Goal: Task Accomplishment & Management: Use online tool/utility

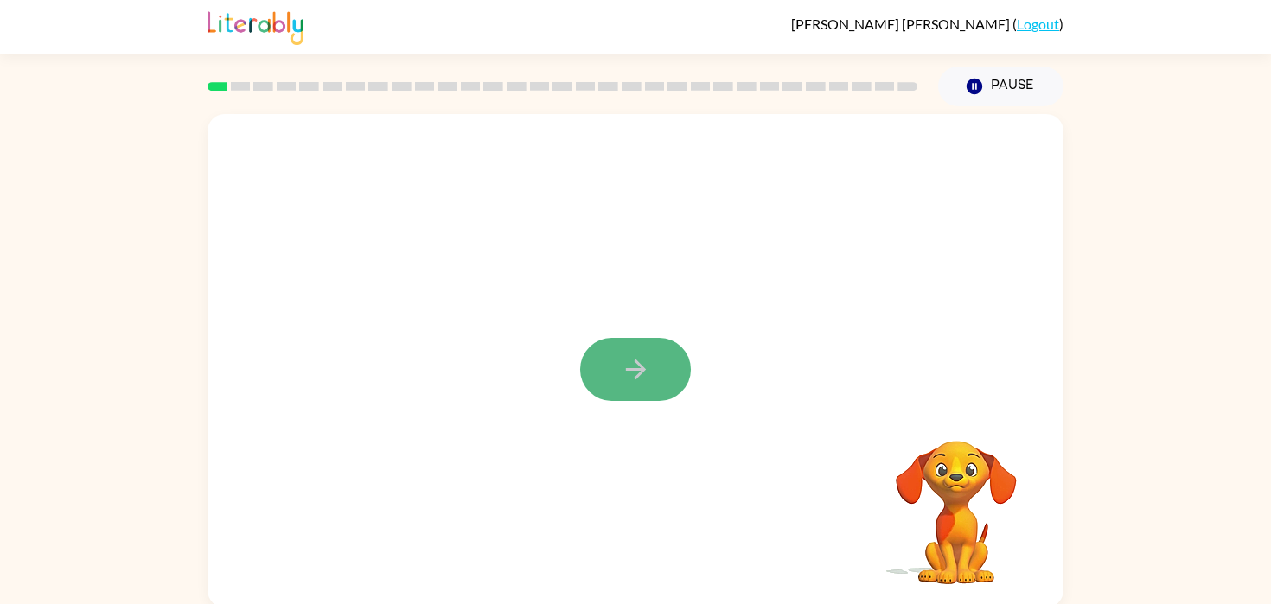
click at [644, 375] on icon "button" at bounding box center [636, 369] width 30 height 30
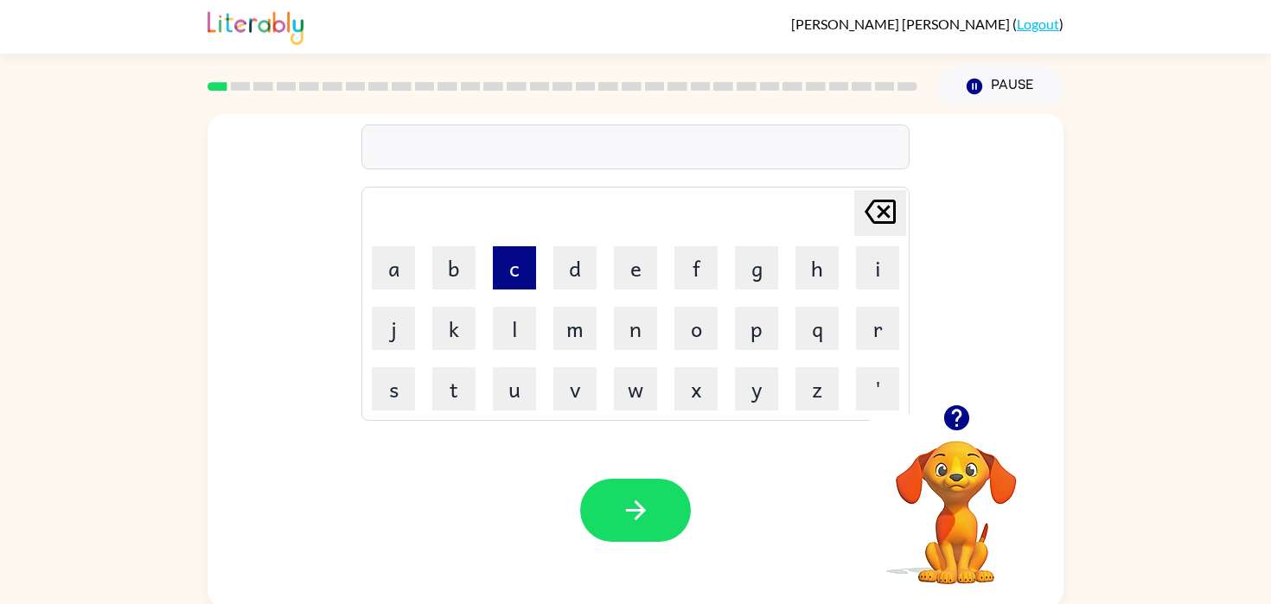
click at [513, 271] on button "c" at bounding box center [514, 267] width 43 height 43
click at [686, 327] on button "o" at bounding box center [695, 328] width 43 height 43
type button "o"
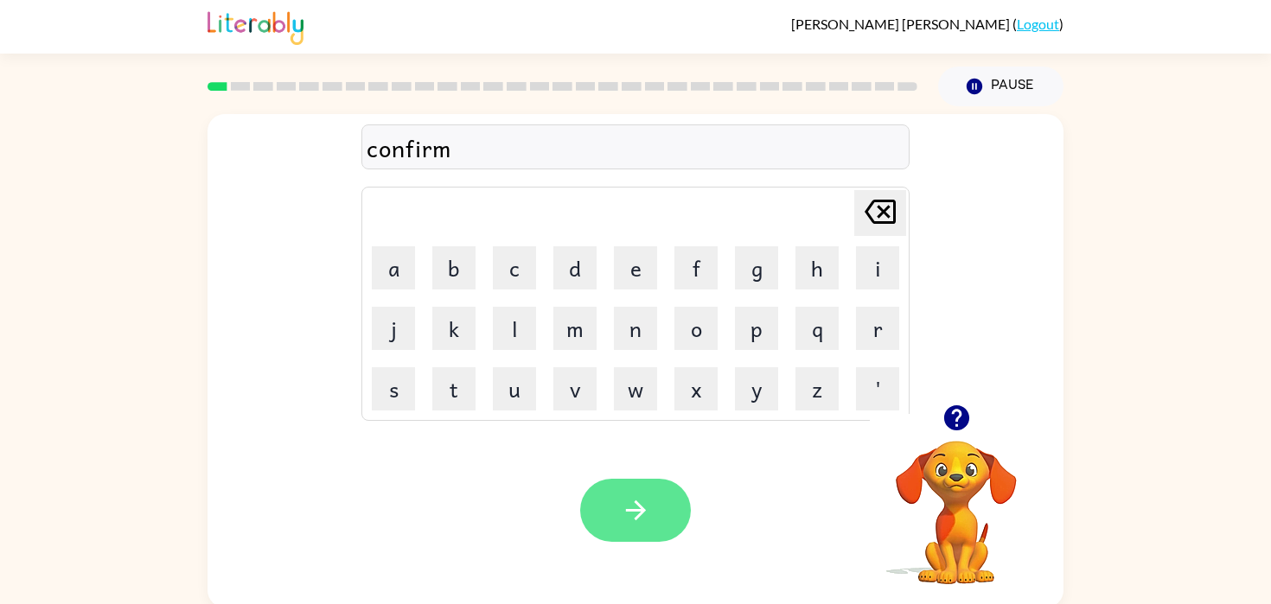
click at [629, 522] on icon "button" at bounding box center [636, 510] width 30 height 30
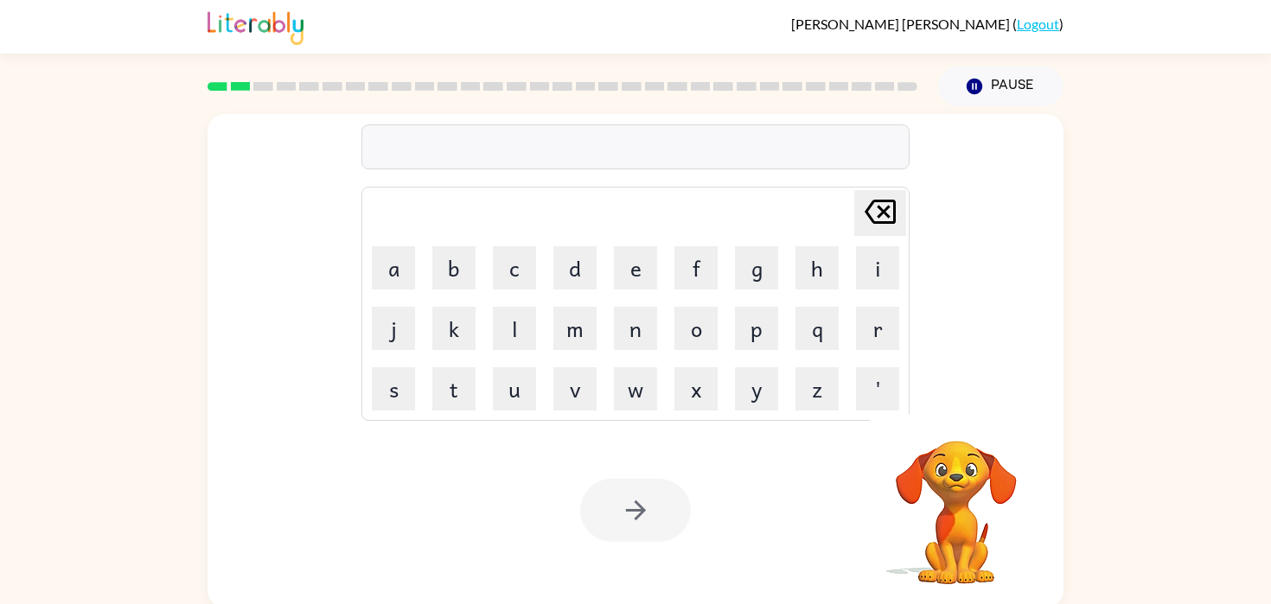
click at [634, 516] on div at bounding box center [635, 510] width 111 height 63
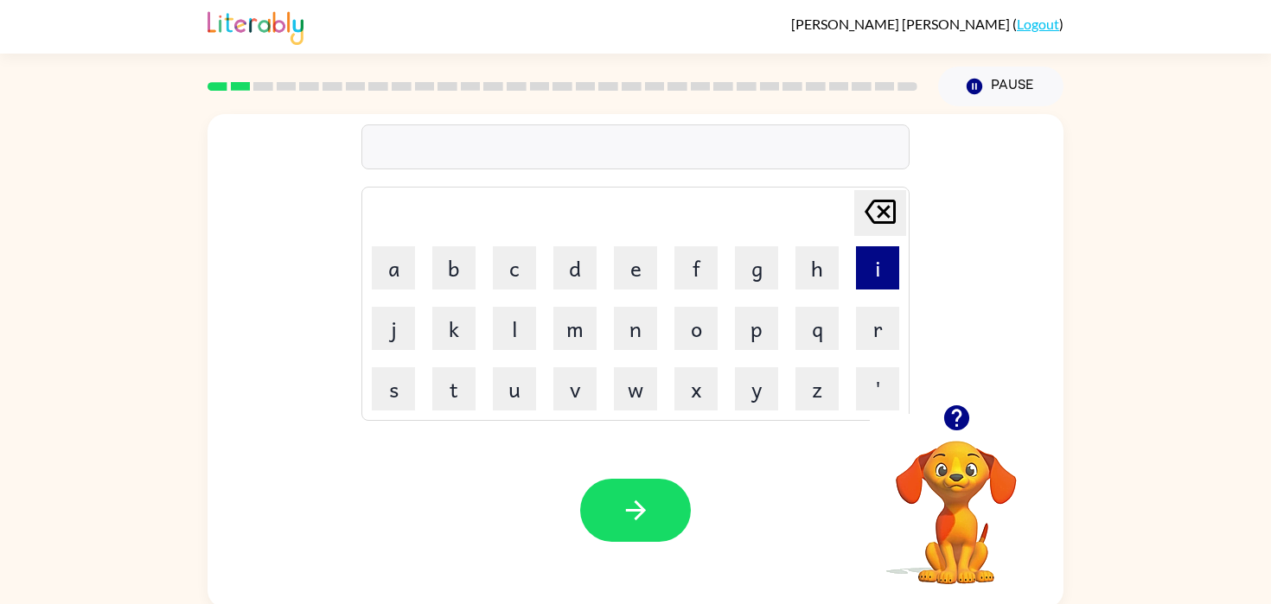
click at [875, 256] on button "i" at bounding box center [877, 267] width 43 height 43
click at [883, 198] on icon "[PERSON_NAME] last character input" at bounding box center [879, 211] width 41 height 41
click at [686, 271] on button "f" at bounding box center [695, 267] width 43 height 43
click at [519, 337] on button "l" at bounding box center [514, 328] width 43 height 43
click at [390, 274] on button "a" at bounding box center [393, 267] width 43 height 43
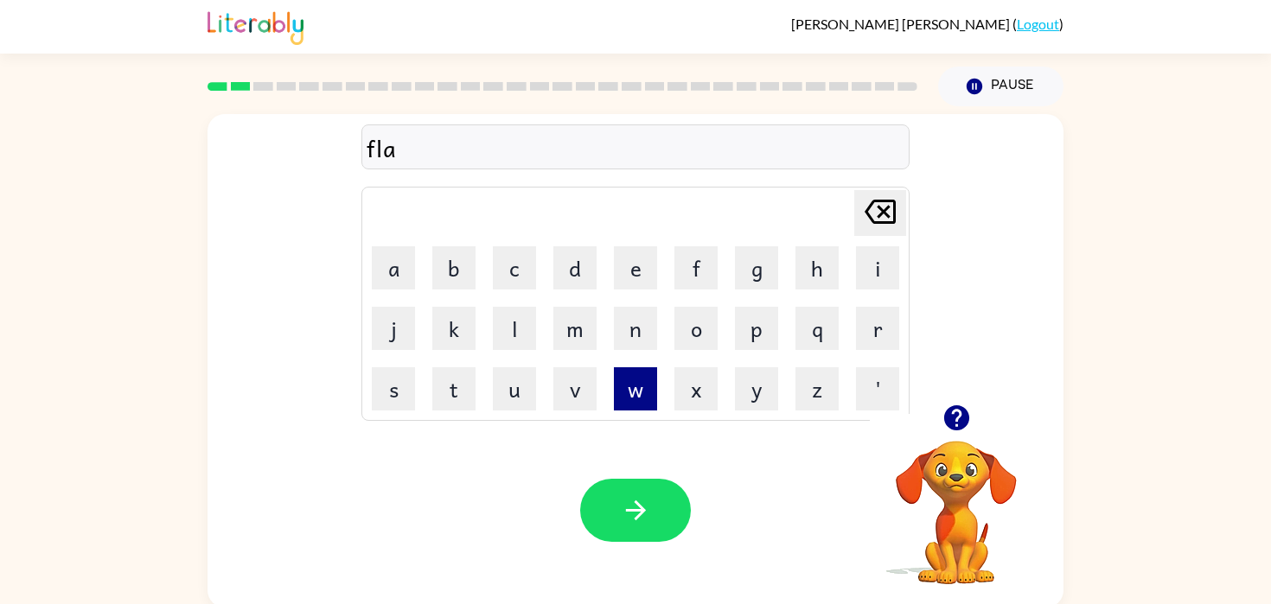
click at [636, 392] on button "w" at bounding box center [635, 388] width 43 height 43
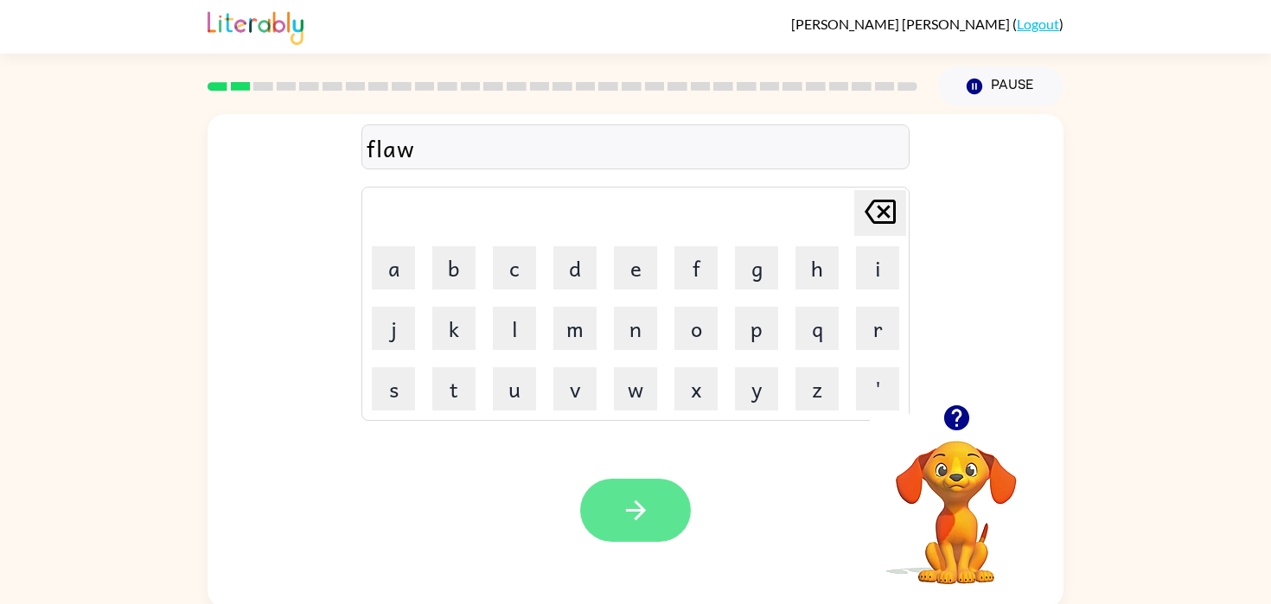
click at [631, 536] on button "button" at bounding box center [635, 510] width 111 height 63
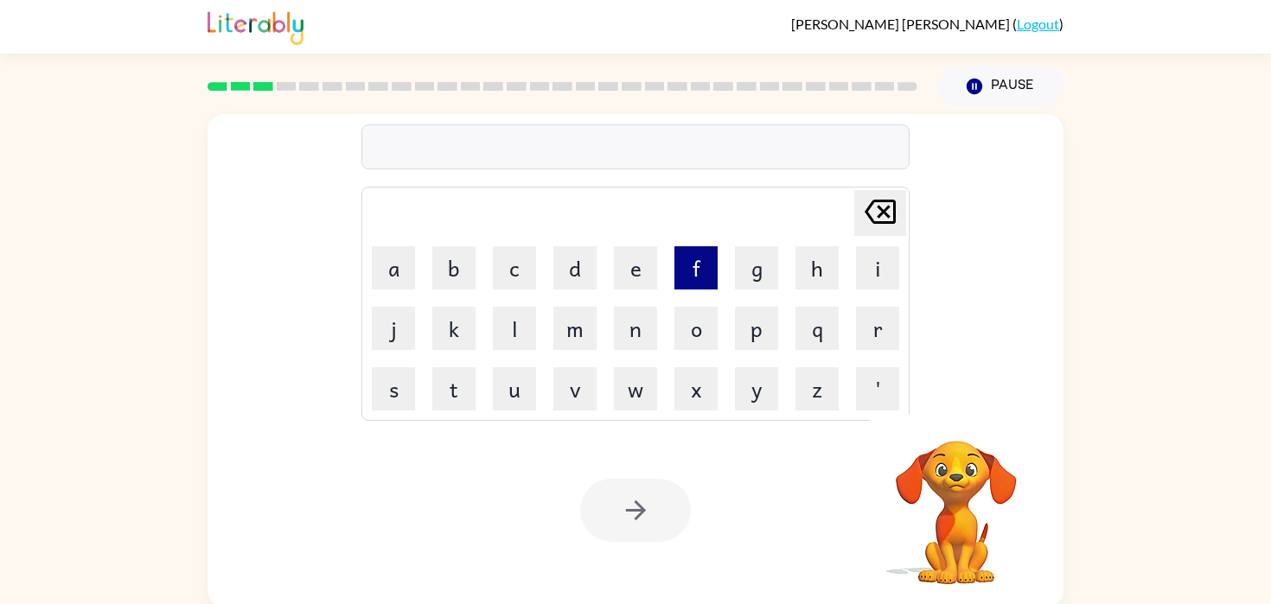
click at [695, 278] on button "f" at bounding box center [695, 267] width 43 height 43
click at [883, 272] on button "i" at bounding box center [877, 267] width 43 height 43
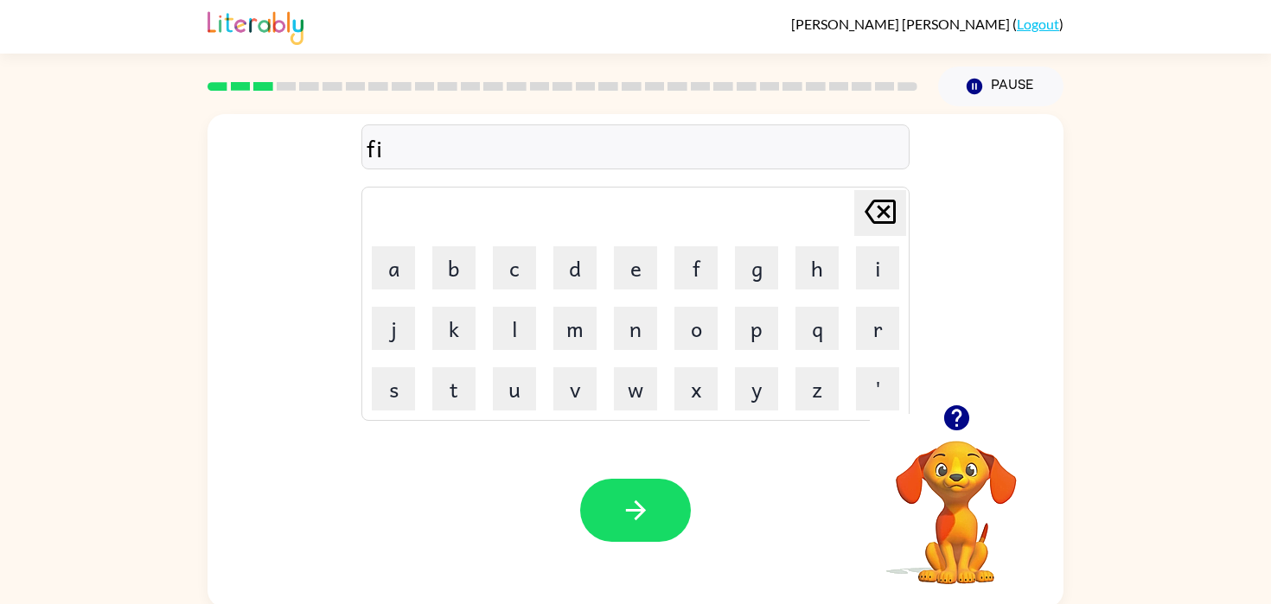
type button "i"
click at [651, 529] on button "button" at bounding box center [635, 510] width 111 height 63
click at [650, 514] on icon "button" at bounding box center [636, 510] width 30 height 30
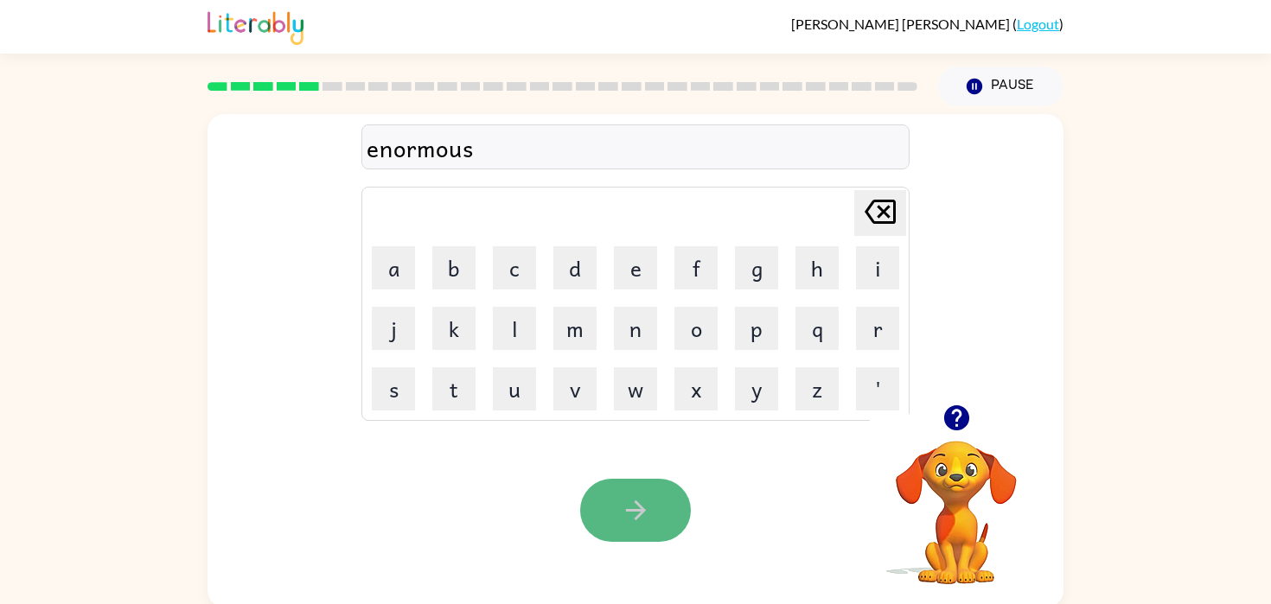
click at [627, 509] on icon "button" at bounding box center [635, 510] width 20 height 20
click at [621, 507] on icon "button" at bounding box center [636, 510] width 30 height 30
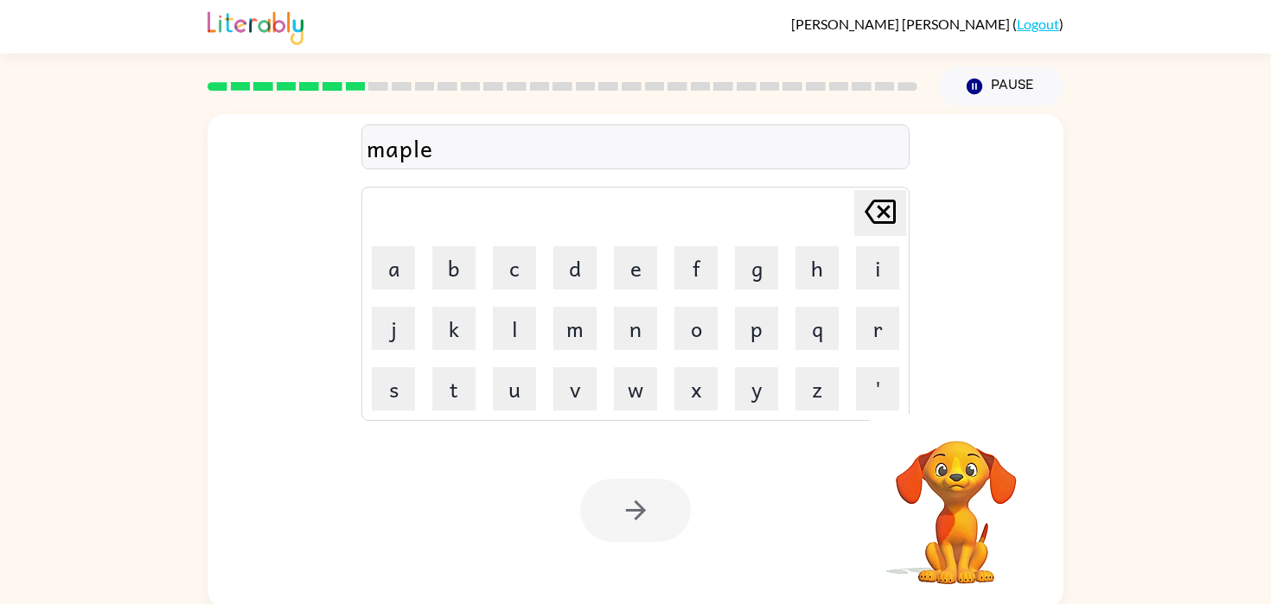
click at [650, 489] on div at bounding box center [635, 510] width 111 height 63
click at [631, 529] on div at bounding box center [635, 510] width 111 height 63
click at [633, 517] on icon "button" at bounding box center [636, 510] width 30 height 30
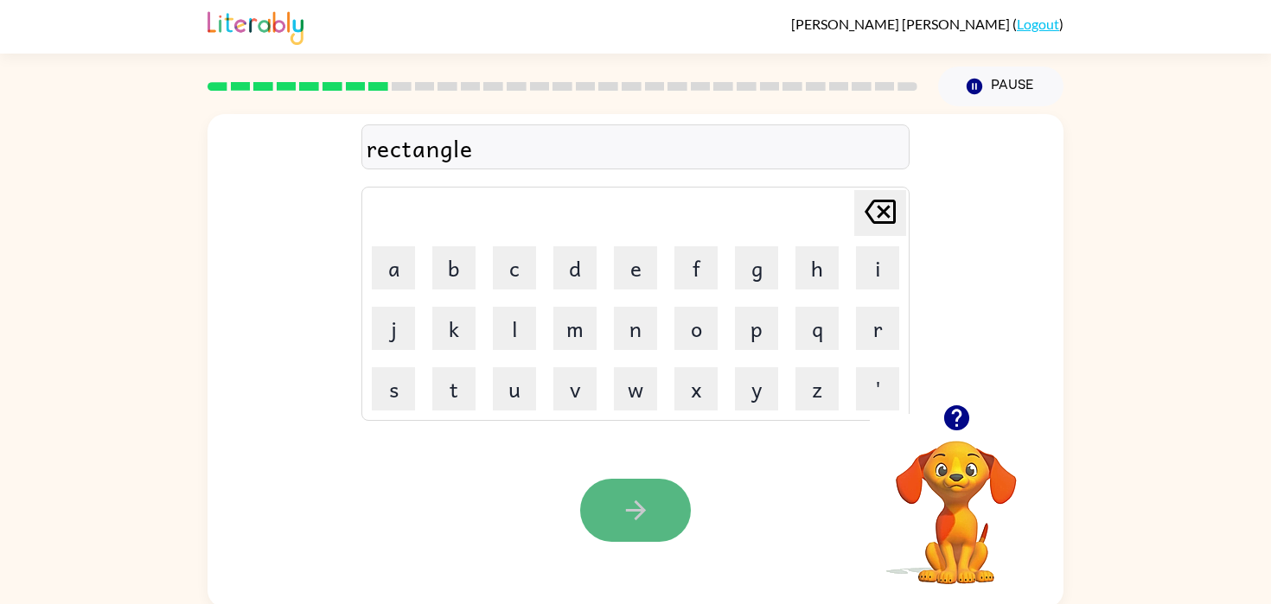
click at [647, 488] on button "button" at bounding box center [635, 510] width 111 height 63
click at [655, 506] on button "button" at bounding box center [635, 510] width 111 height 63
click at [653, 504] on button "button" at bounding box center [635, 510] width 111 height 63
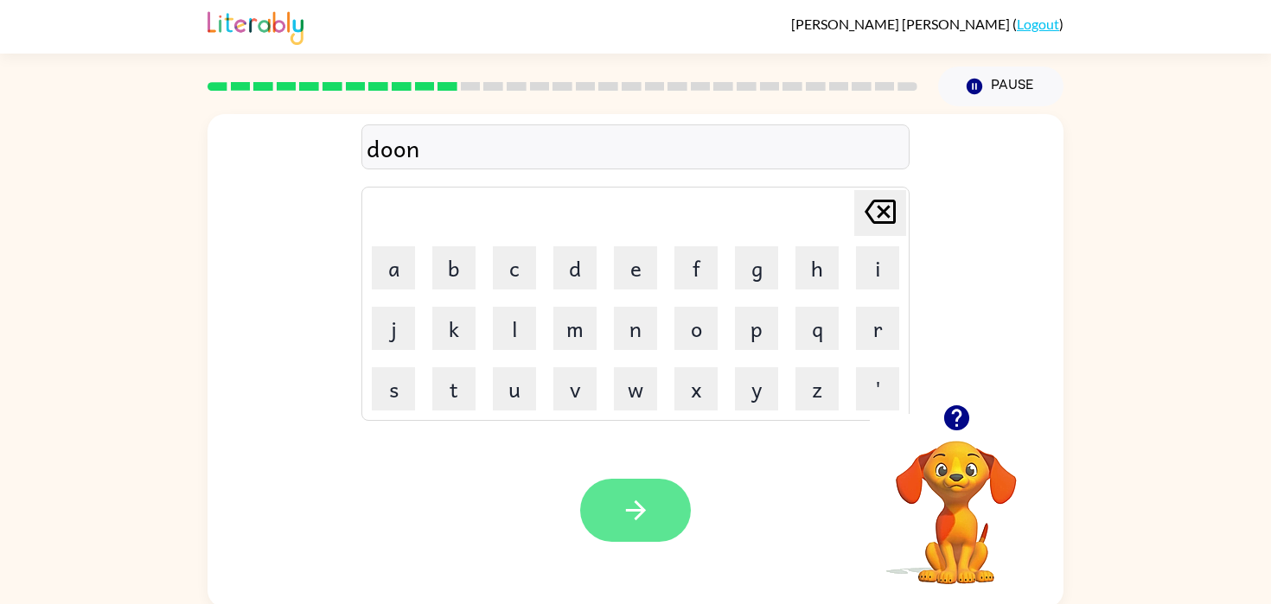
click at [648, 493] on button "button" at bounding box center [635, 510] width 111 height 63
click at [637, 525] on icon "button" at bounding box center [636, 510] width 30 height 30
click at [602, 498] on button "button" at bounding box center [635, 510] width 111 height 63
click at [639, 497] on icon "button" at bounding box center [636, 510] width 30 height 30
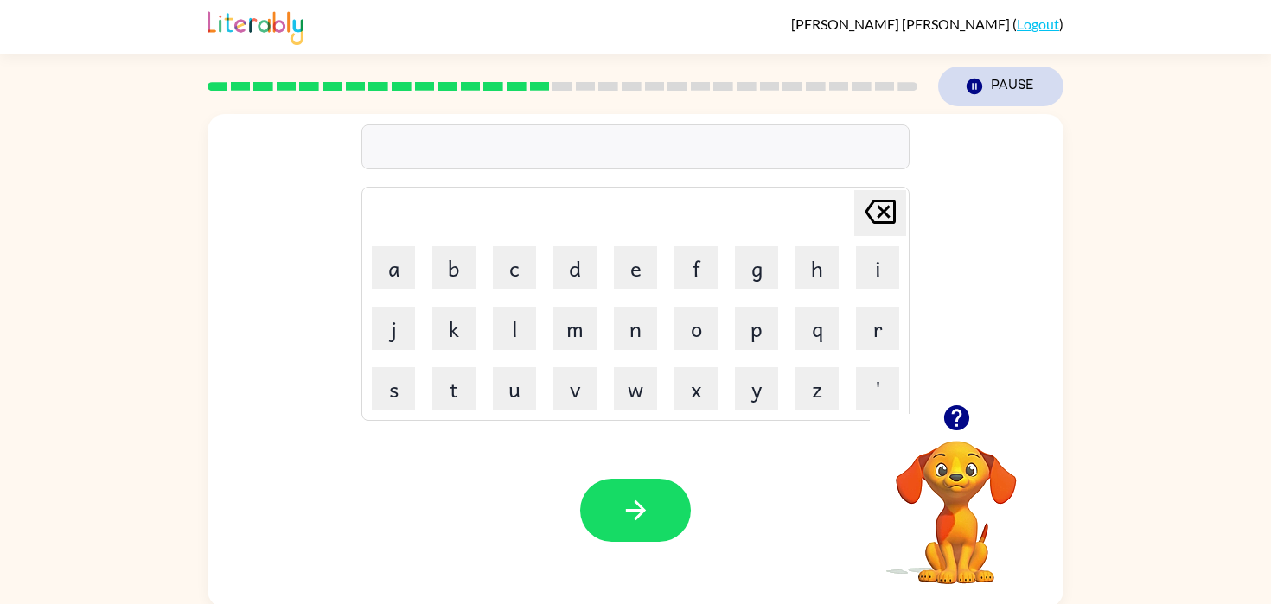
click at [979, 85] on icon "button" at bounding box center [974, 87] width 16 height 16
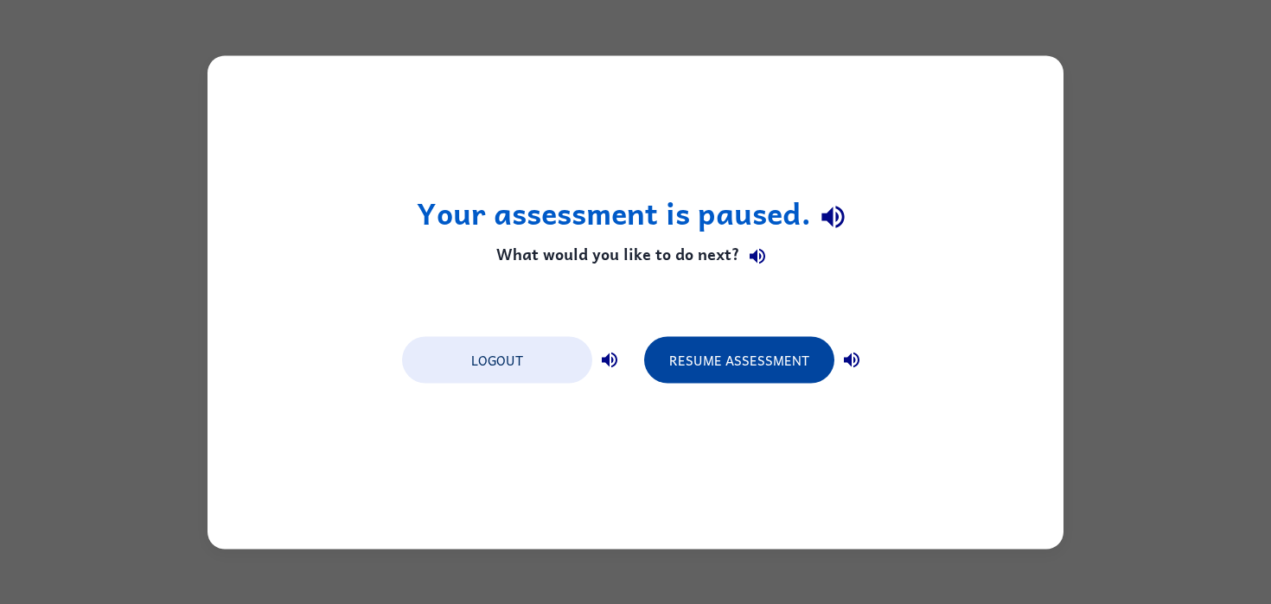
click at [702, 359] on button "Resume Assessment" at bounding box center [739, 359] width 190 height 47
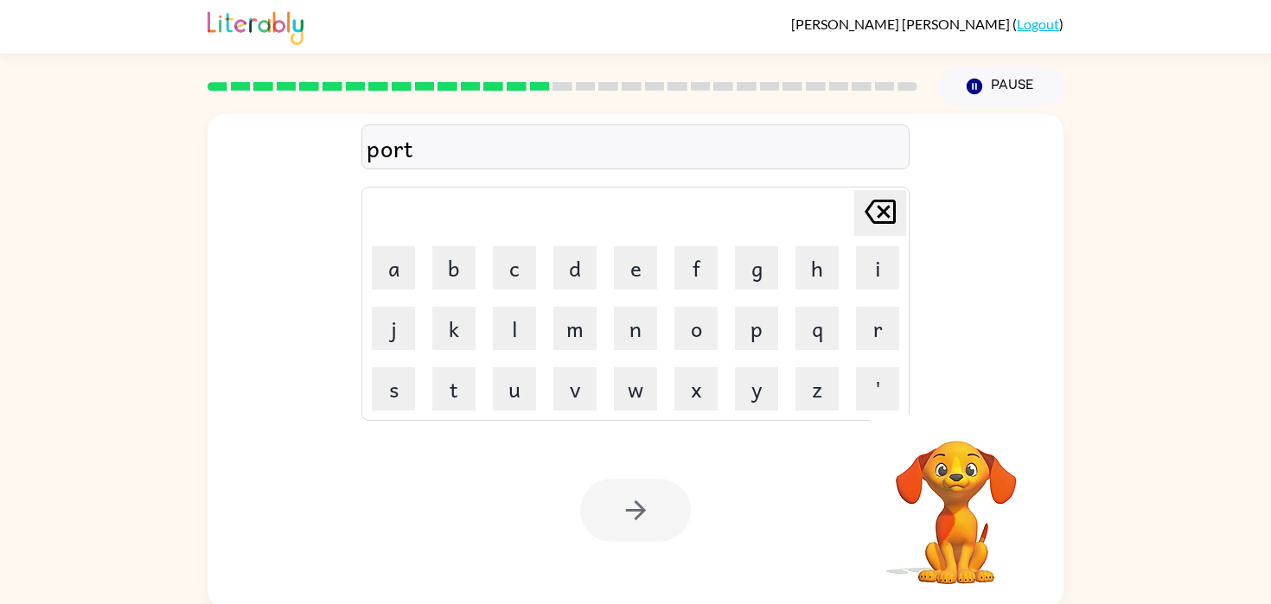
click at [651, 487] on div at bounding box center [635, 510] width 111 height 63
click at [644, 508] on div at bounding box center [635, 510] width 111 height 63
click at [630, 511] on icon "button" at bounding box center [635, 510] width 20 height 20
click at [627, 507] on div at bounding box center [635, 510] width 111 height 63
click at [622, 389] on button "w" at bounding box center [635, 388] width 43 height 43
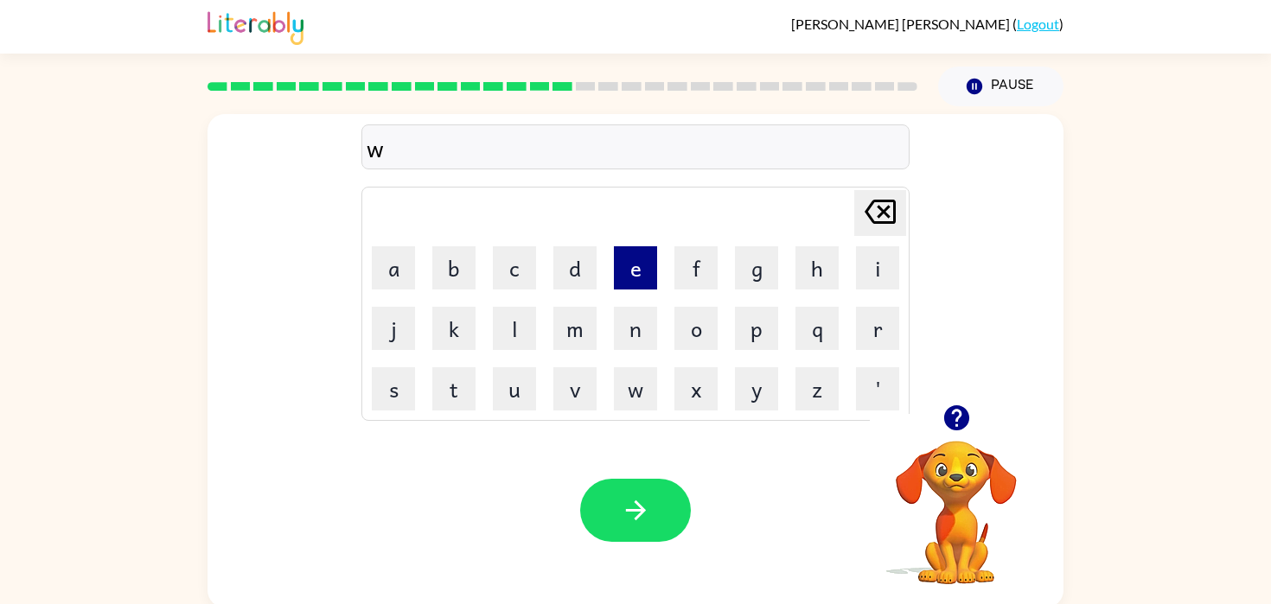
click at [628, 273] on button "e" at bounding box center [635, 267] width 43 height 43
type button "e"
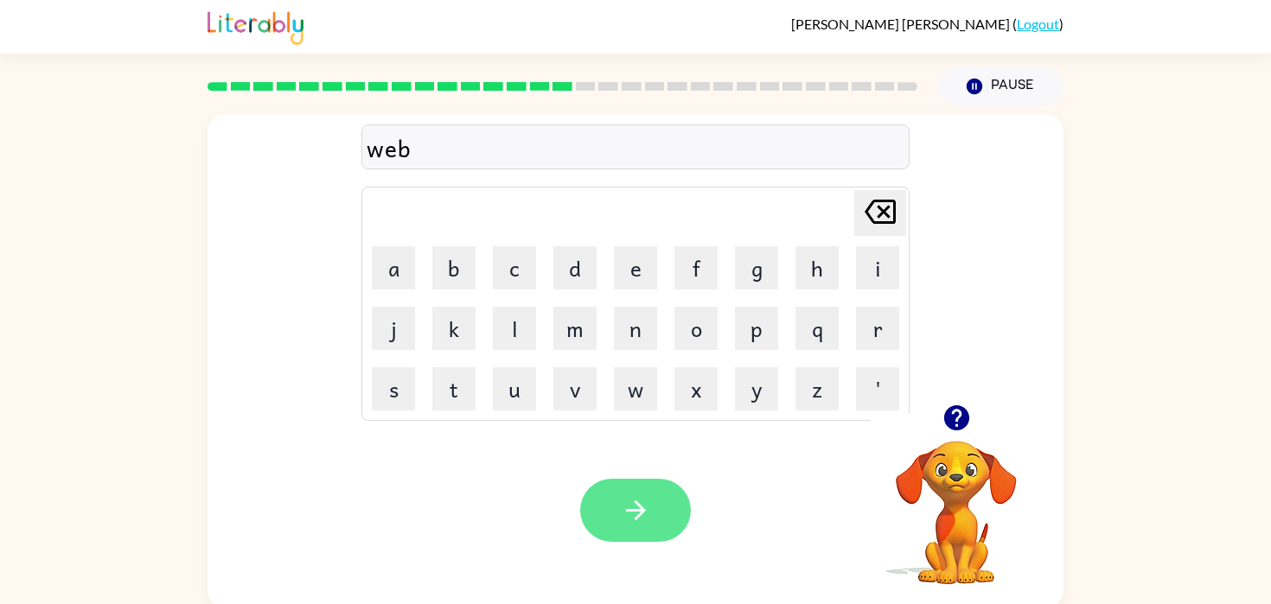
click at [634, 509] on icon "button" at bounding box center [636, 510] width 30 height 30
click at [628, 502] on icon "button" at bounding box center [636, 510] width 30 height 30
click at [638, 516] on icon "button" at bounding box center [635, 510] width 20 height 20
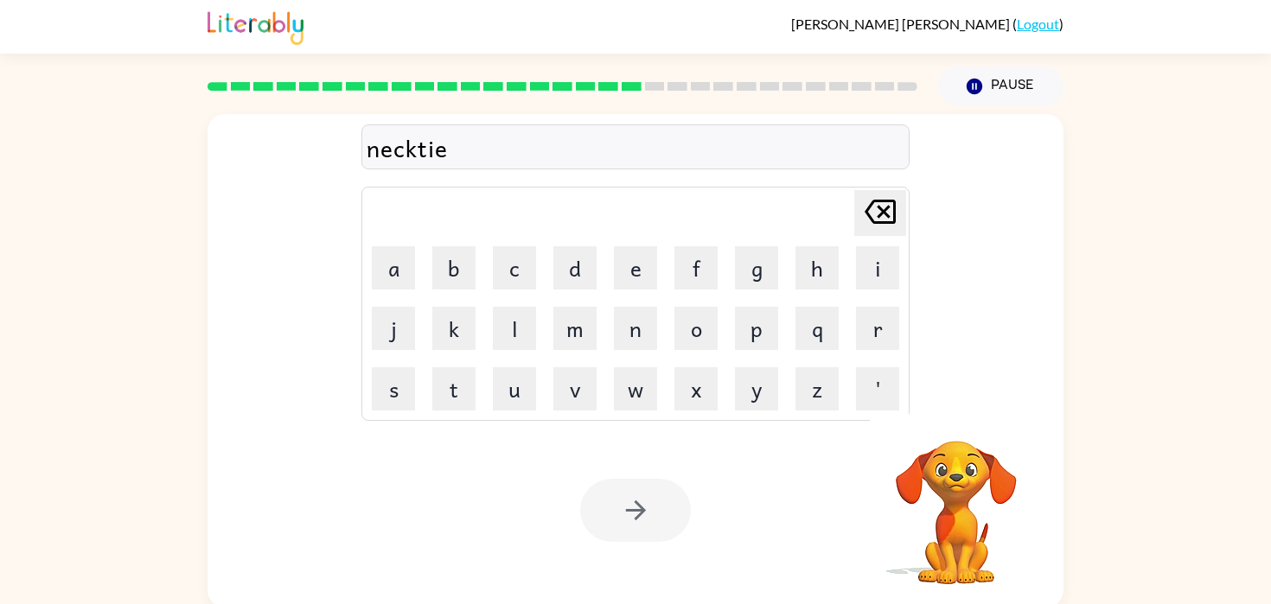
click at [638, 516] on div at bounding box center [635, 510] width 111 height 63
click at [638, 516] on icon "button" at bounding box center [635, 510] width 20 height 20
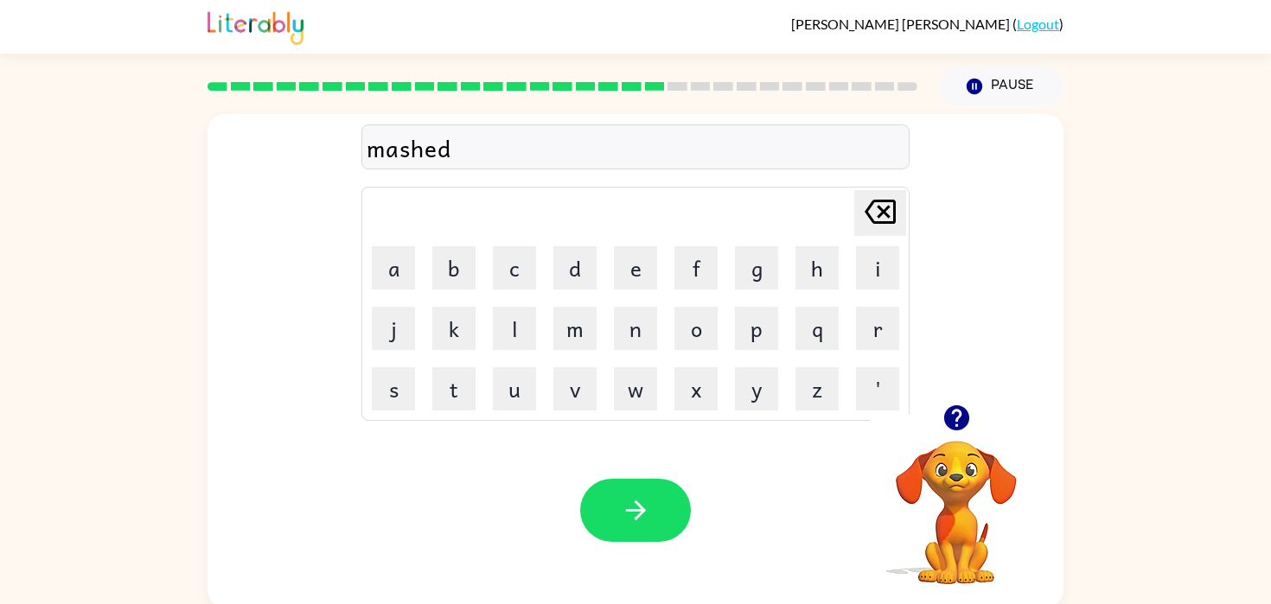
click at [638, 516] on icon "button" at bounding box center [635, 510] width 20 height 20
click at [584, 147] on div "indacate" at bounding box center [635, 148] width 538 height 36
click at [865, 201] on icon "[PERSON_NAME] last character input" at bounding box center [879, 211] width 41 height 41
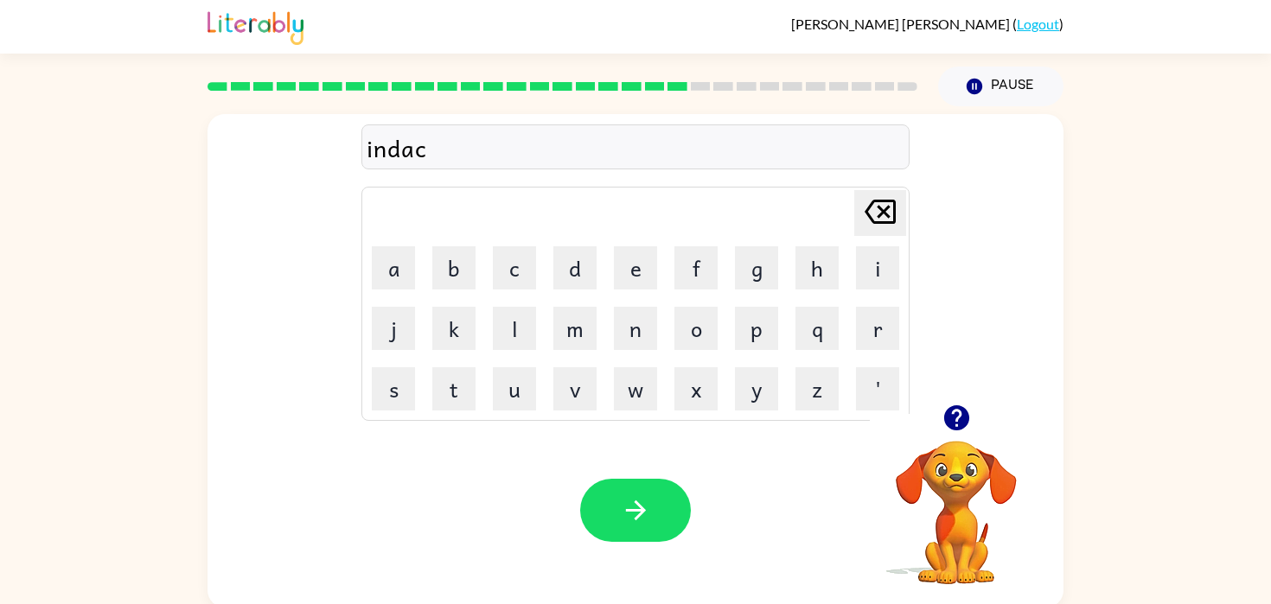
click at [865, 201] on icon "[PERSON_NAME] last character input" at bounding box center [879, 211] width 41 height 41
type button "delete"
click at [665, 507] on button "button" at bounding box center [635, 510] width 111 height 63
click at [507, 146] on div "boat" at bounding box center [635, 148] width 538 height 36
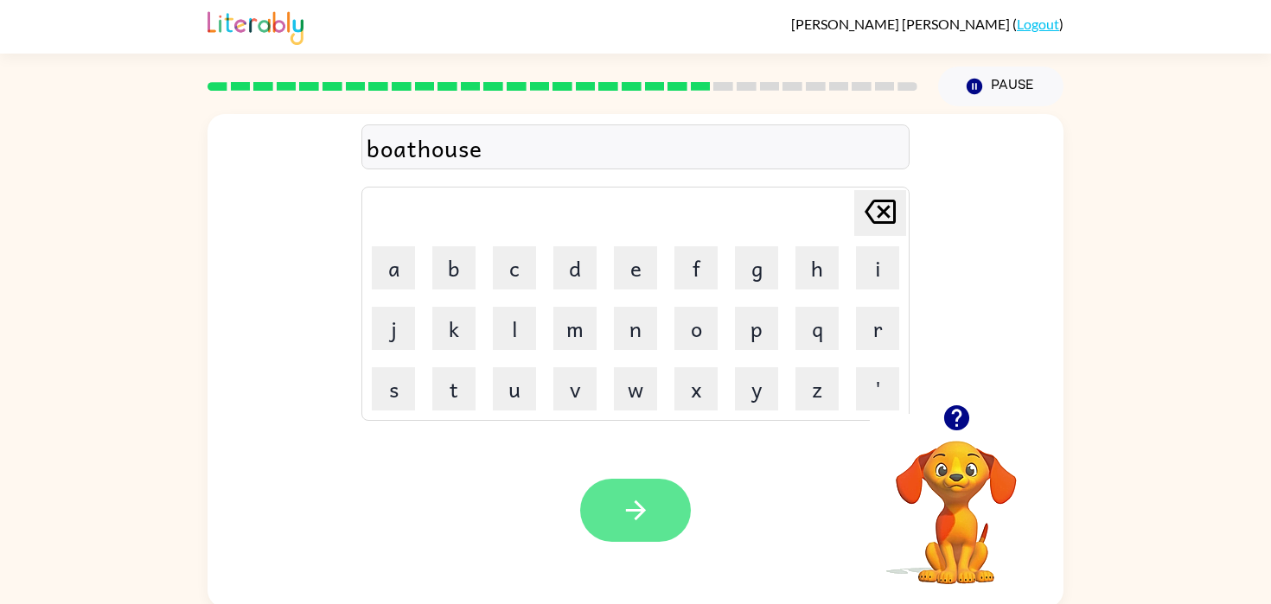
click at [629, 490] on button "button" at bounding box center [635, 510] width 111 height 63
click at [641, 511] on icon "button" at bounding box center [635, 510] width 20 height 20
click at [622, 500] on icon "button" at bounding box center [636, 510] width 30 height 30
click at [633, 512] on icon "button" at bounding box center [635, 510] width 20 height 20
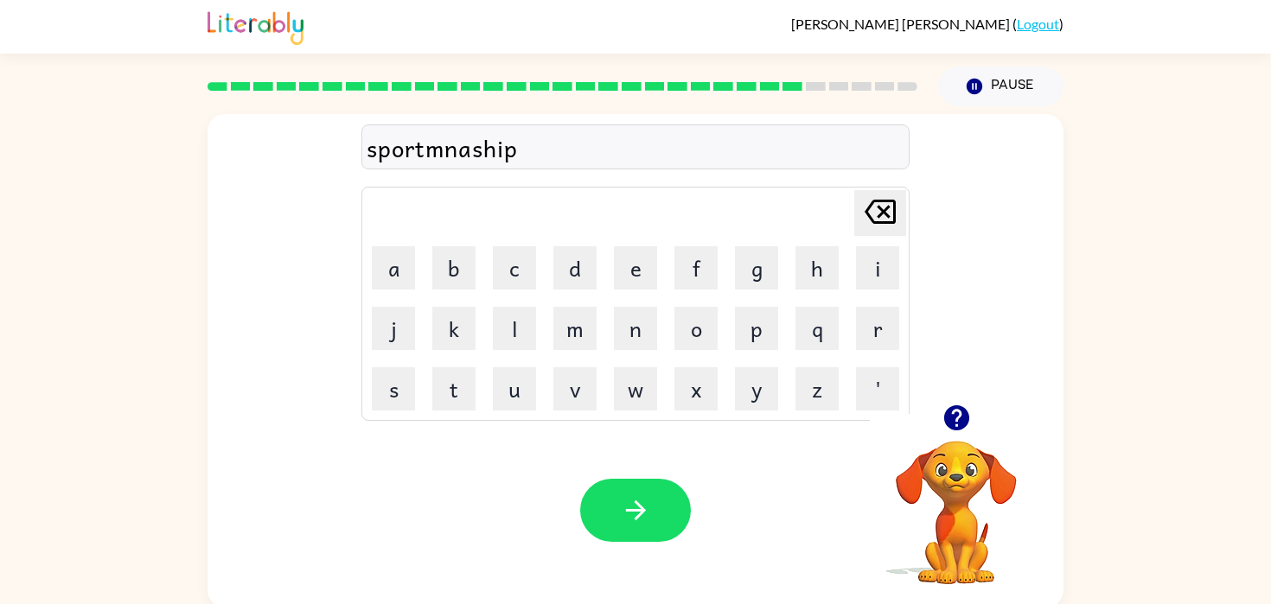
click at [471, 146] on div "sportmnaship" at bounding box center [635, 148] width 538 height 36
click at [633, 513] on icon "button" at bounding box center [636, 510] width 30 height 30
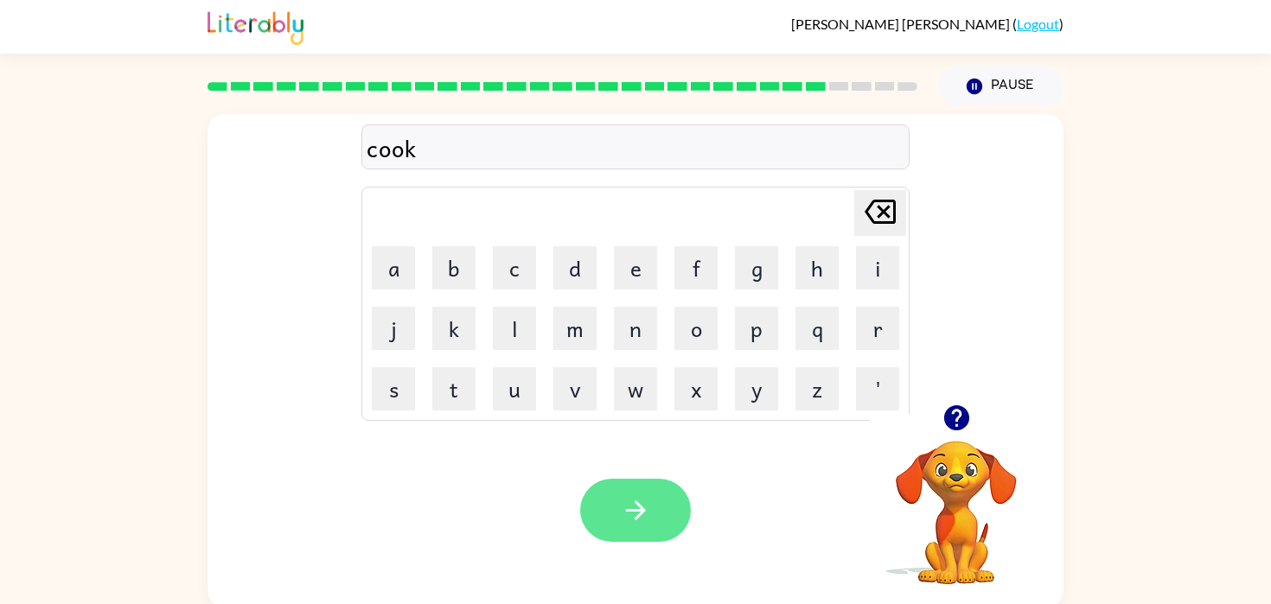
click at [621, 519] on icon "button" at bounding box center [636, 510] width 30 height 30
click at [623, 495] on icon "button" at bounding box center [636, 510] width 30 height 30
click at [644, 518] on icon "button" at bounding box center [636, 510] width 30 height 30
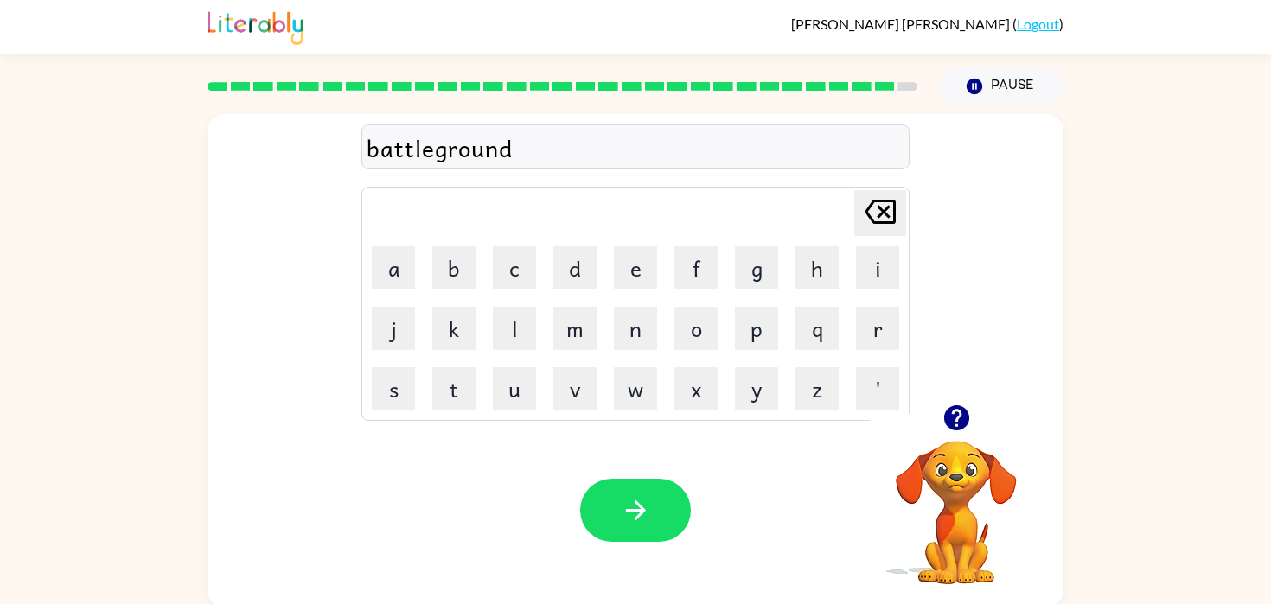
click at [630, 501] on icon "button" at bounding box center [636, 510] width 30 height 30
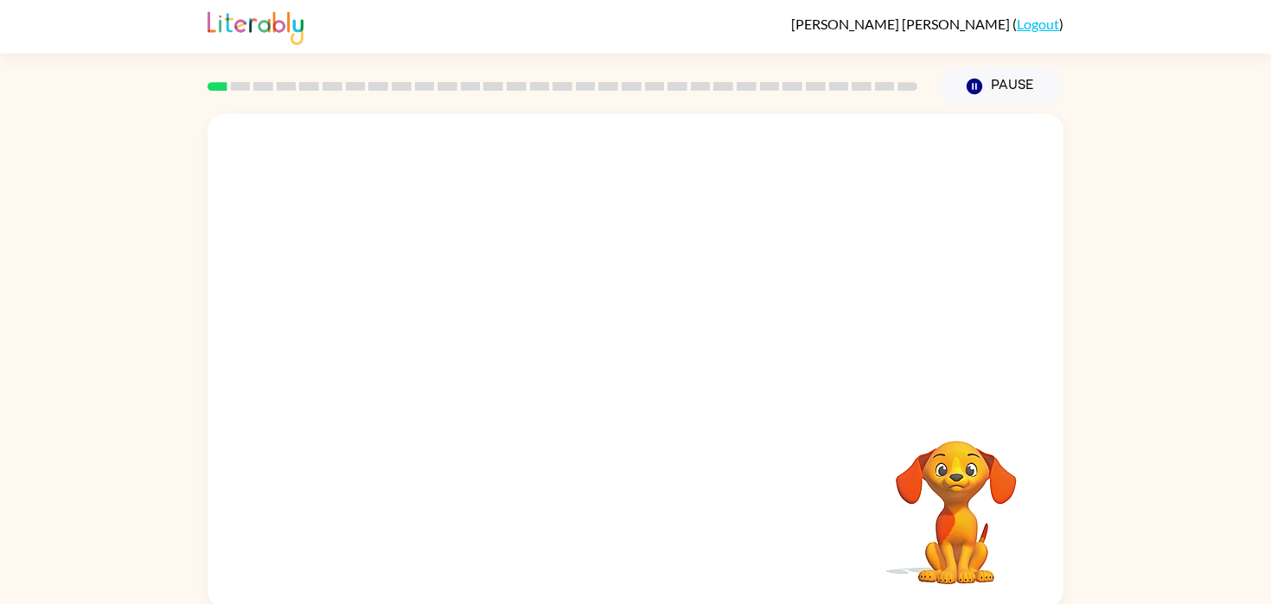
scroll to position [3, 0]
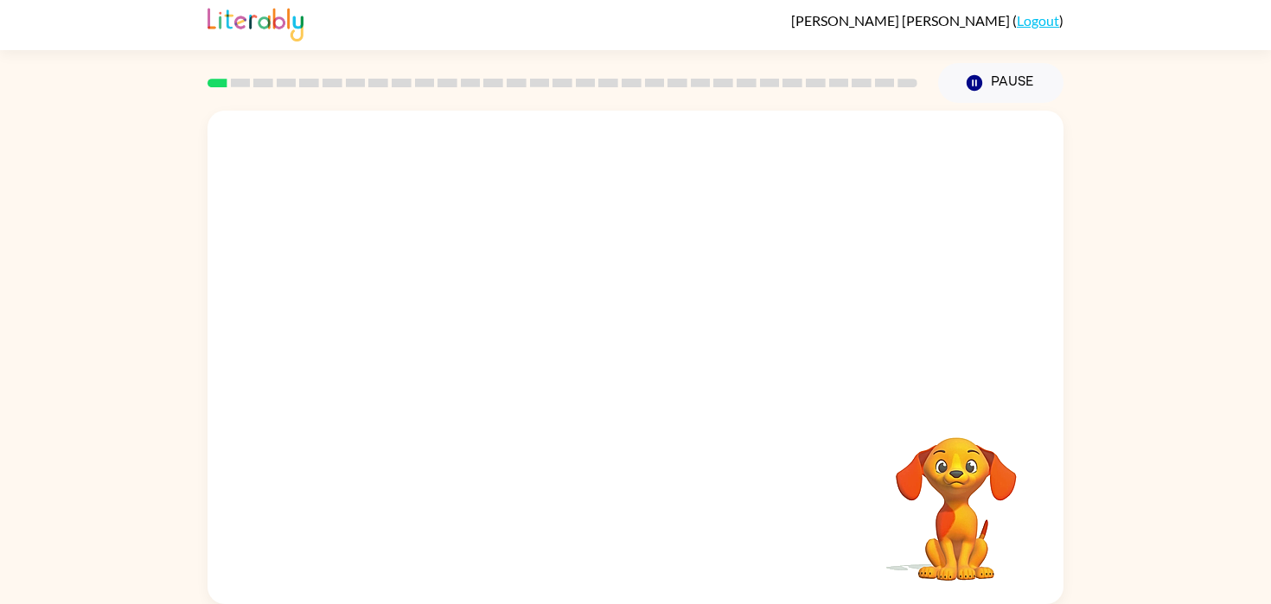
click at [444, 328] on video "Your browser must support playing .mp4 files to use Literably. Please try using…" at bounding box center [635, 256] width 856 height 290
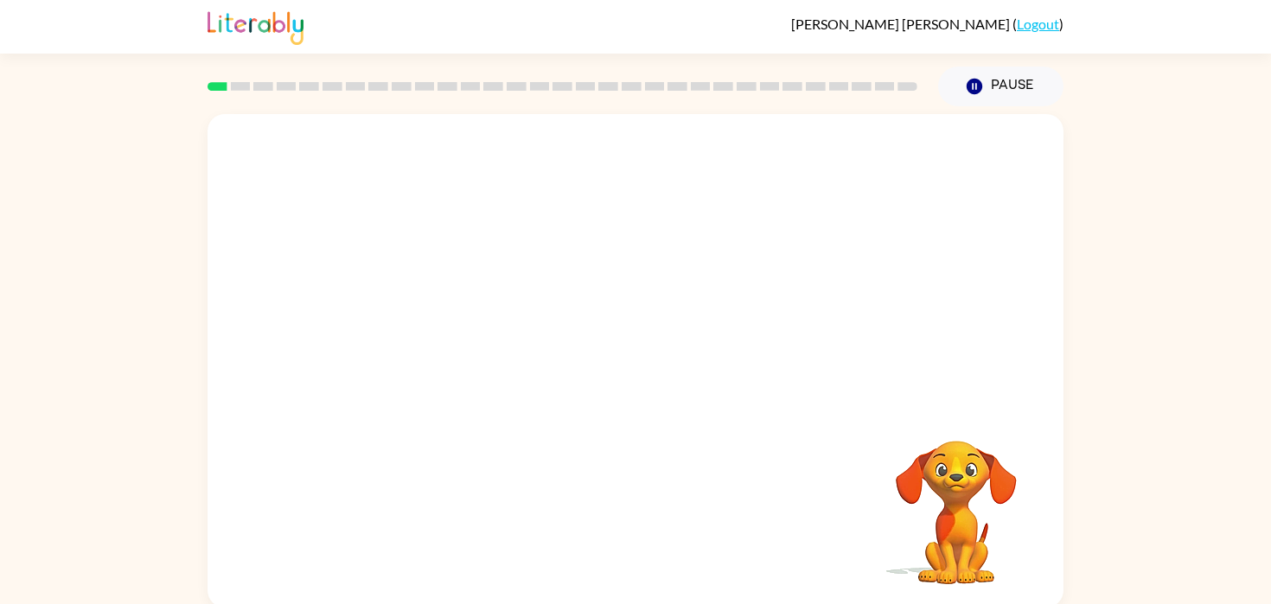
click at [648, 347] on div "Your browser must support playing .mp4 files to use Literably. Please try using…" at bounding box center [635, 361] width 856 height 494
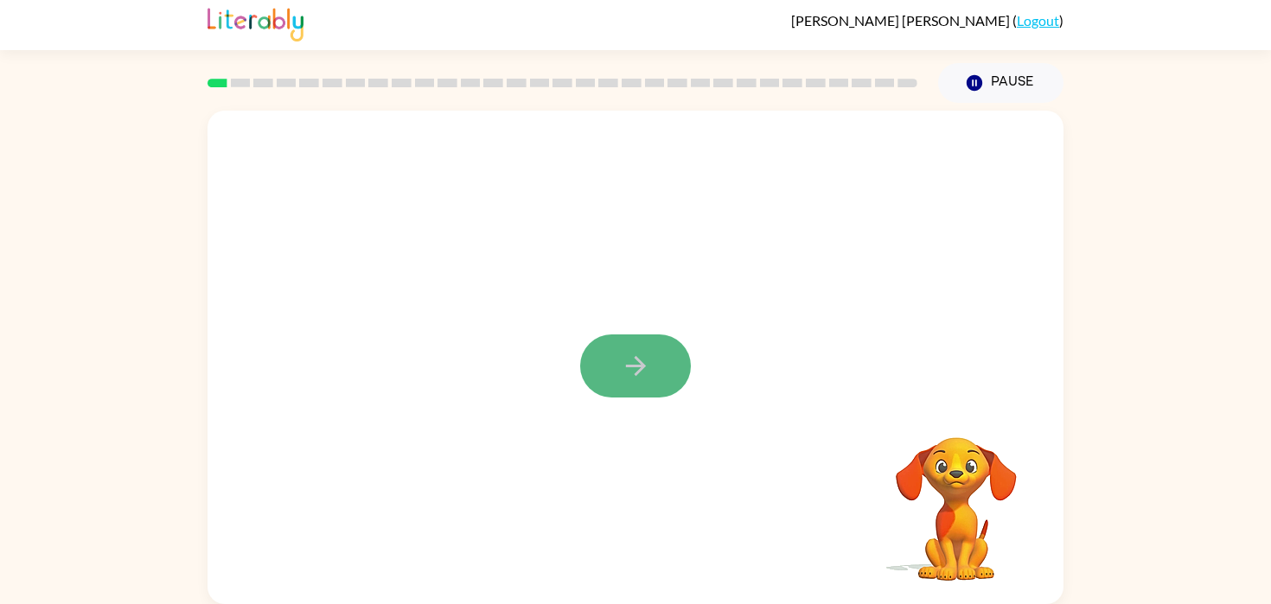
click at [618, 373] on button "button" at bounding box center [635, 366] width 111 height 63
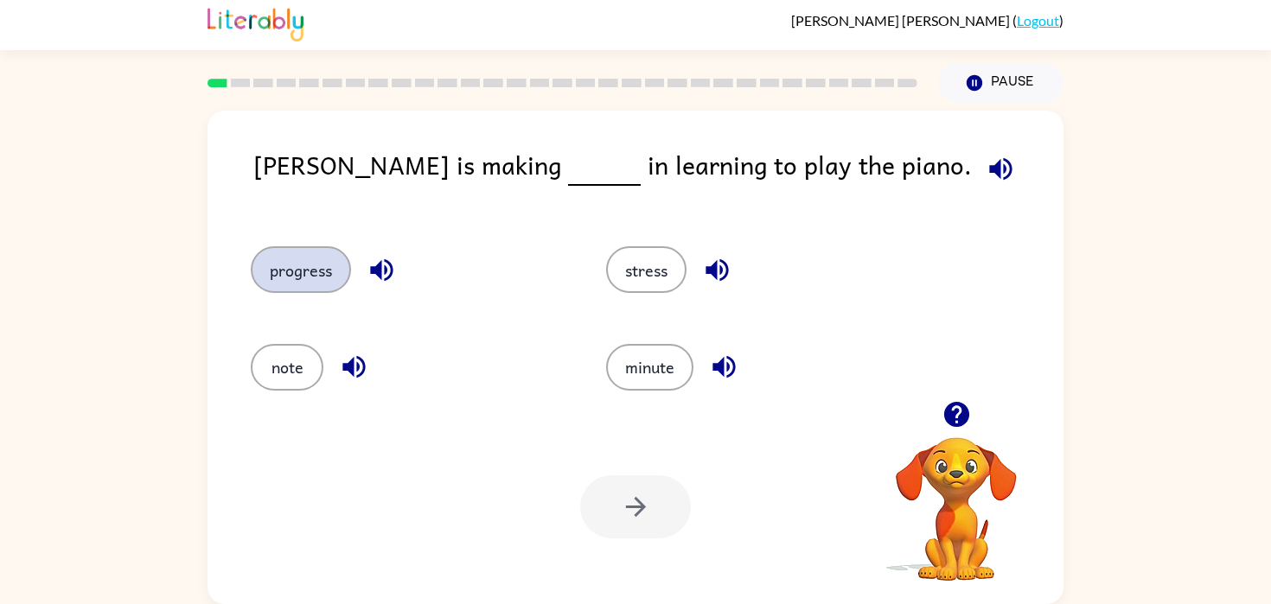
click at [304, 264] on button "progress" at bounding box center [301, 269] width 100 height 47
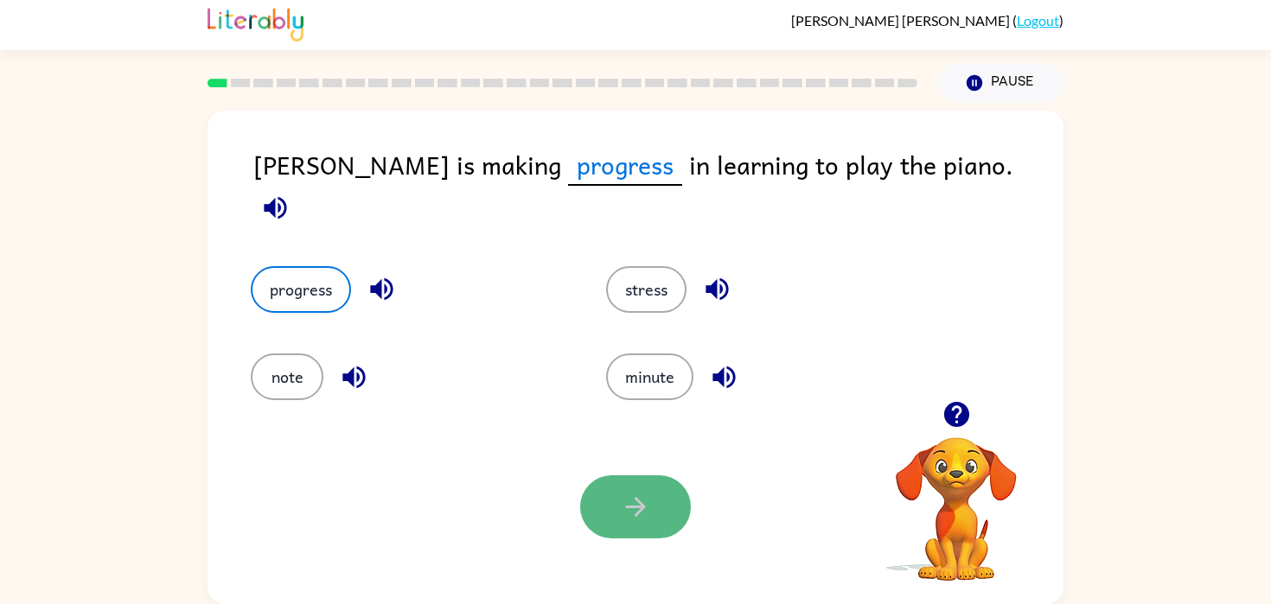
click at [641, 500] on icon "button" at bounding box center [636, 507] width 30 height 30
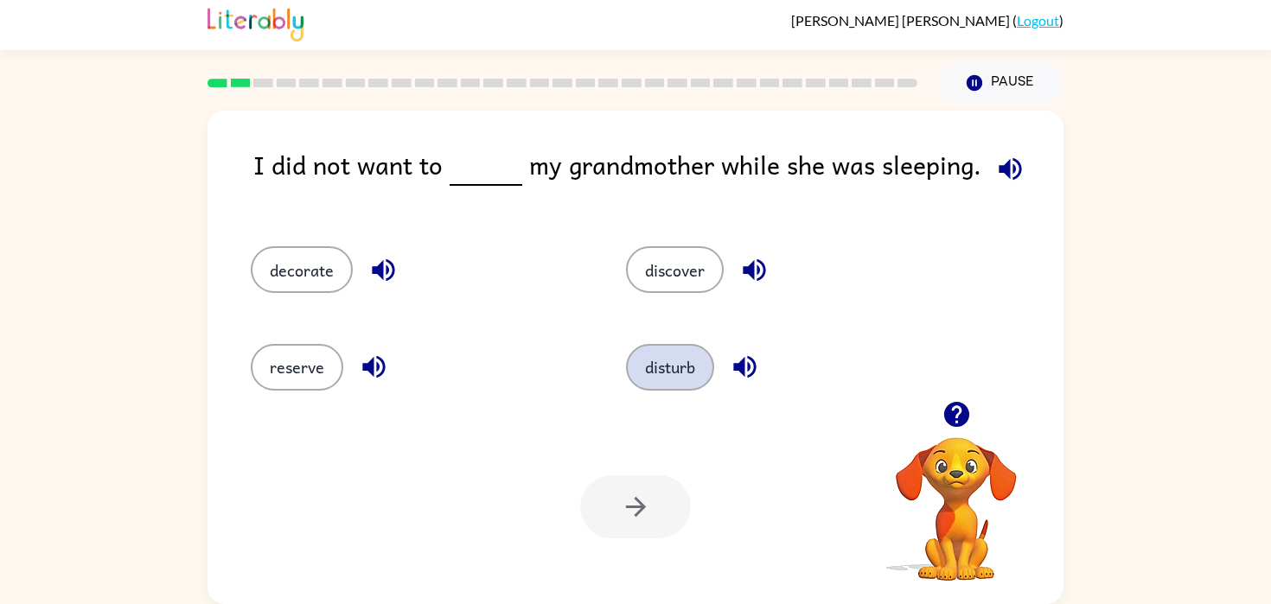
click at [650, 346] on button "disturb" at bounding box center [670, 367] width 88 height 47
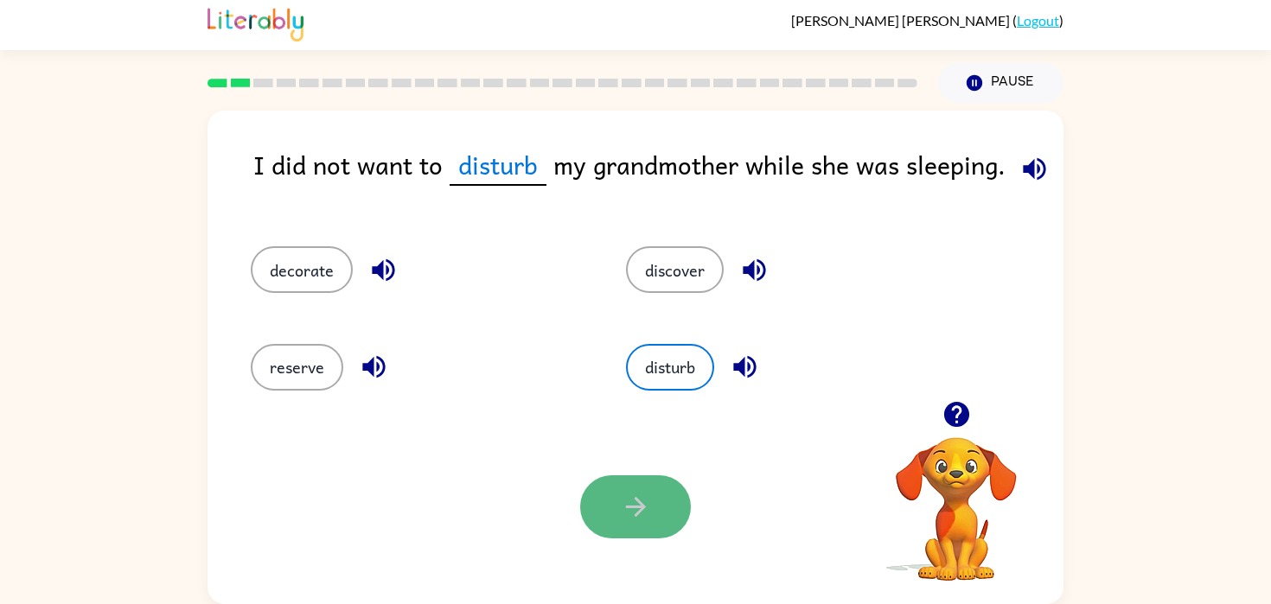
click at [626, 519] on icon "button" at bounding box center [636, 507] width 30 height 30
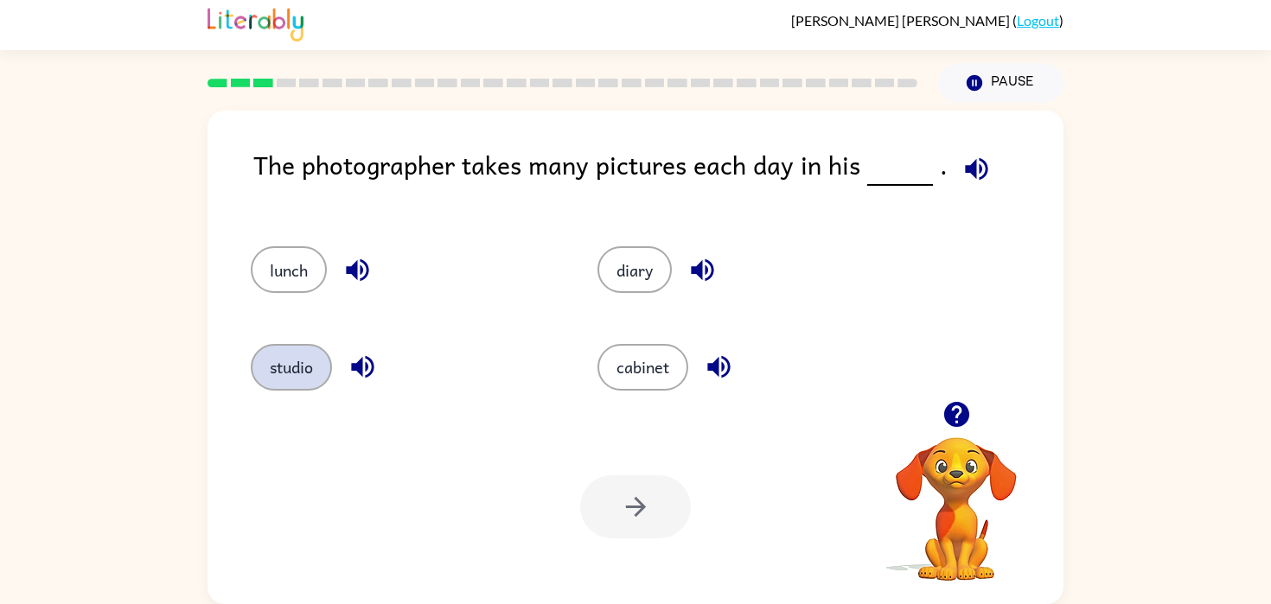
click at [299, 379] on button "studio" at bounding box center [291, 367] width 81 height 47
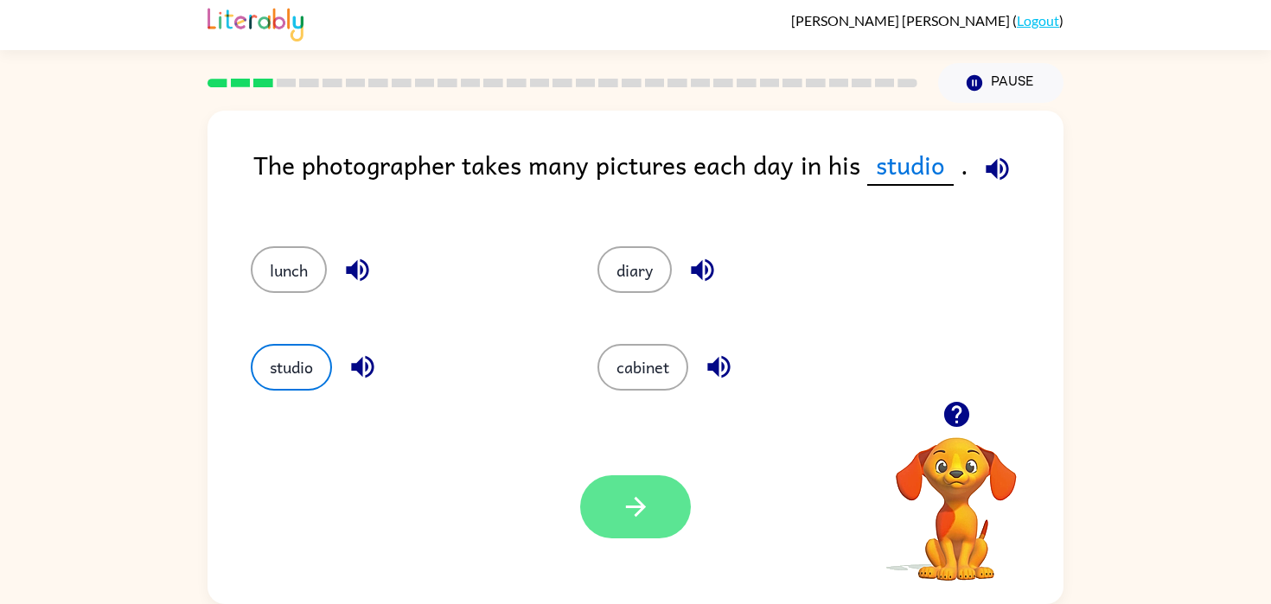
click at [631, 518] on icon "button" at bounding box center [636, 507] width 30 height 30
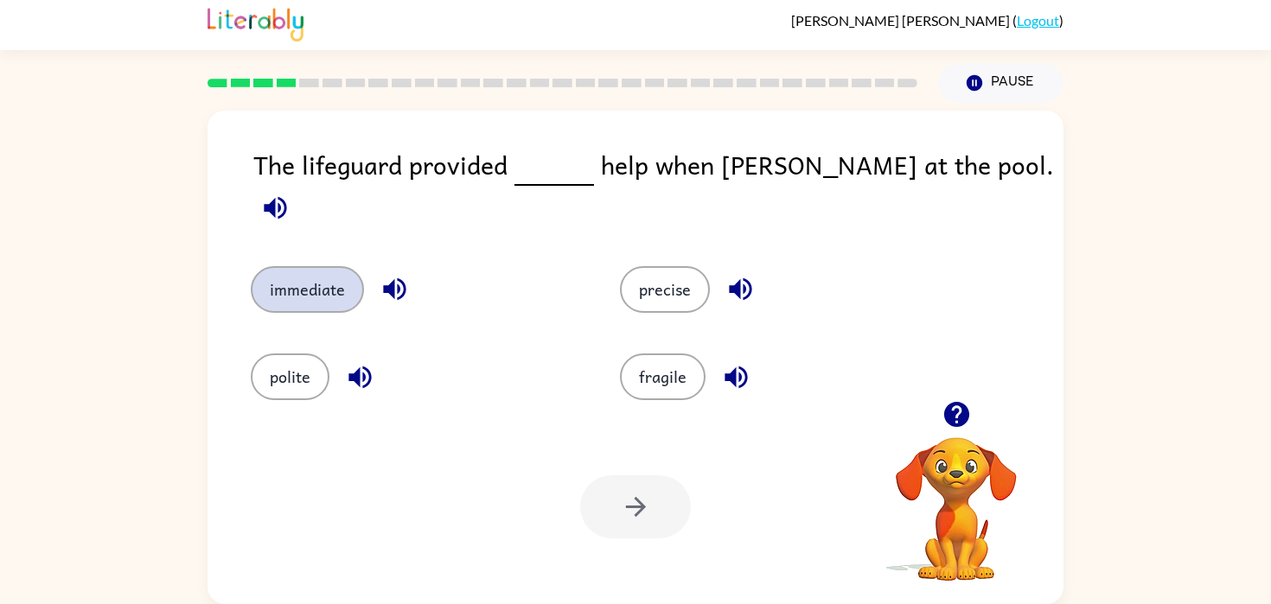
click at [342, 272] on button "immediate" at bounding box center [307, 289] width 113 height 47
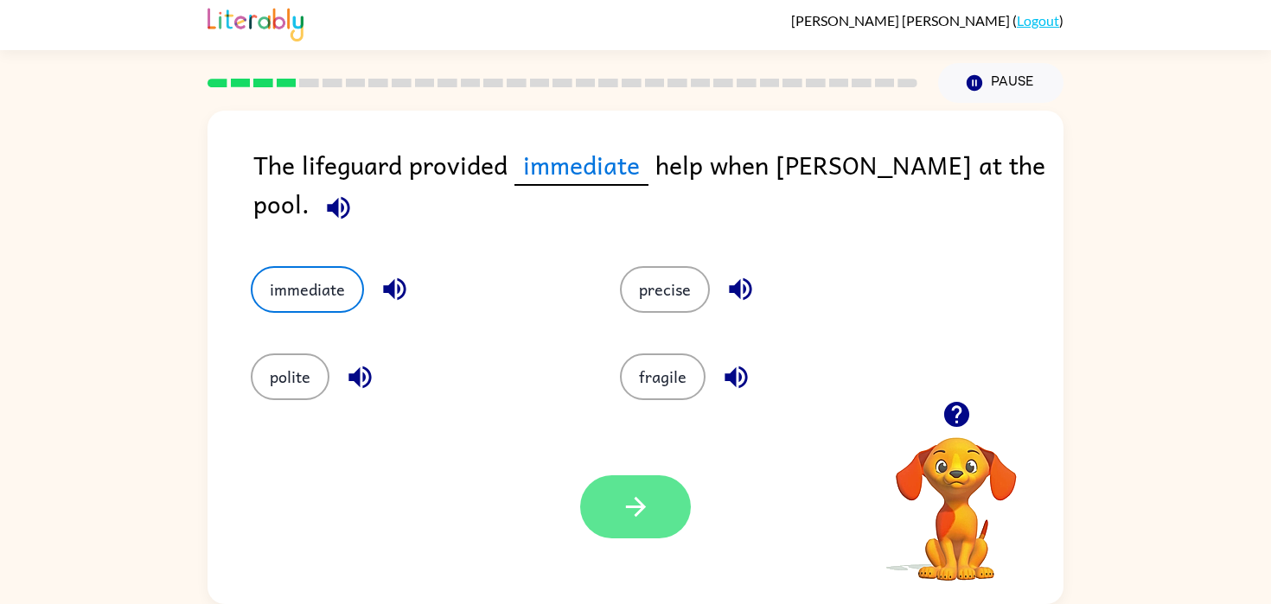
click at [599, 488] on button "button" at bounding box center [635, 506] width 111 height 63
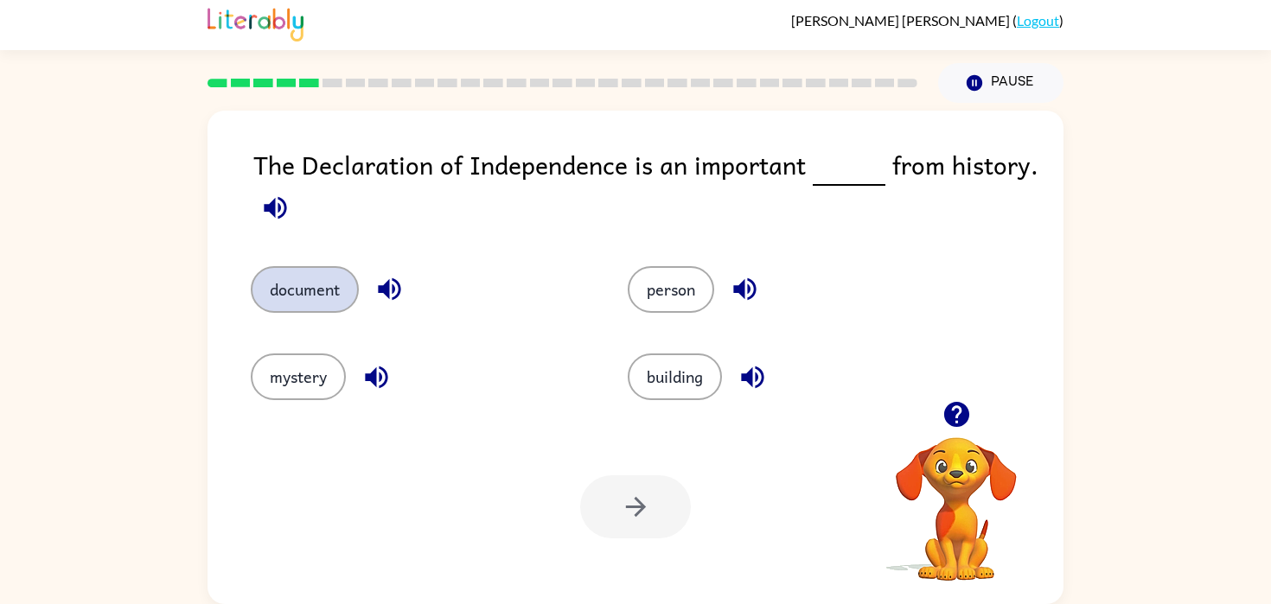
click at [290, 291] on button "document" at bounding box center [305, 289] width 108 height 47
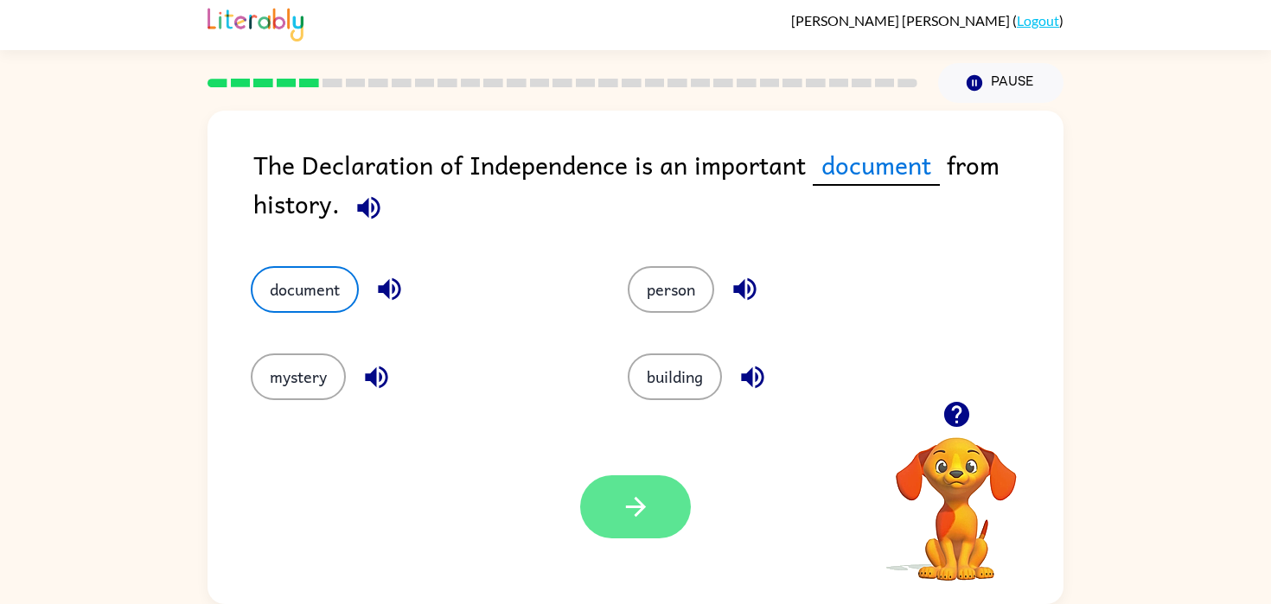
click at [653, 531] on button "button" at bounding box center [635, 506] width 111 height 63
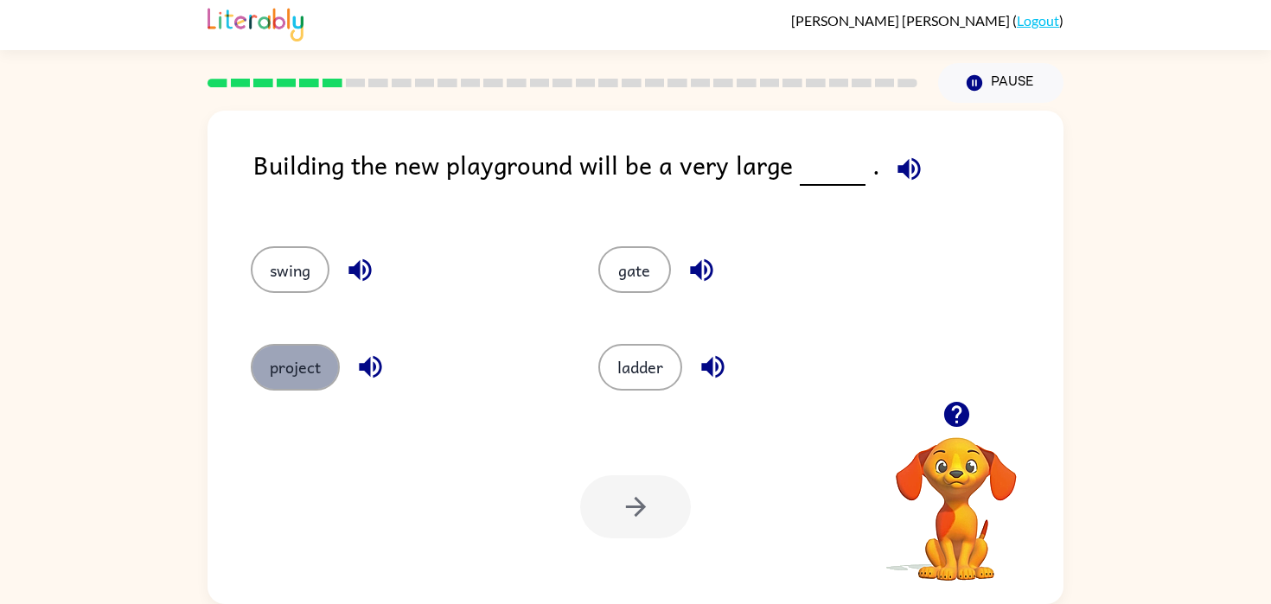
click at [307, 360] on button "project" at bounding box center [295, 367] width 89 height 47
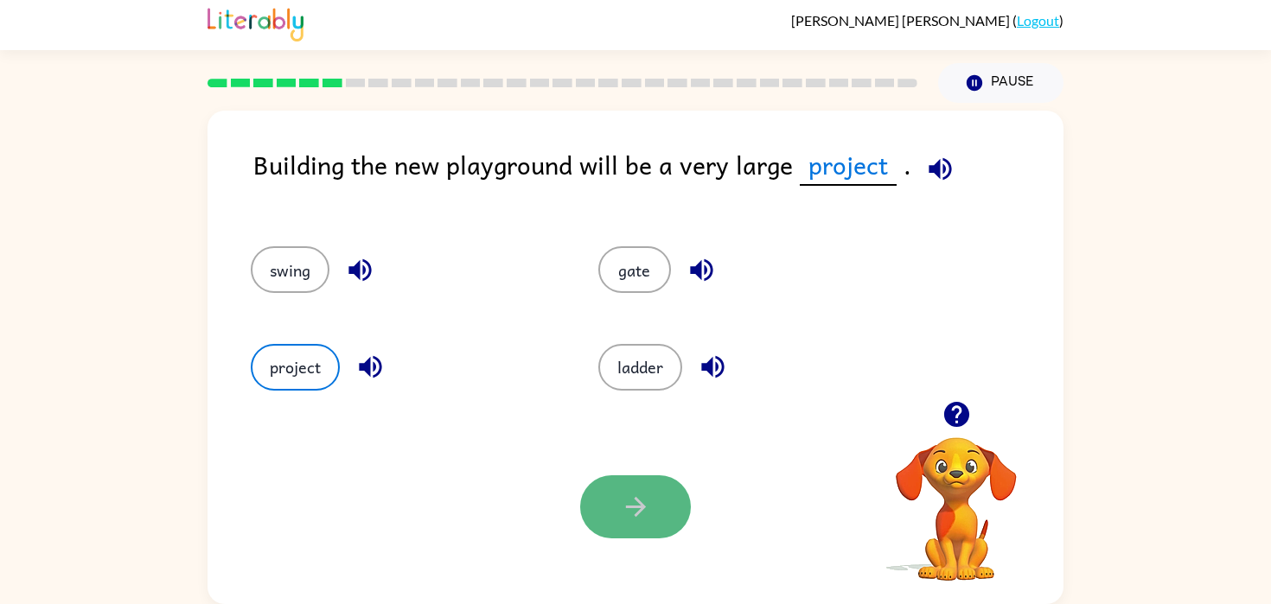
click at [603, 486] on button "button" at bounding box center [635, 506] width 111 height 63
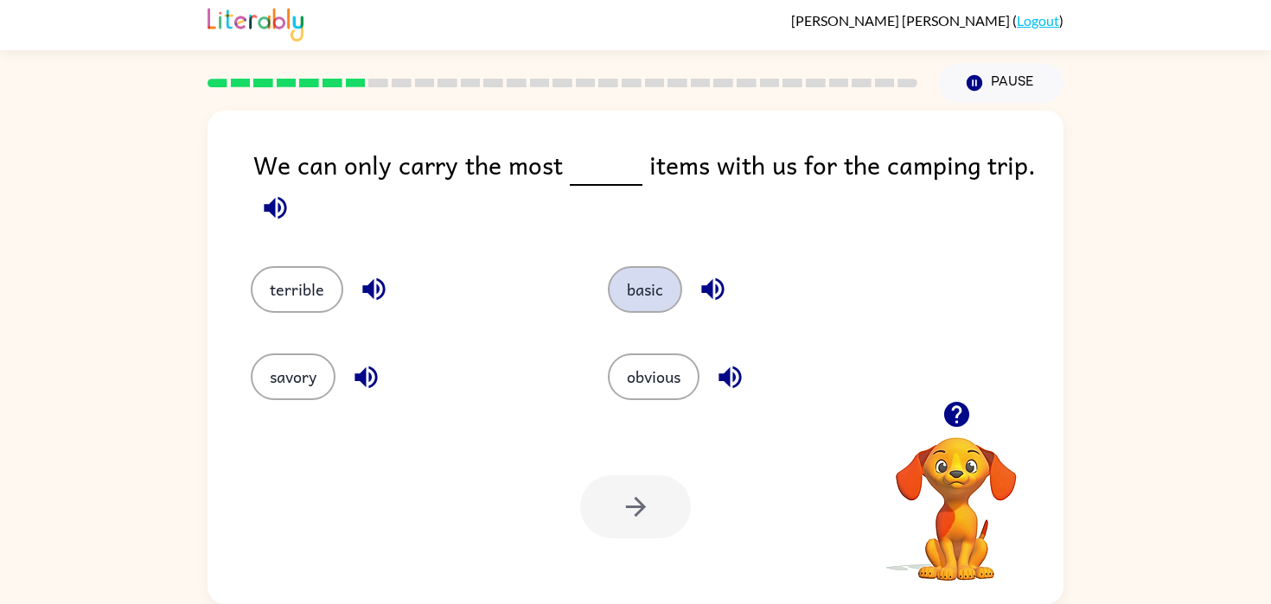
click at [653, 283] on button "basic" at bounding box center [645, 289] width 74 height 47
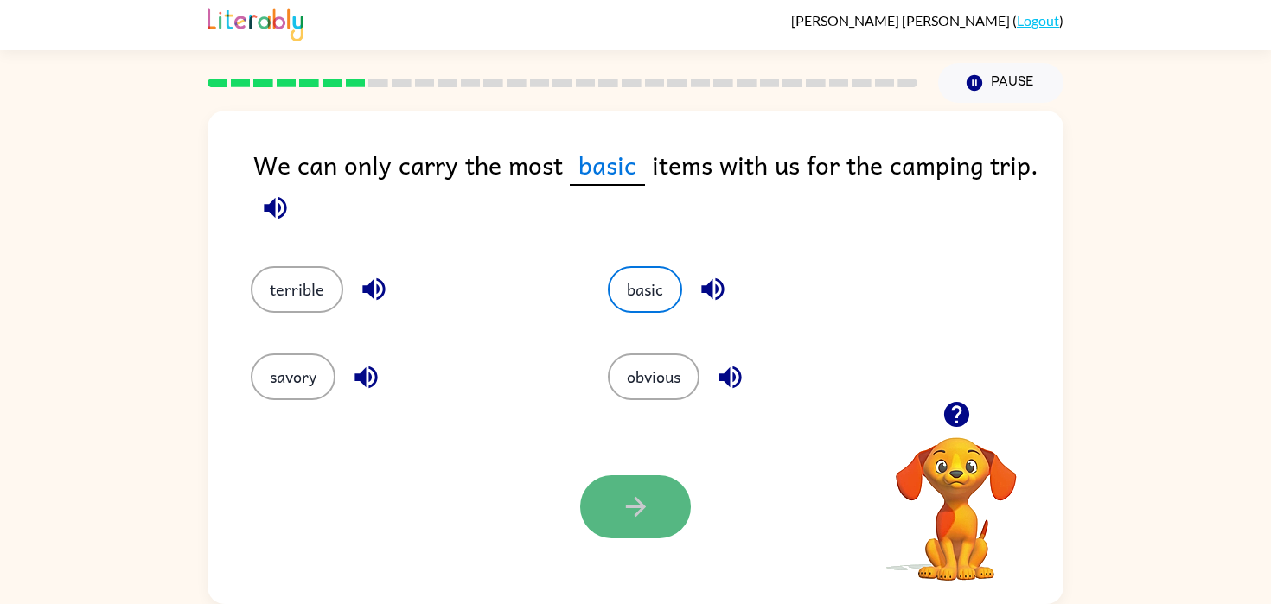
click at [612, 493] on button "button" at bounding box center [635, 506] width 111 height 63
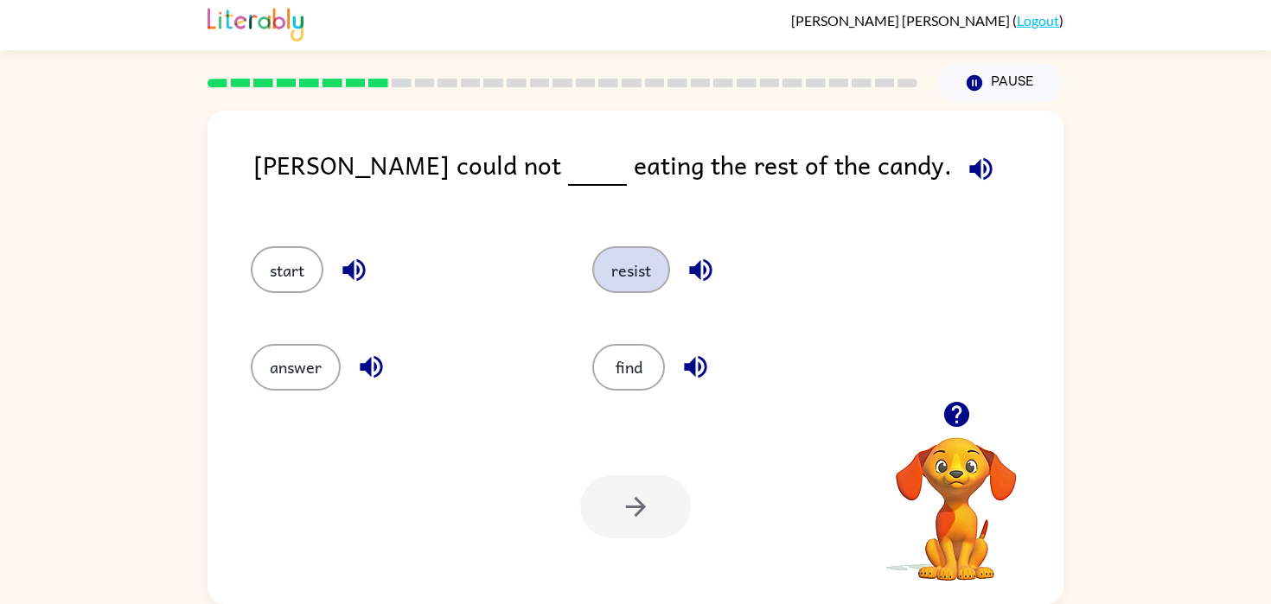
click at [628, 260] on button "resist" at bounding box center [631, 269] width 78 height 47
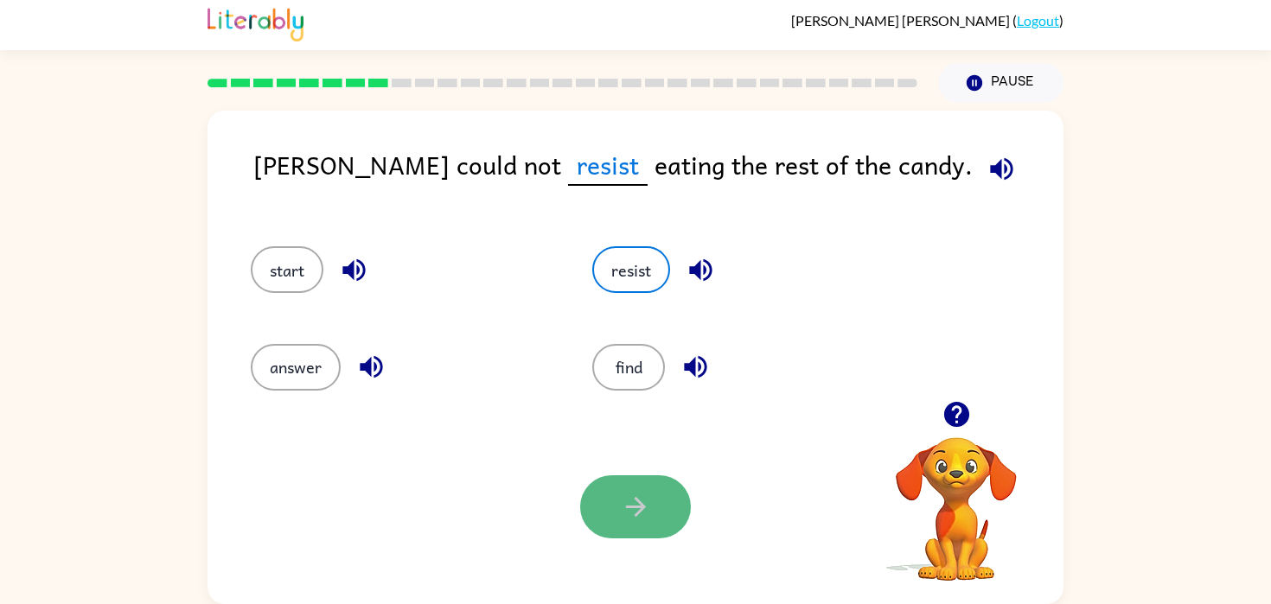
click at [626, 481] on button "button" at bounding box center [635, 506] width 111 height 63
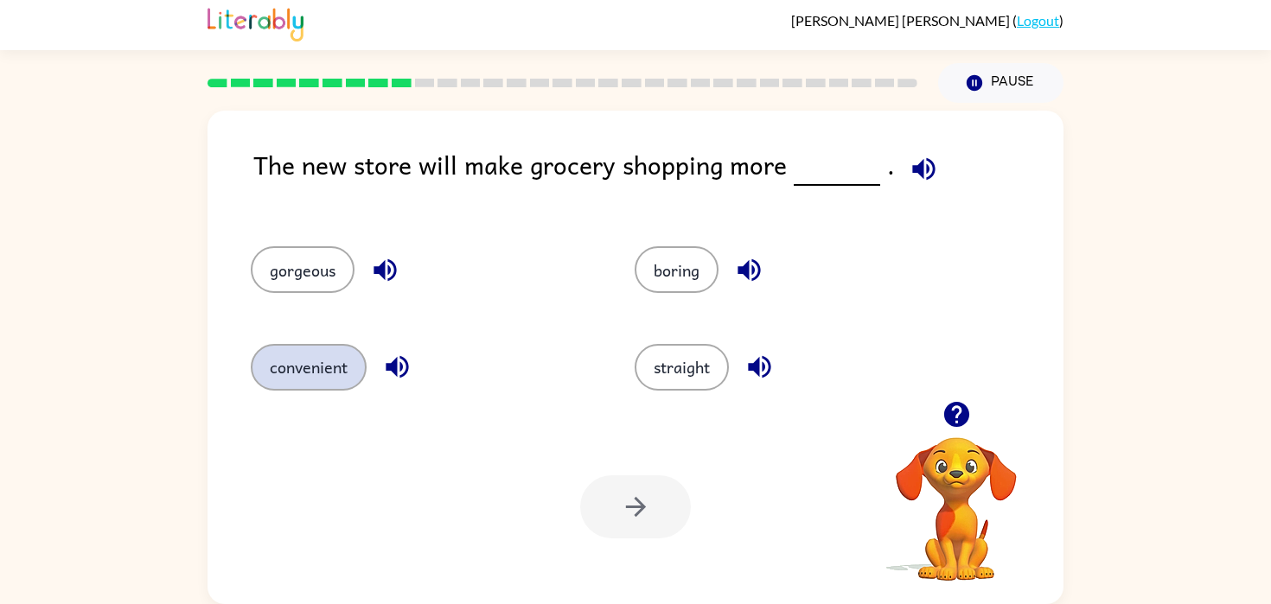
click at [358, 366] on button "convenient" at bounding box center [309, 367] width 116 height 47
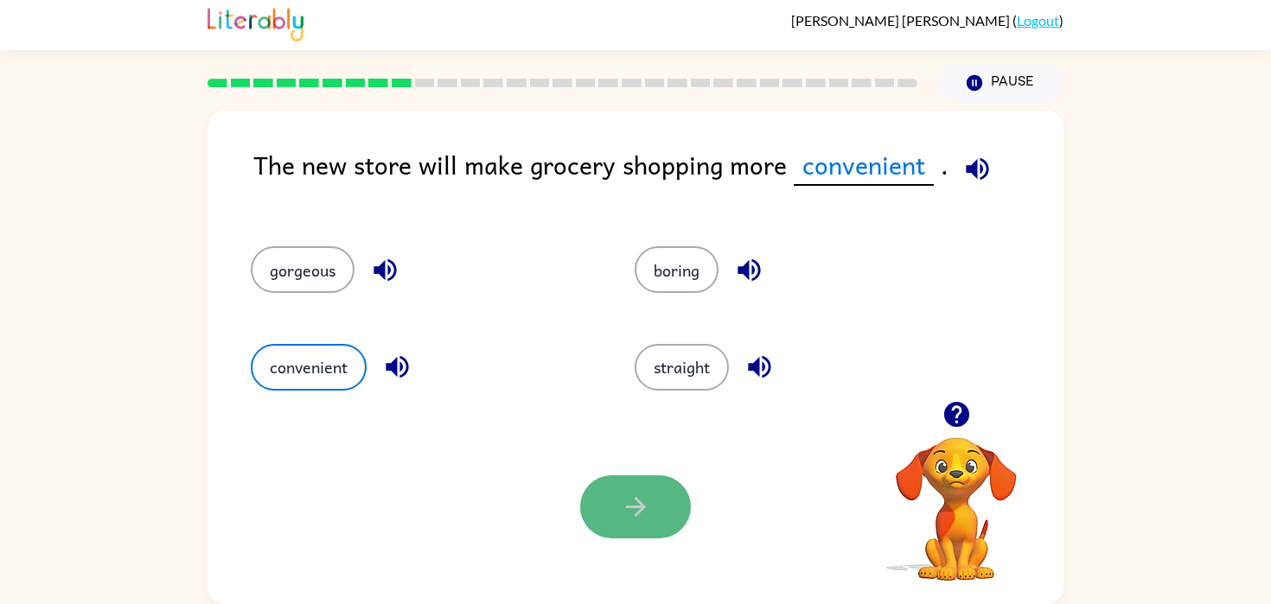
click at [635, 501] on icon "button" at bounding box center [636, 507] width 30 height 30
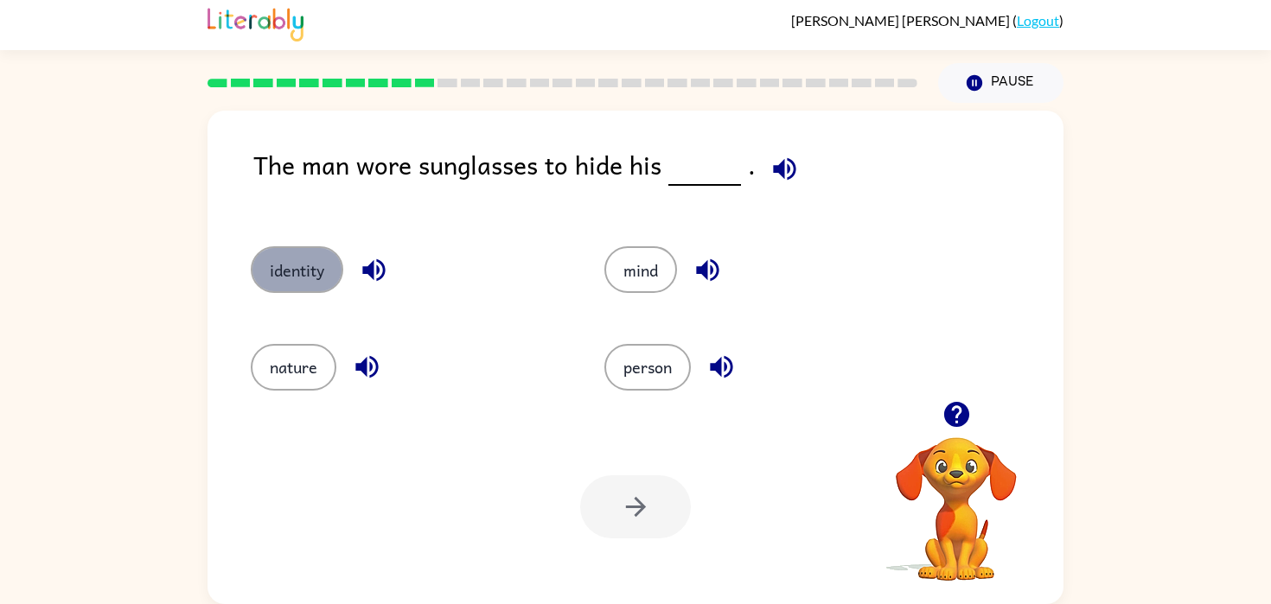
click at [302, 271] on button "identity" at bounding box center [297, 269] width 92 height 47
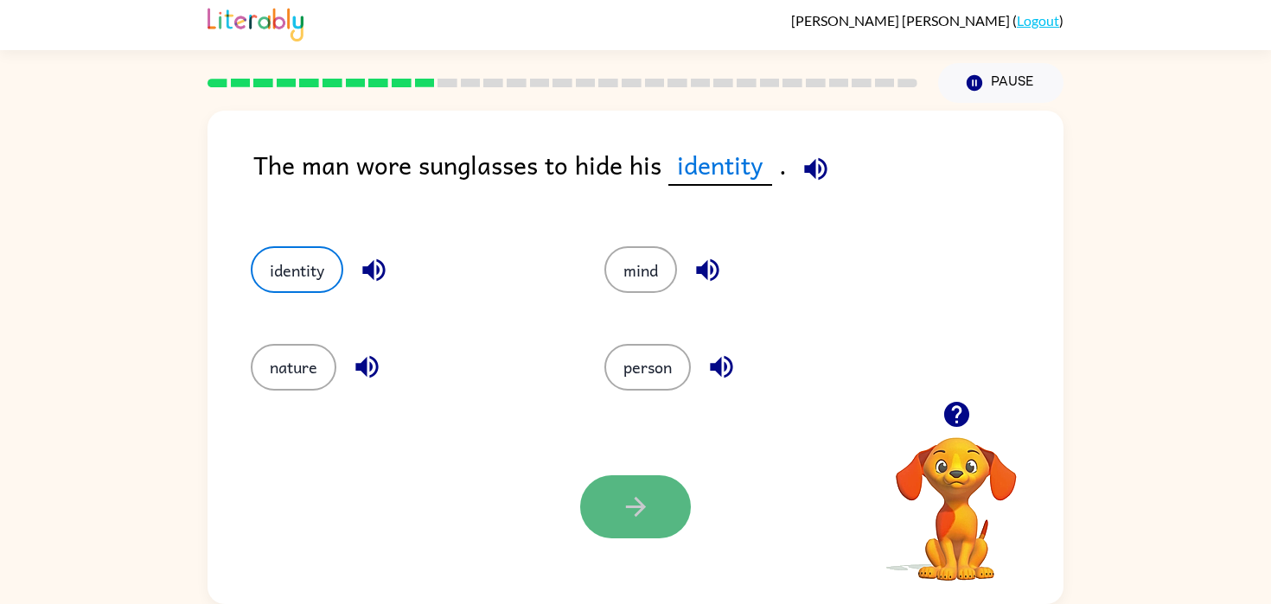
click at [636, 492] on icon "button" at bounding box center [636, 507] width 30 height 30
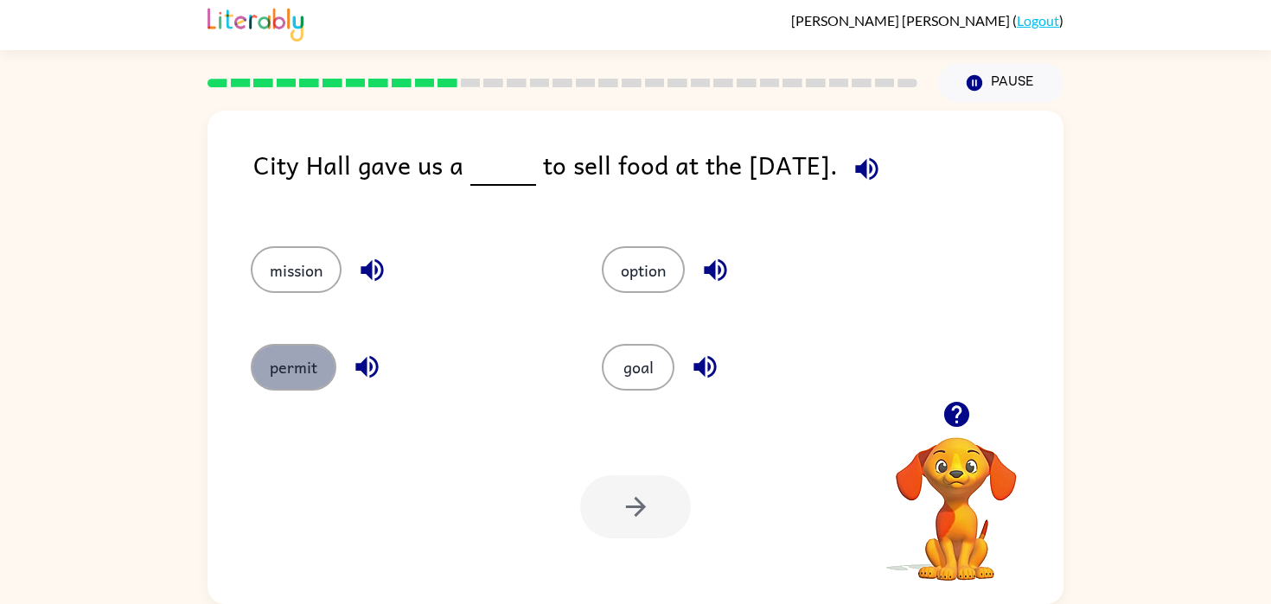
click at [303, 365] on button "permit" at bounding box center [294, 367] width 86 height 47
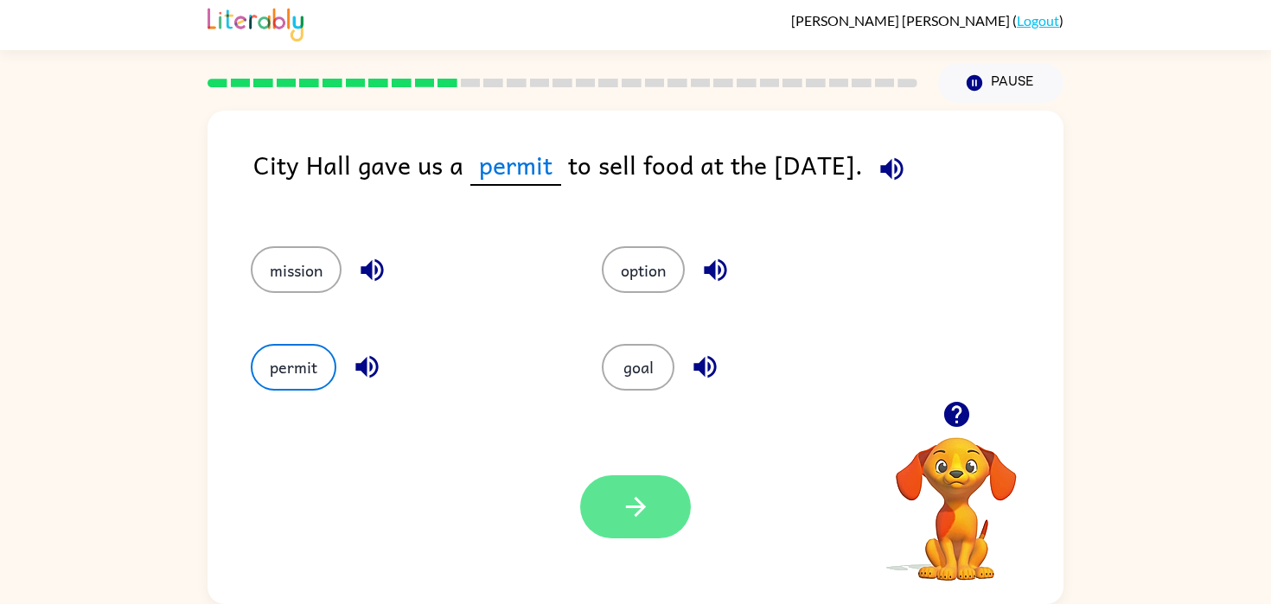
click at [628, 519] on icon "button" at bounding box center [636, 507] width 30 height 30
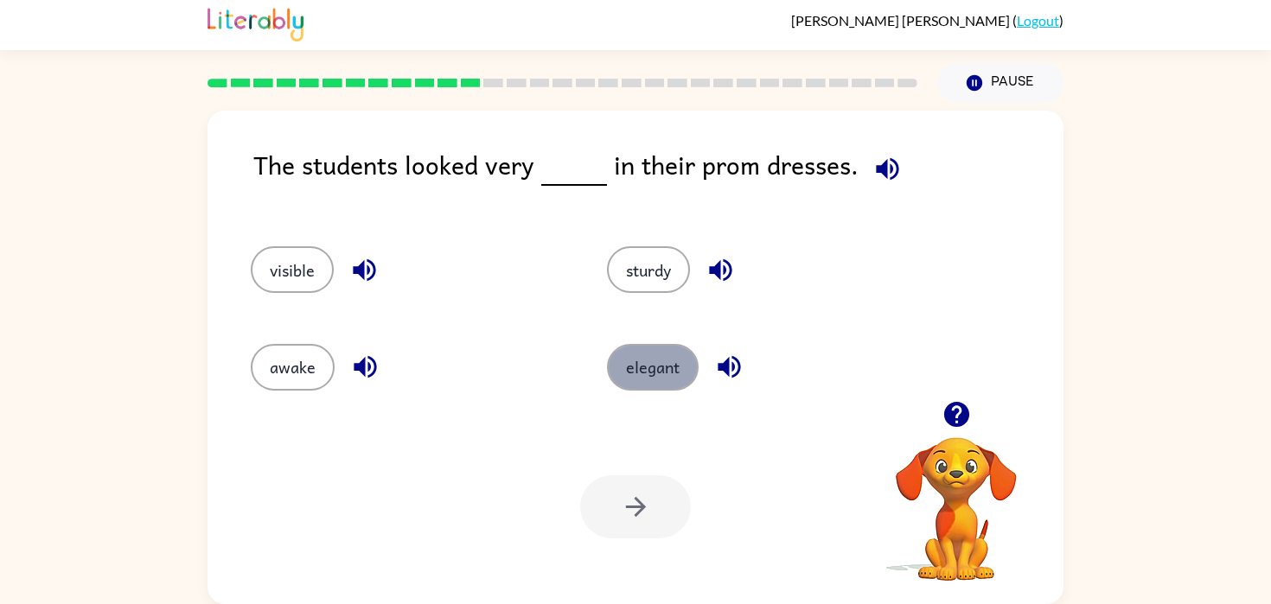
click at [650, 371] on button "elegant" at bounding box center [653, 367] width 92 height 47
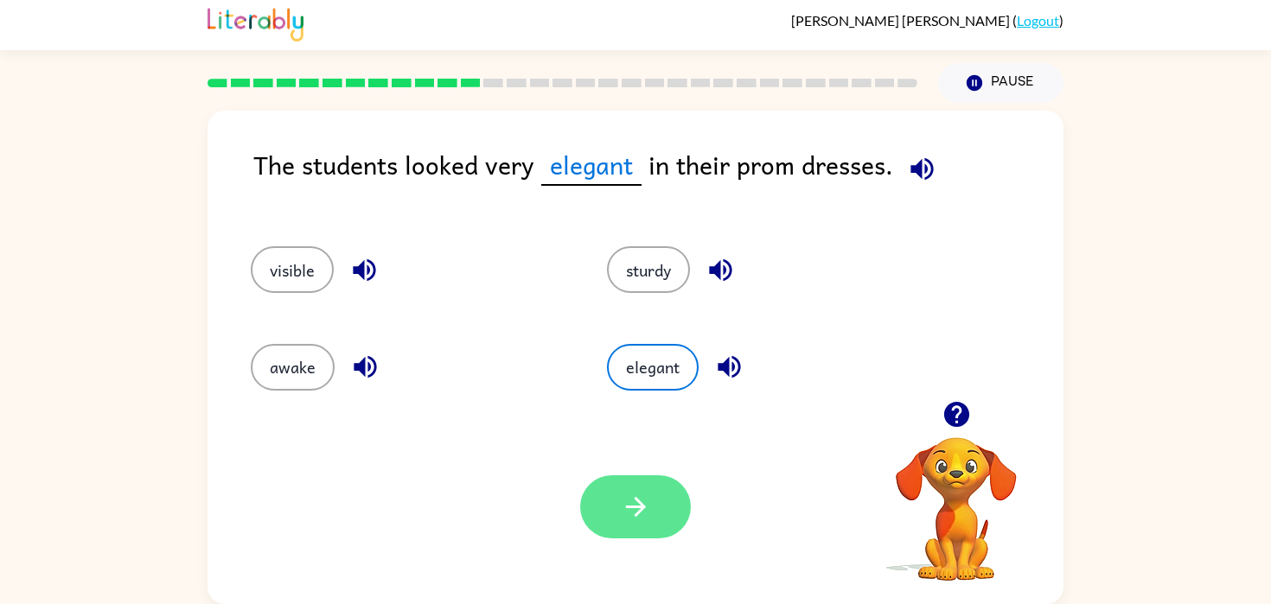
click at [628, 510] on icon "button" at bounding box center [636, 507] width 30 height 30
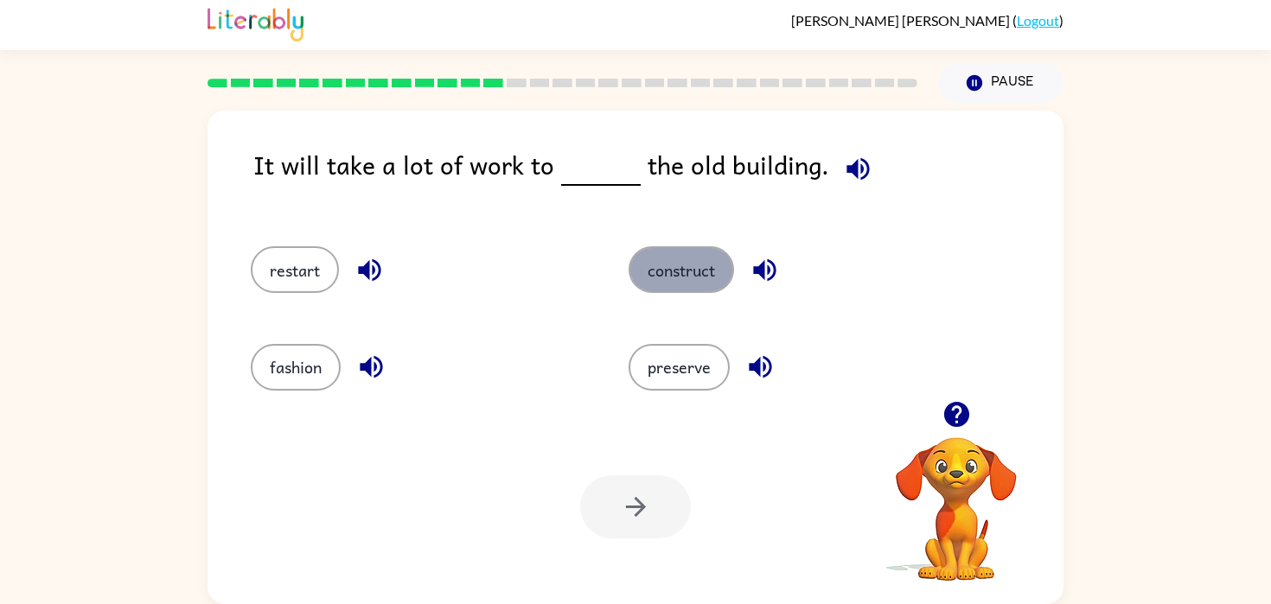
click at [688, 270] on button "construct" at bounding box center [680, 269] width 105 height 47
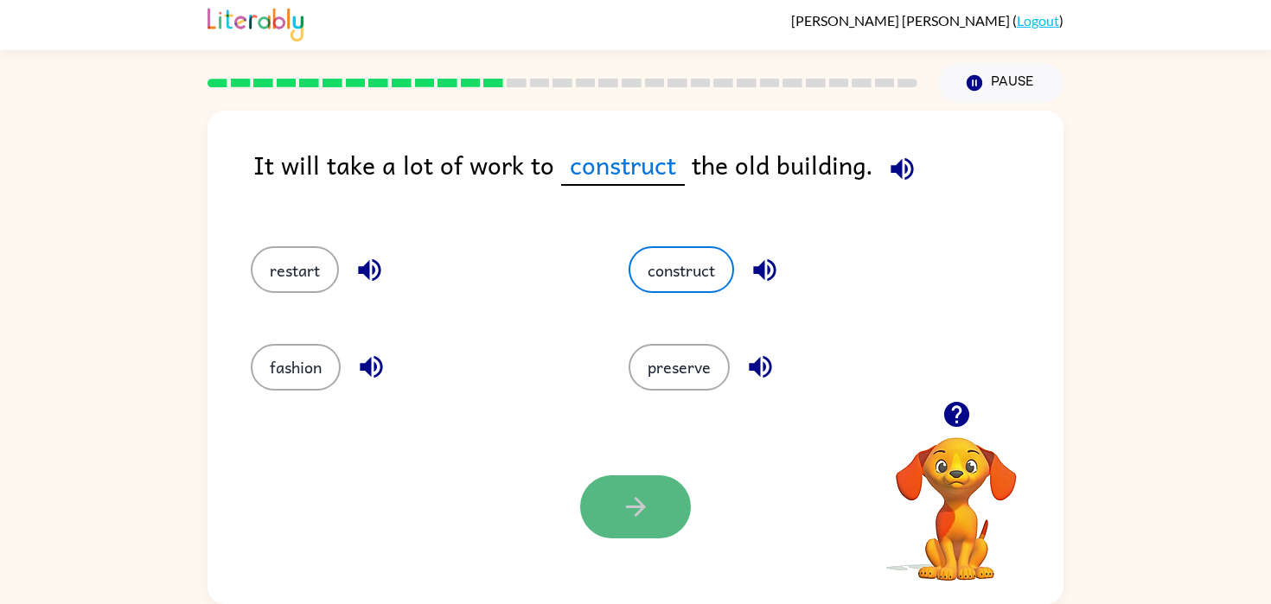
click at [637, 507] on icon "button" at bounding box center [635, 507] width 20 height 20
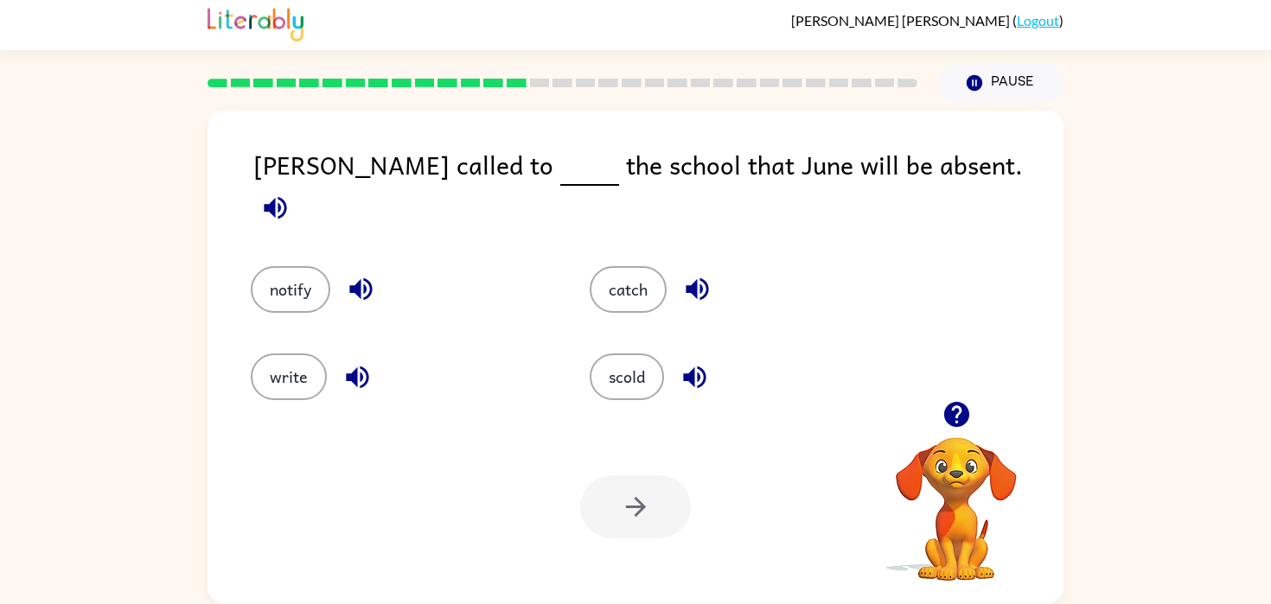
scroll to position [0, 0]
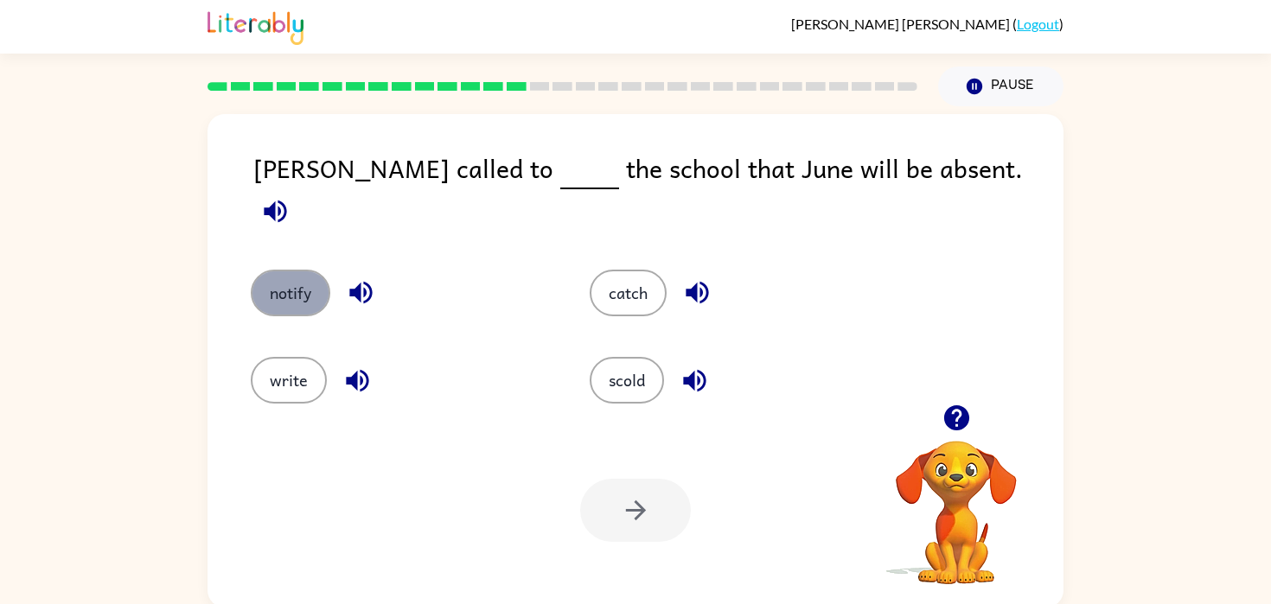
click at [277, 271] on button "notify" at bounding box center [291, 293] width 80 height 47
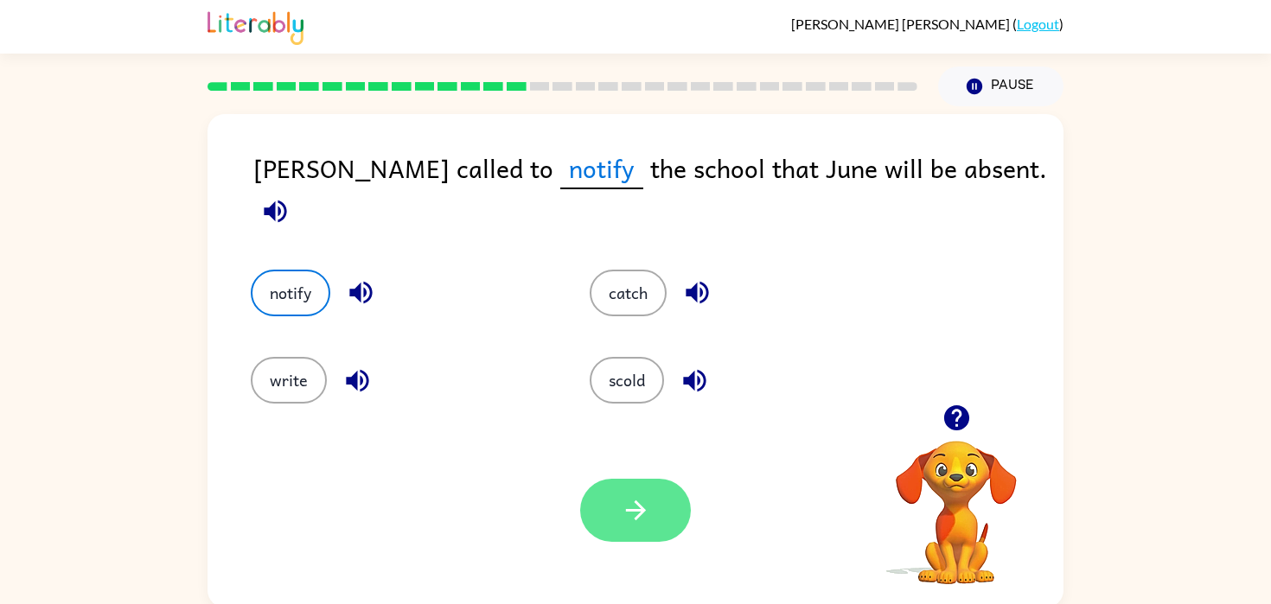
click at [632, 527] on button "button" at bounding box center [635, 510] width 111 height 63
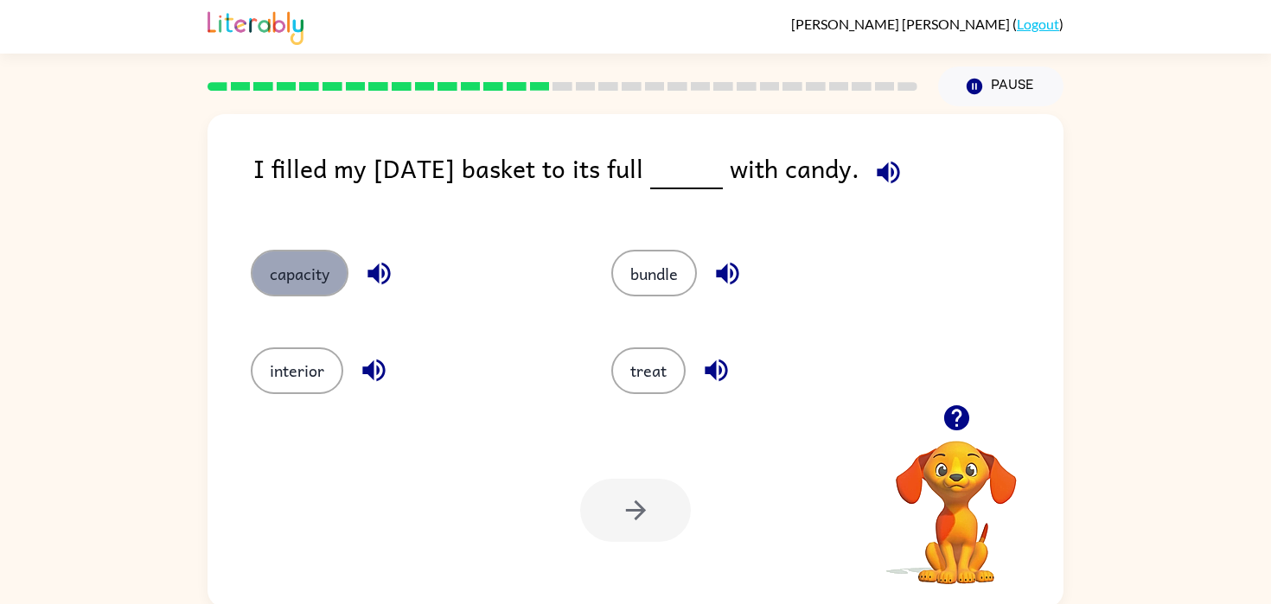
click at [281, 272] on button "capacity" at bounding box center [300, 273] width 98 height 47
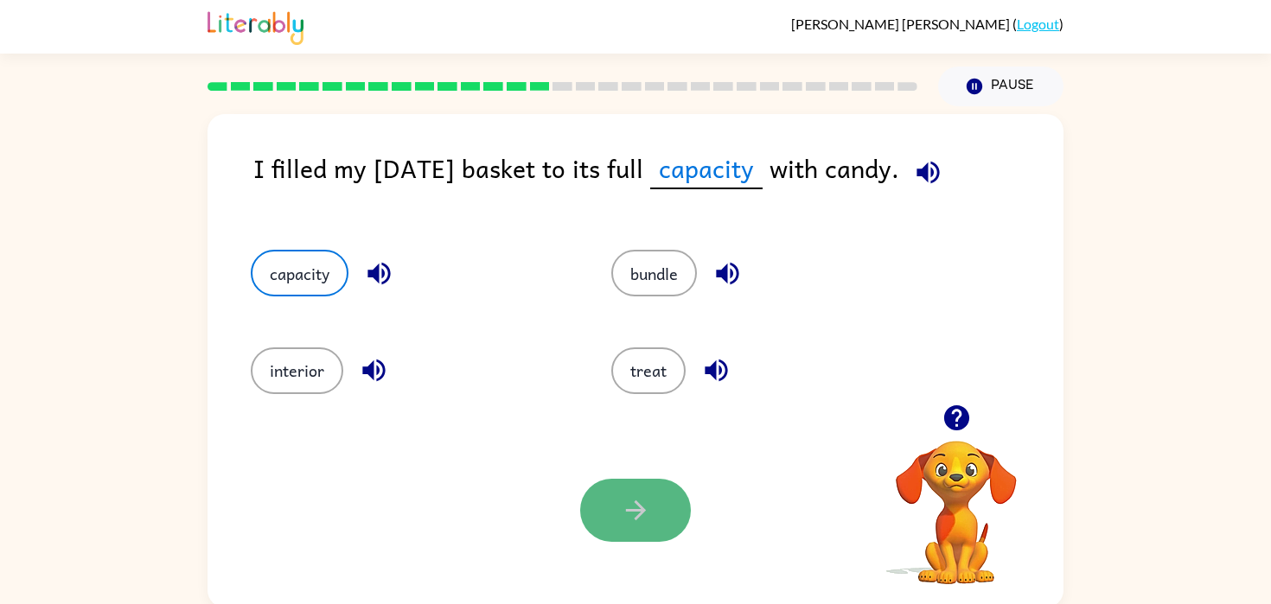
click at [619, 489] on button "button" at bounding box center [635, 510] width 111 height 63
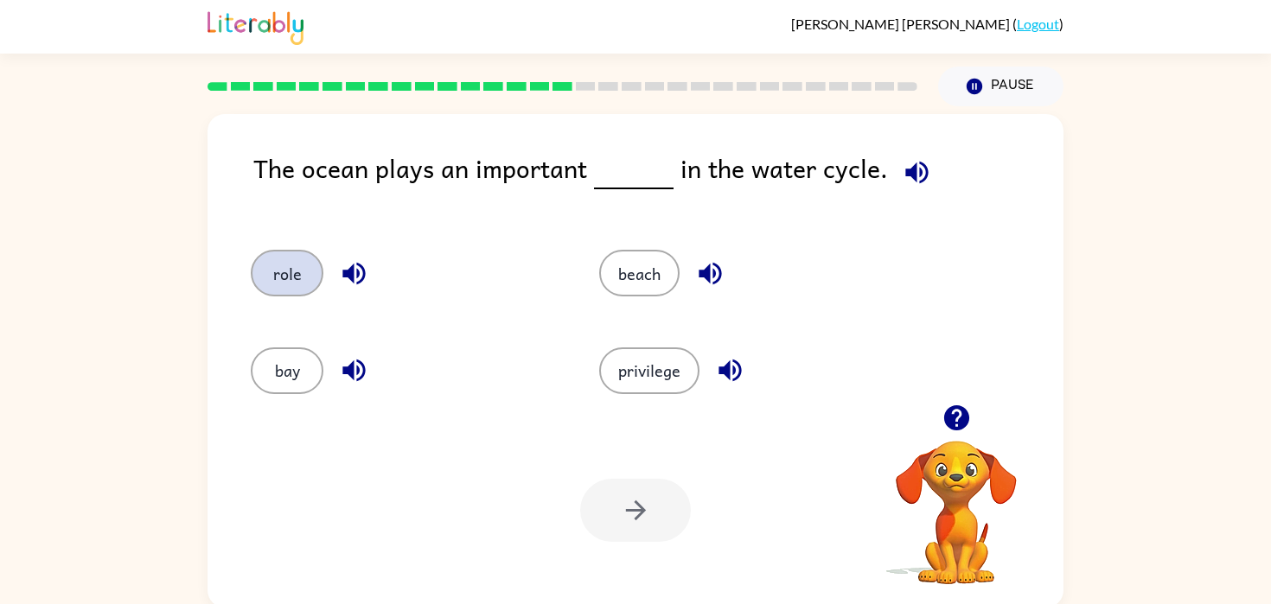
click at [290, 281] on button "role" at bounding box center [287, 273] width 73 height 47
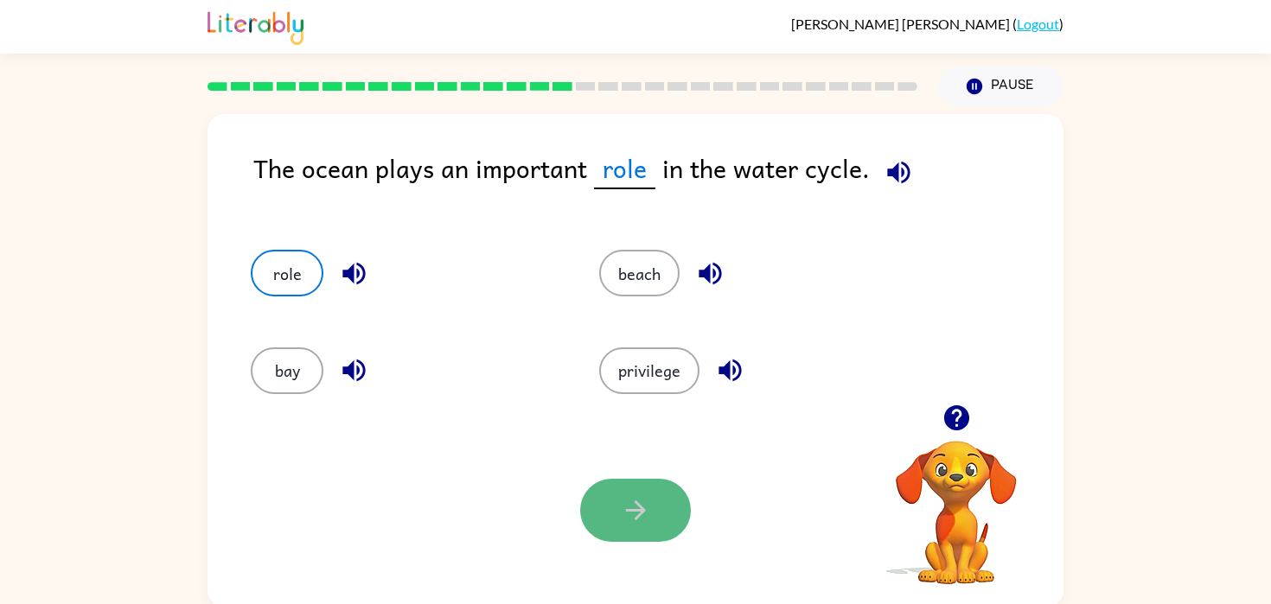
click at [660, 518] on button "button" at bounding box center [635, 510] width 111 height 63
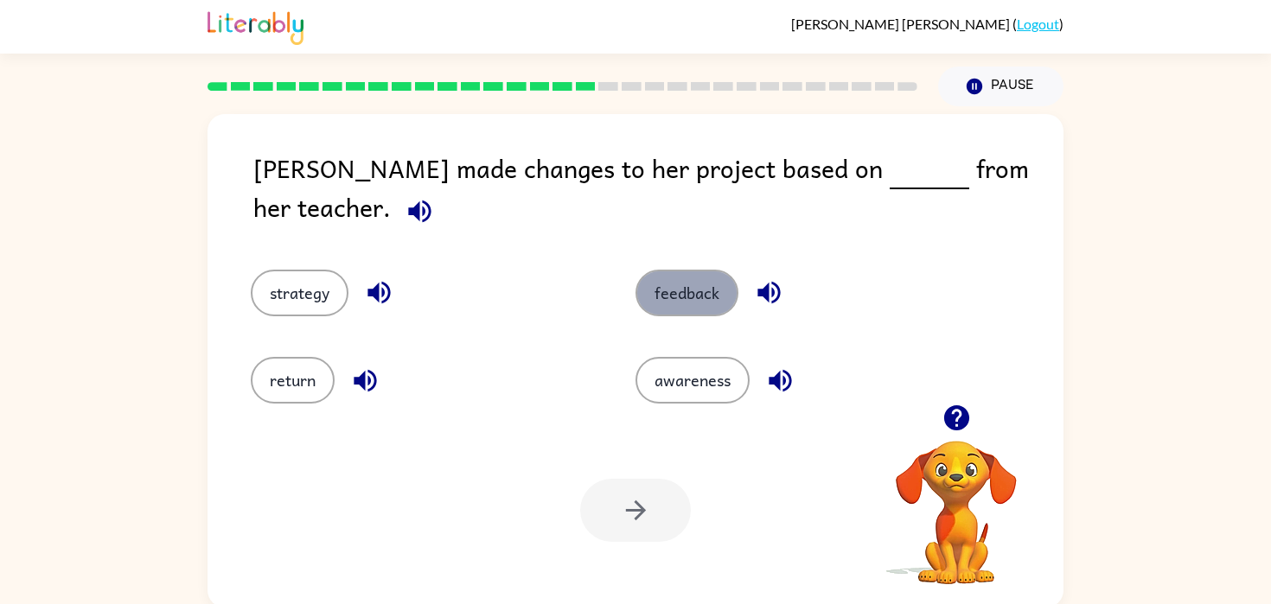
click at [641, 270] on button "feedback" at bounding box center [686, 293] width 103 height 47
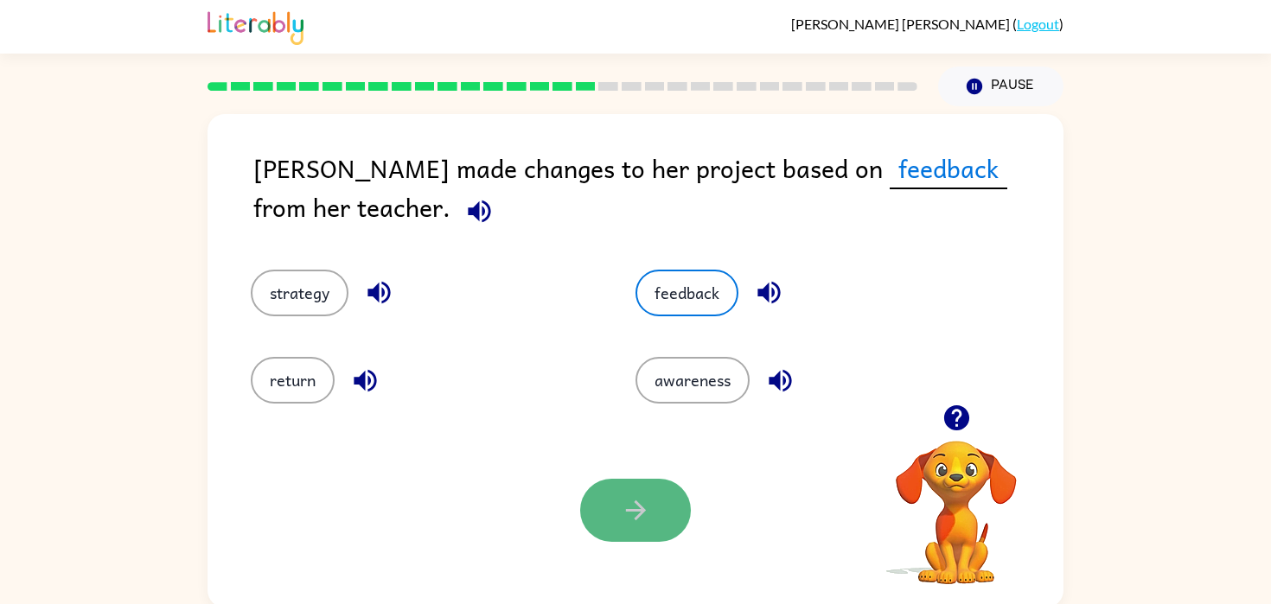
click at [613, 518] on button "button" at bounding box center [635, 510] width 111 height 63
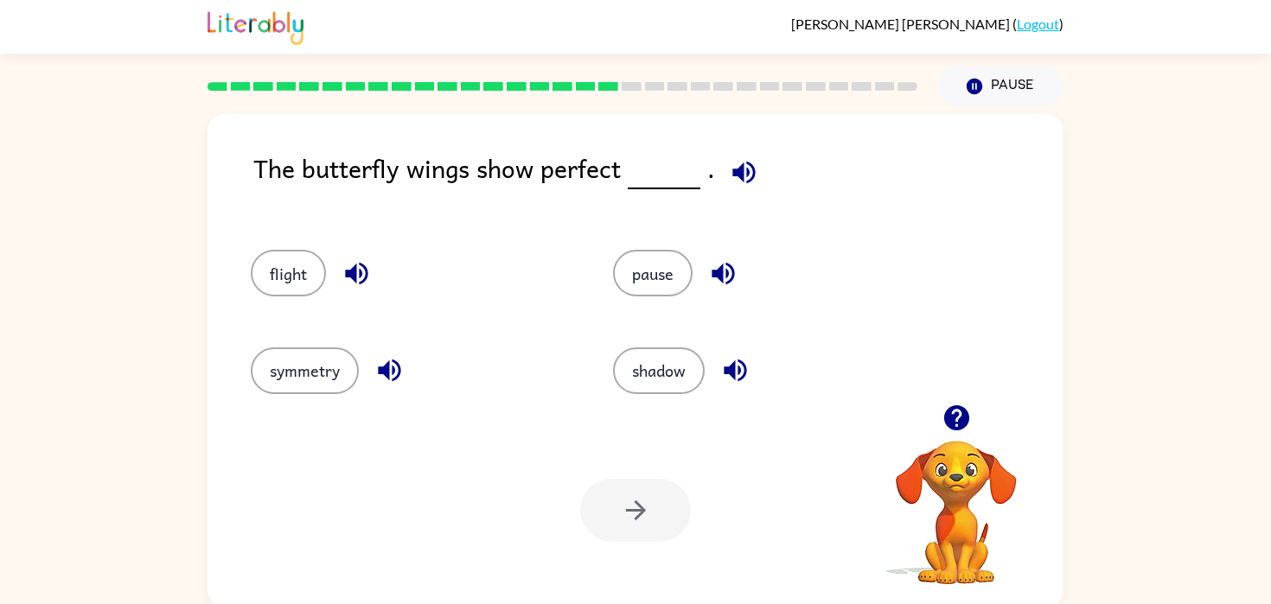
click at [253, 287] on div "flight" at bounding box center [412, 273] width 322 height 47
click at [279, 290] on button "flight" at bounding box center [288, 273] width 75 height 47
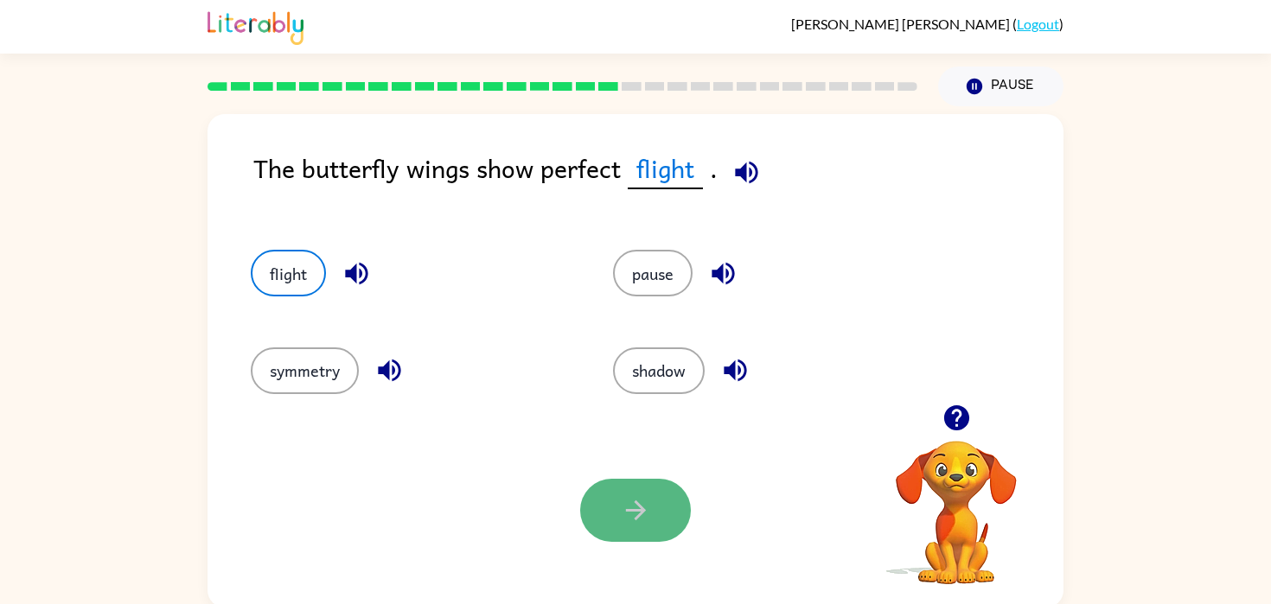
click at [615, 517] on button "button" at bounding box center [635, 510] width 111 height 63
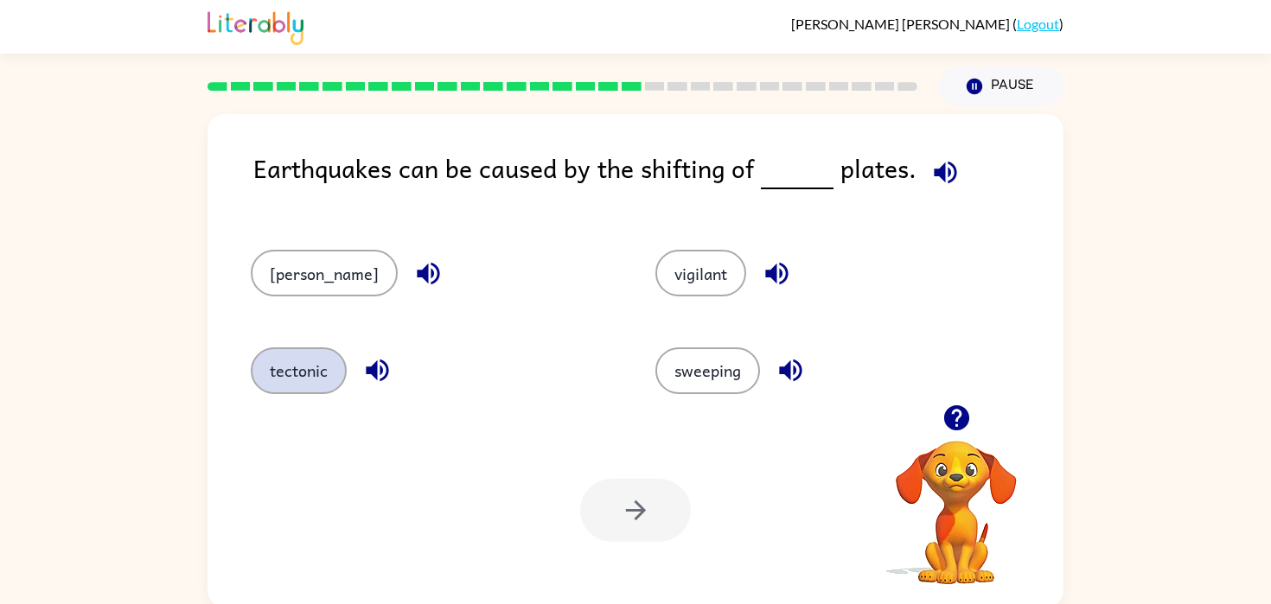
click at [337, 383] on button "tectonic" at bounding box center [299, 370] width 96 height 47
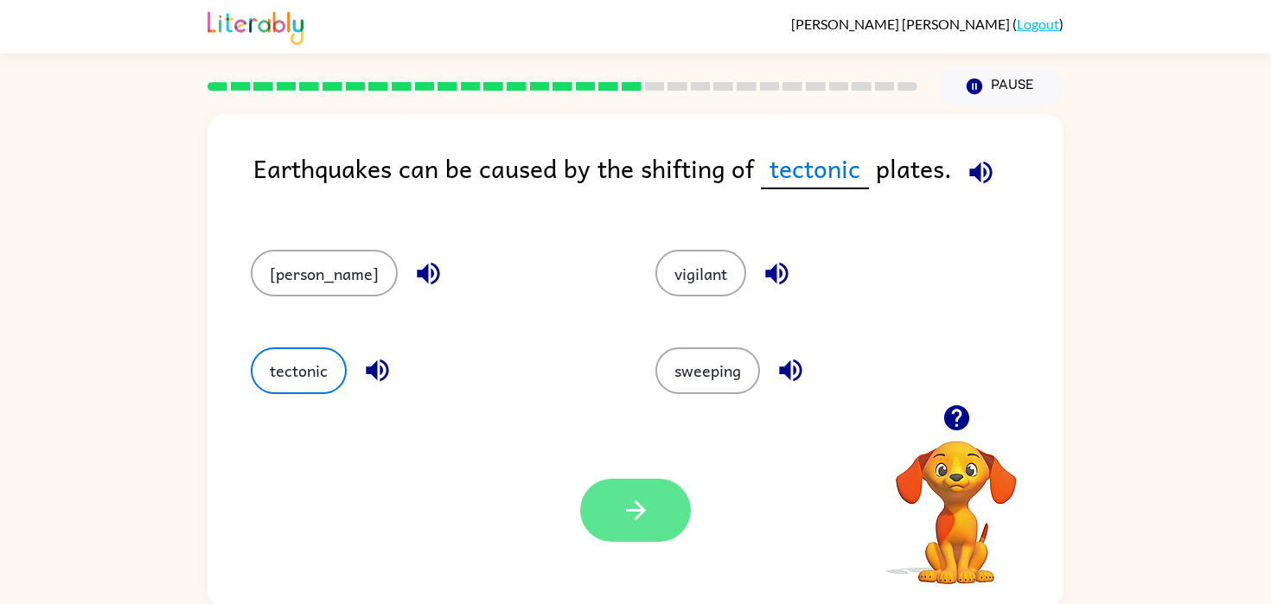
click at [625, 508] on icon "button" at bounding box center [636, 510] width 30 height 30
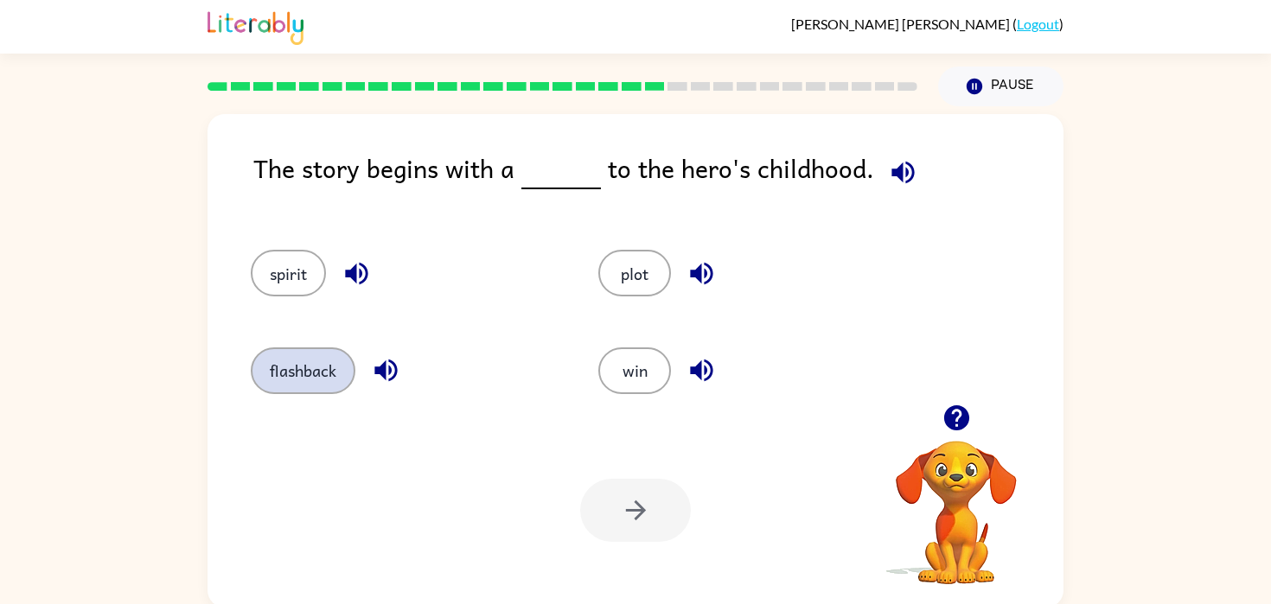
click at [303, 368] on button "flashback" at bounding box center [303, 370] width 105 height 47
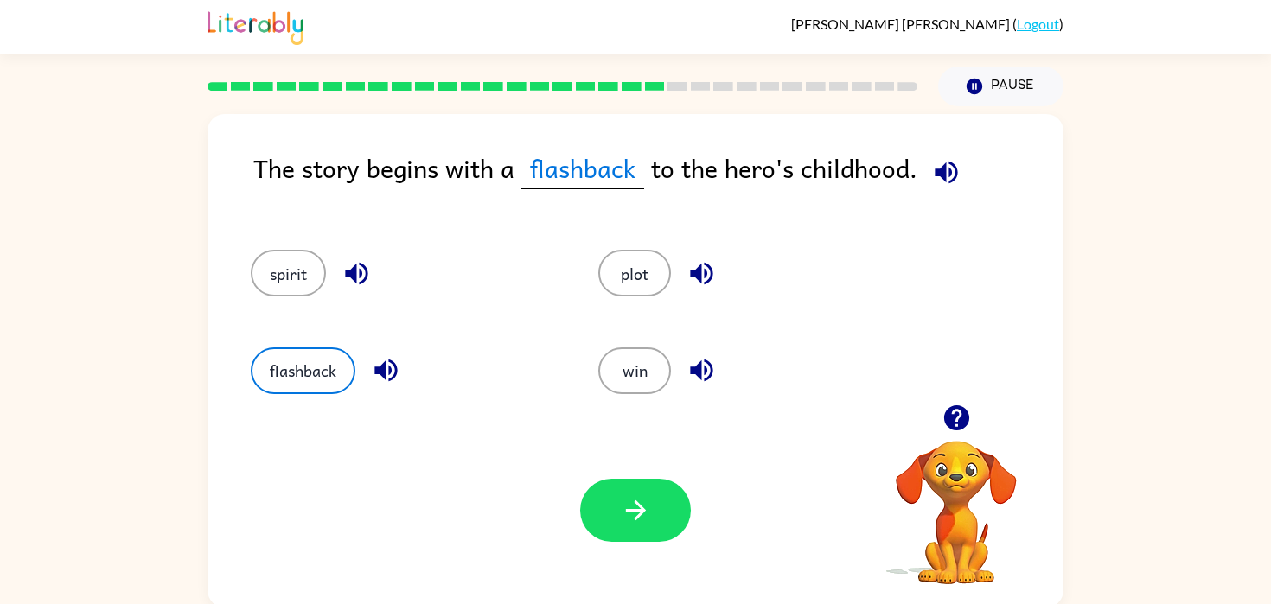
click at [634, 476] on div "Your browser must support playing .mp4 files to use Literably. Please try using…" at bounding box center [635, 510] width 856 height 194
click at [635, 495] on icon "button" at bounding box center [636, 510] width 30 height 30
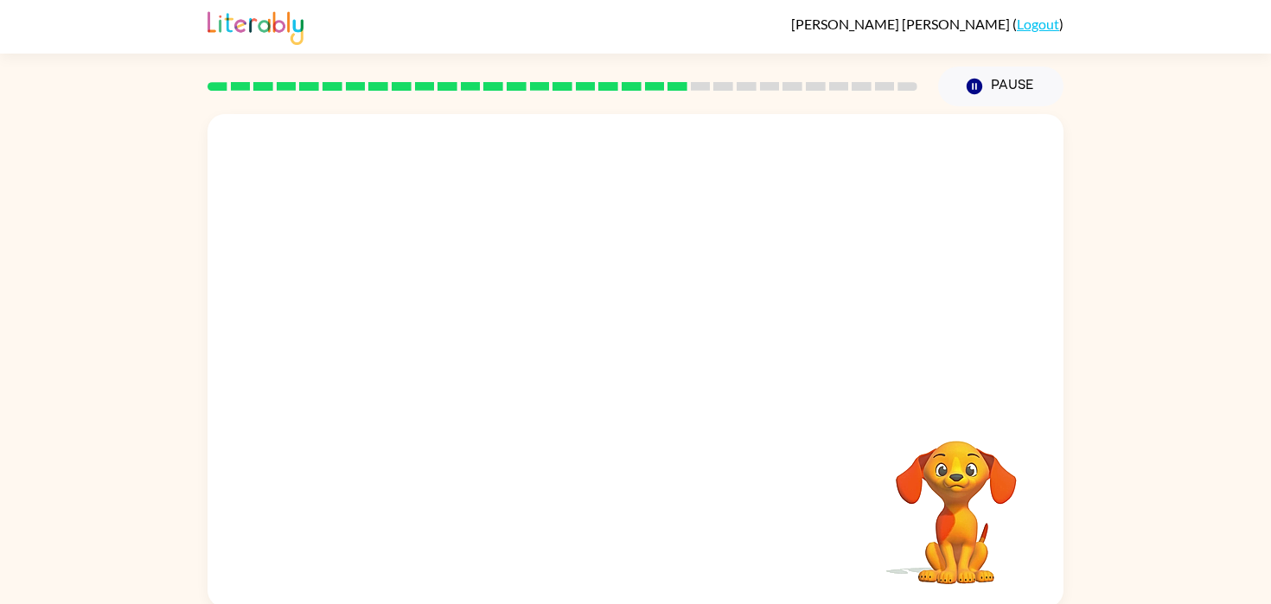
click at [476, 357] on video "Your browser must support playing .mp4 files to use Literably. Please try using…" at bounding box center [635, 259] width 856 height 290
click at [669, 361] on button "button" at bounding box center [635, 369] width 111 height 63
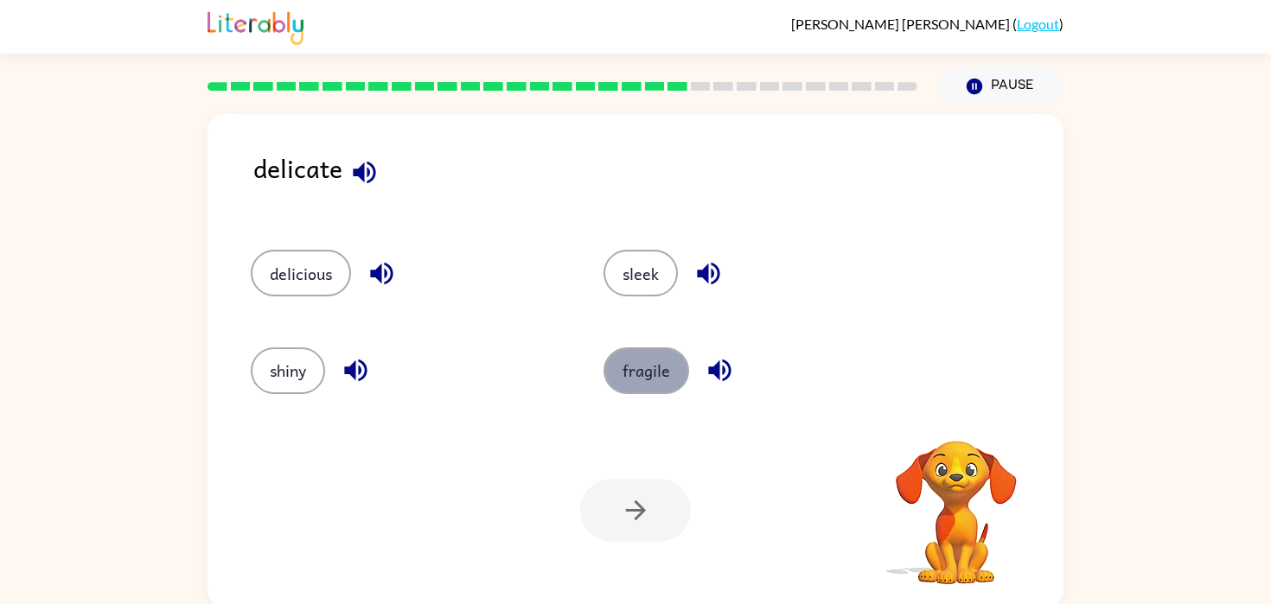
click at [667, 369] on button "fragile" at bounding box center [646, 370] width 86 height 47
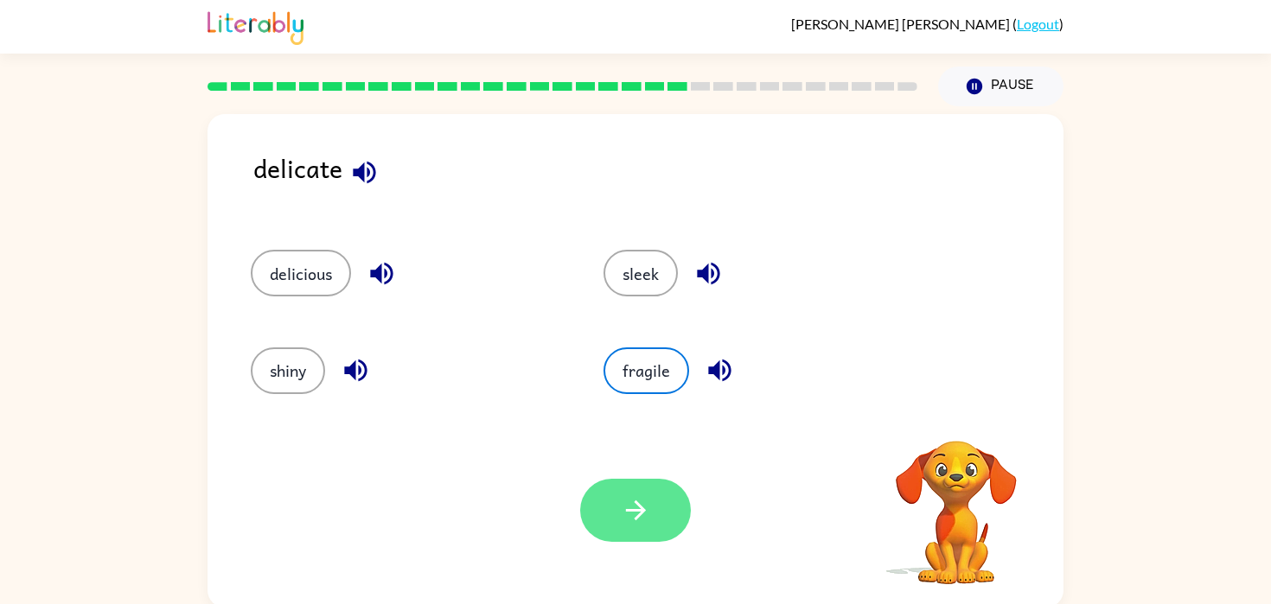
click at [660, 519] on button "button" at bounding box center [635, 510] width 111 height 63
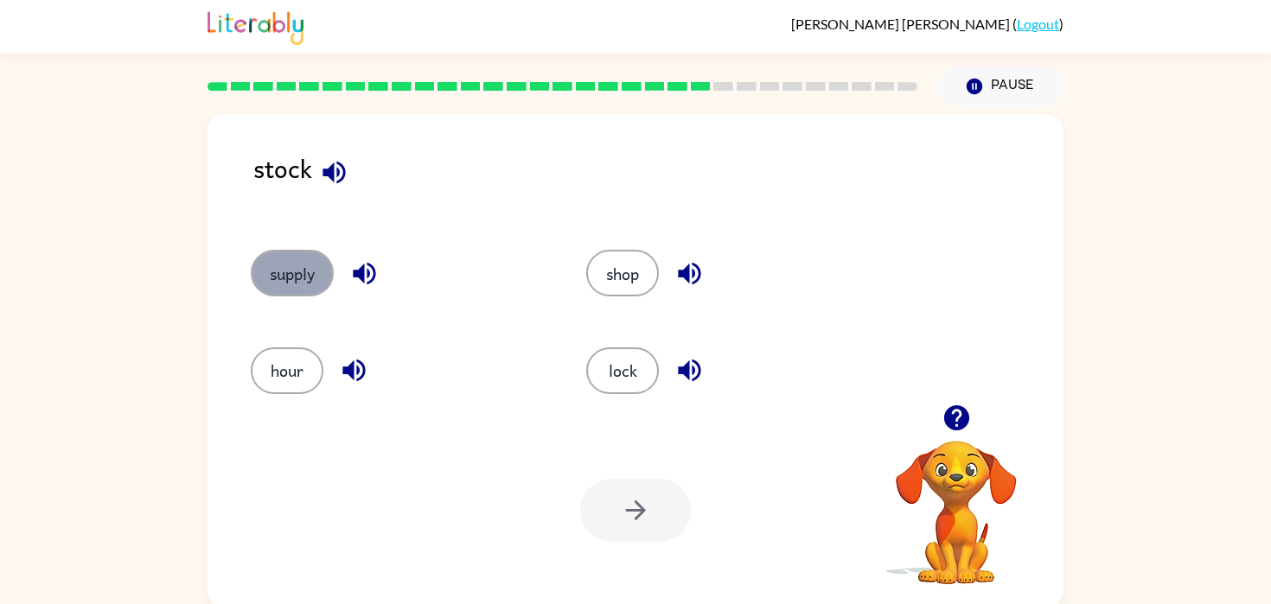
click at [307, 287] on button "supply" at bounding box center [292, 273] width 83 height 47
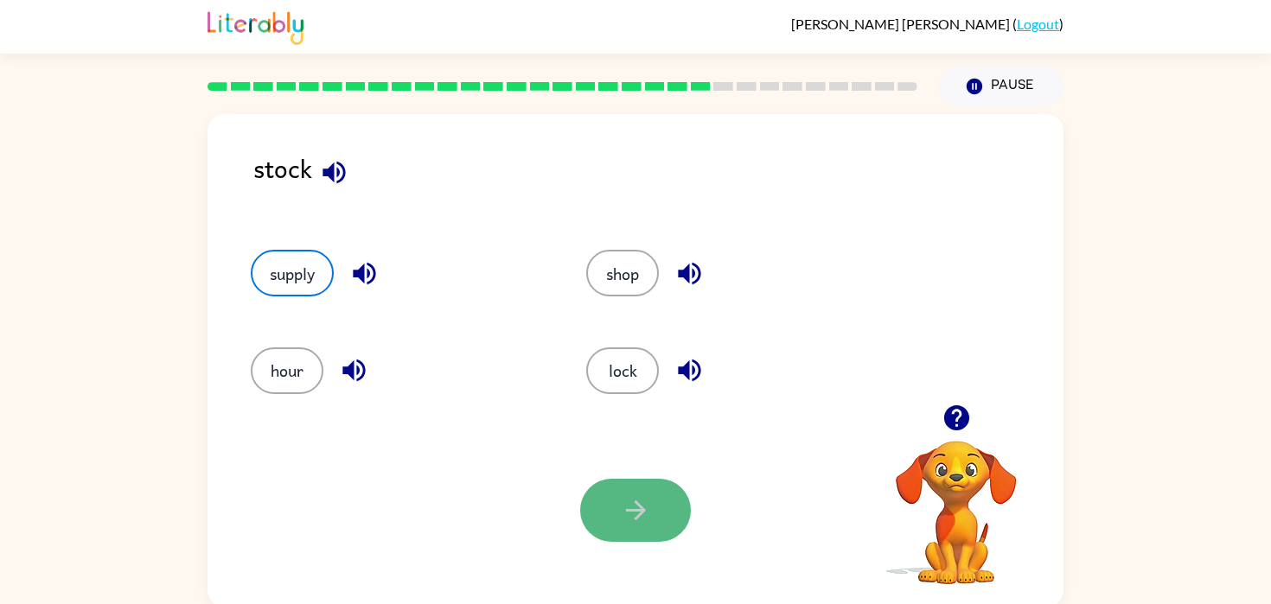
click at [634, 500] on icon "button" at bounding box center [636, 510] width 30 height 30
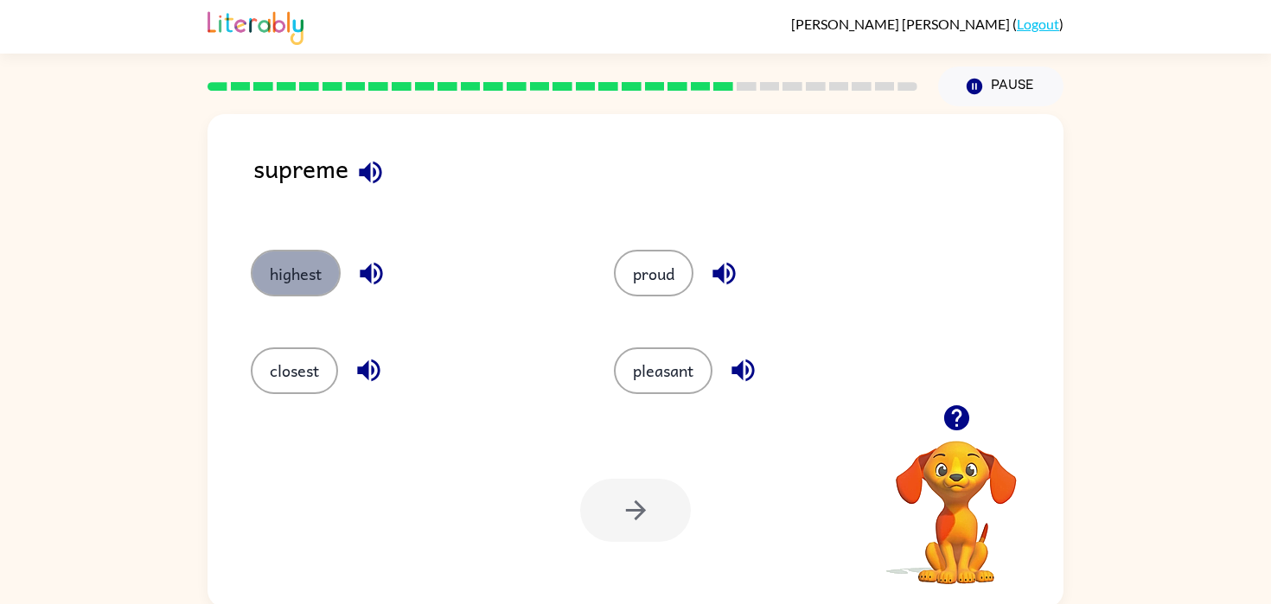
click at [305, 255] on button "highest" at bounding box center [296, 273] width 90 height 47
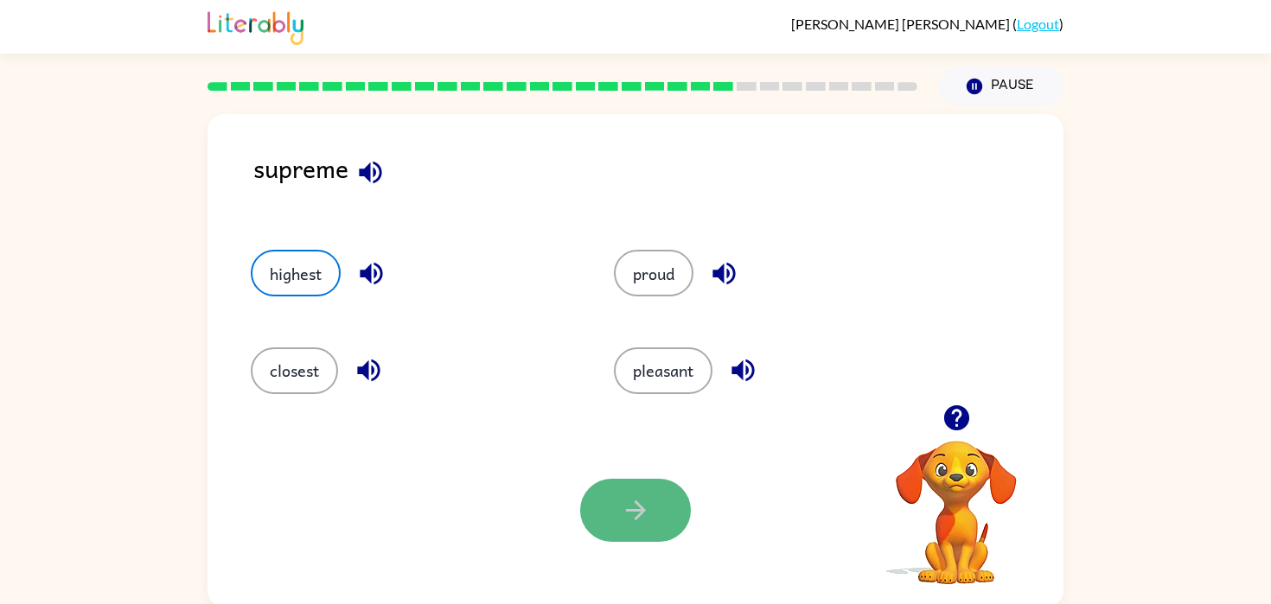
click at [617, 509] on button "button" at bounding box center [635, 510] width 111 height 63
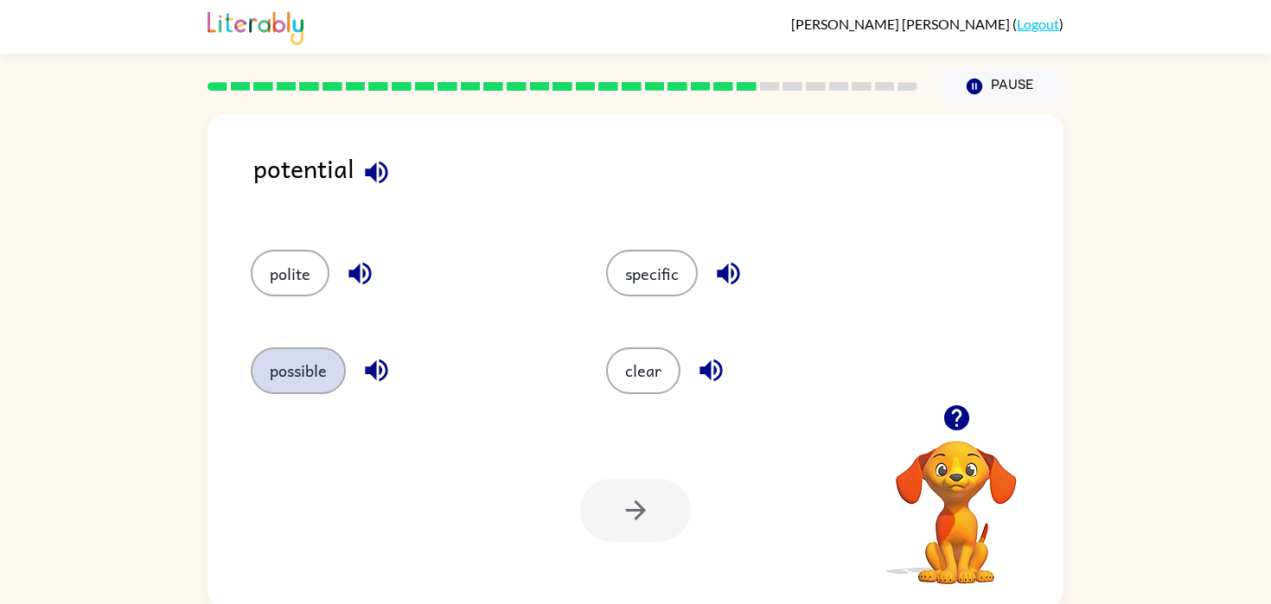
click at [326, 354] on button "possible" at bounding box center [298, 370] width 95 height 47
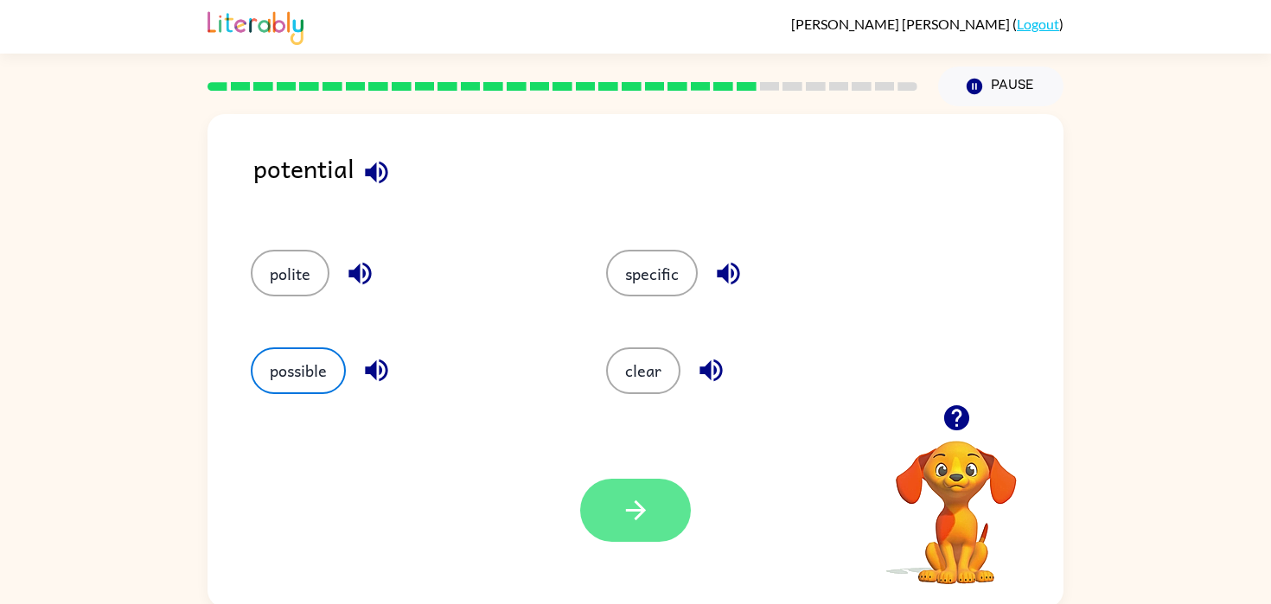
click at [638, 531] on button "button" at bounding box center [635, 510] width 111 height 63
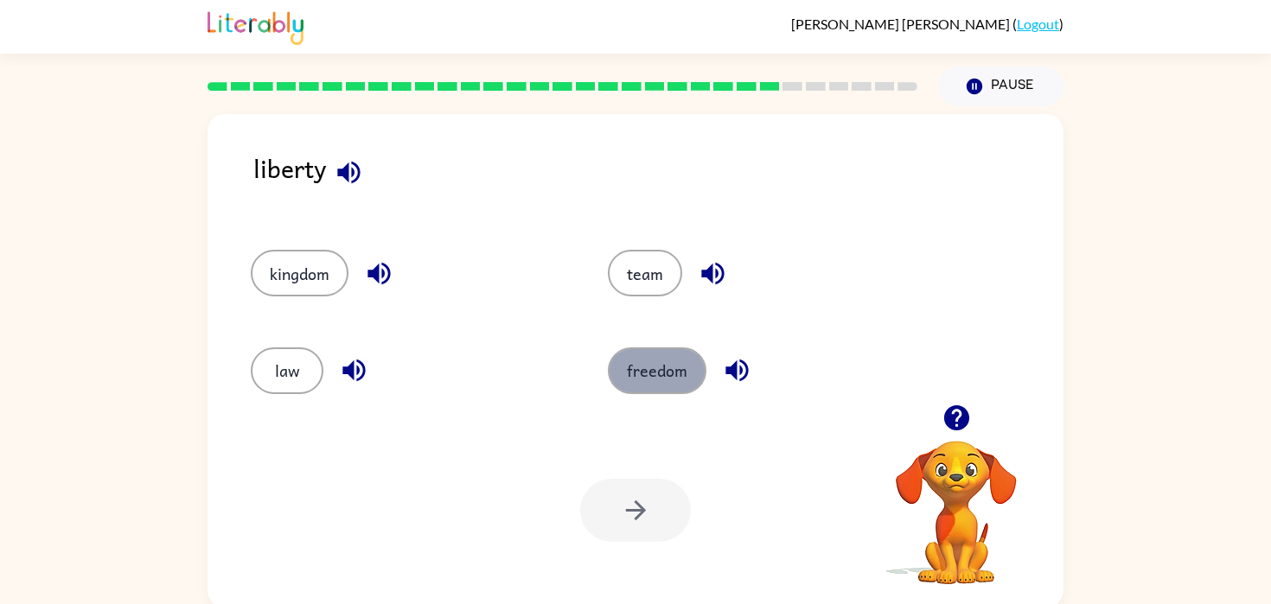
click at [638, 350] on button "freedom" at bounding box center [657, 370] width 99 height 47
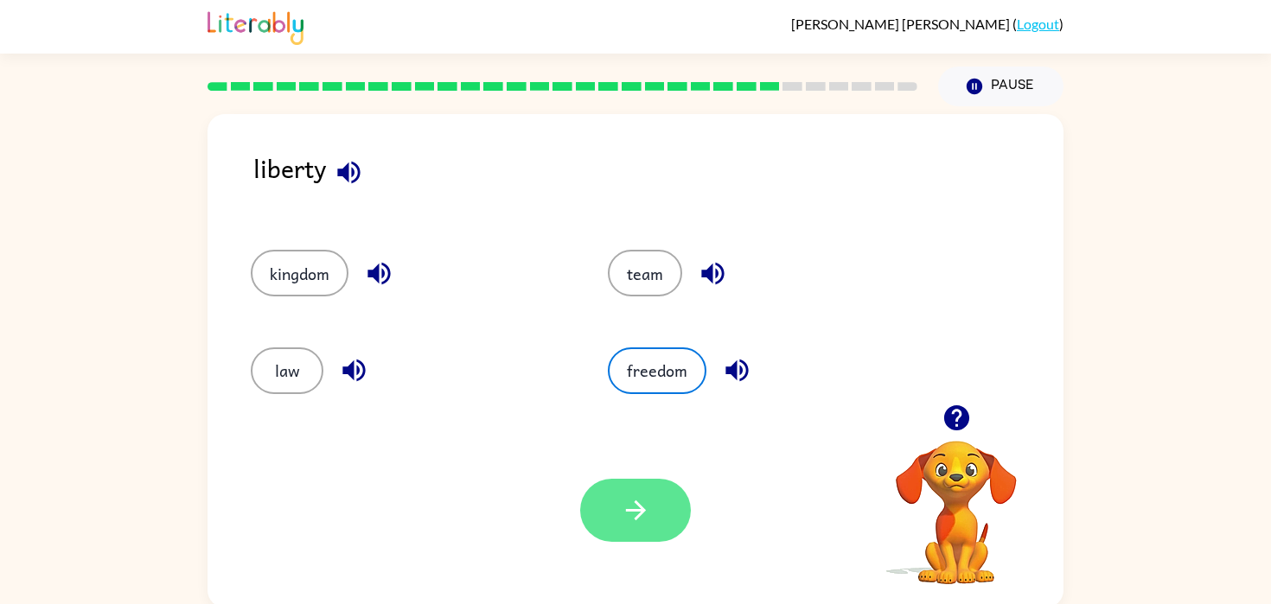
click at [634, 527] on button "button" at bounding box center [635, 510] width 111 height 63
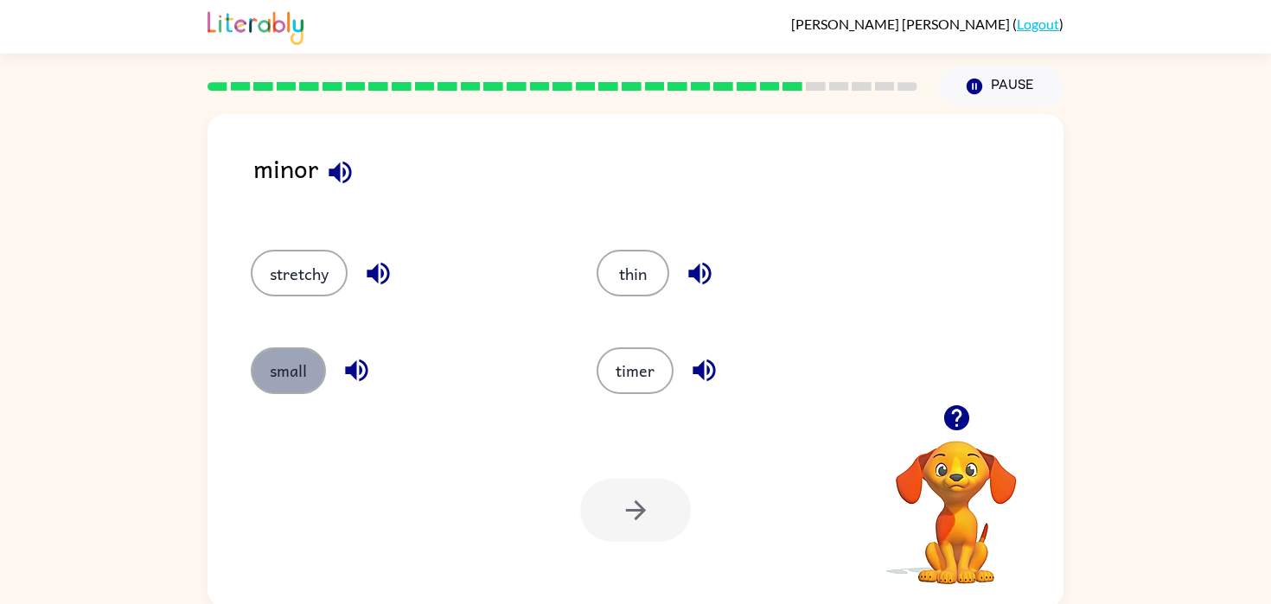
click at [276, 372] on button "small" at bounding box center [288, 370] width 75 height 47
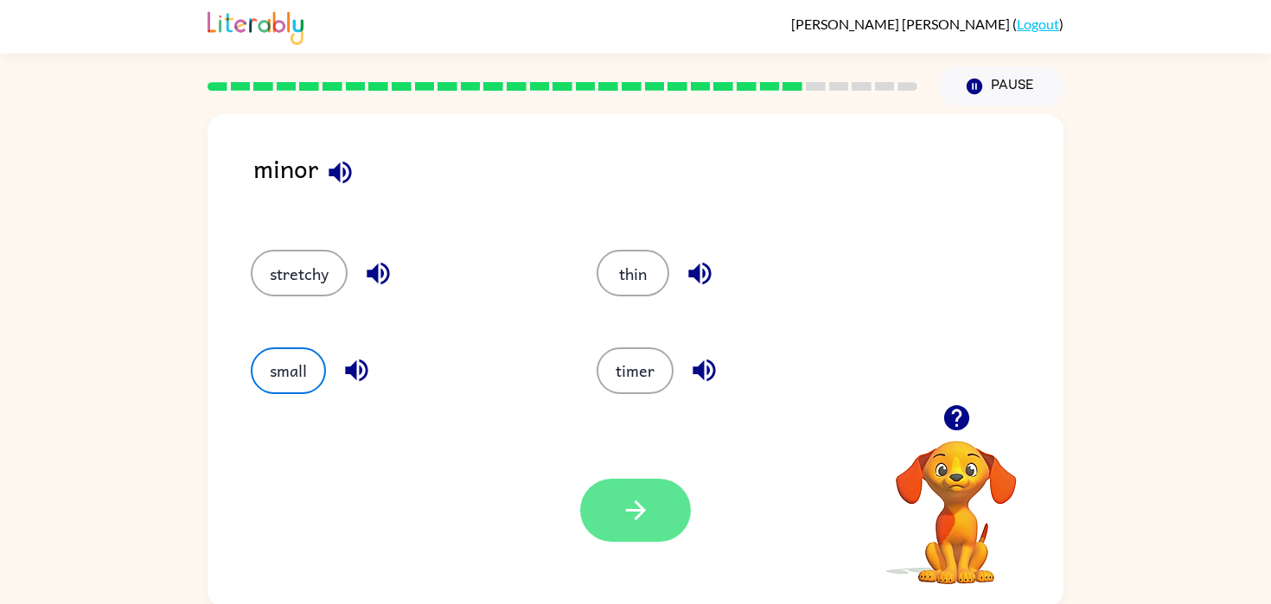
click at [666, 521] on button "button" at bounding box center [635, 510] width 111 height 63
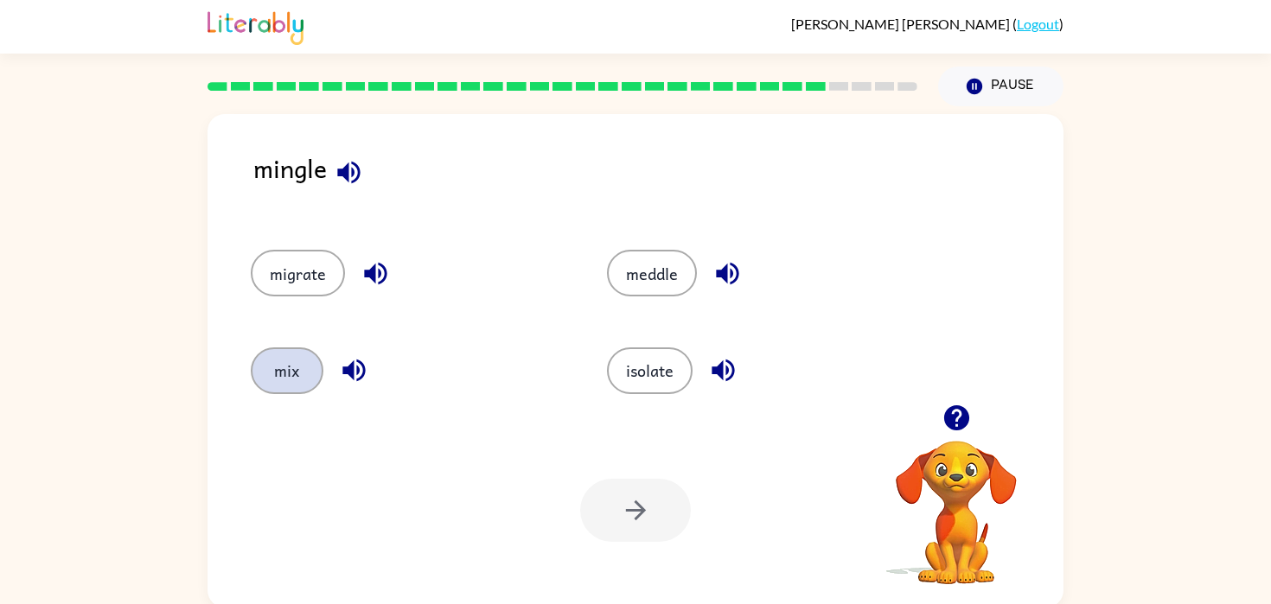
click at [318, 361] on button "mix" at bounding box center [287, 370] width 73 height 47
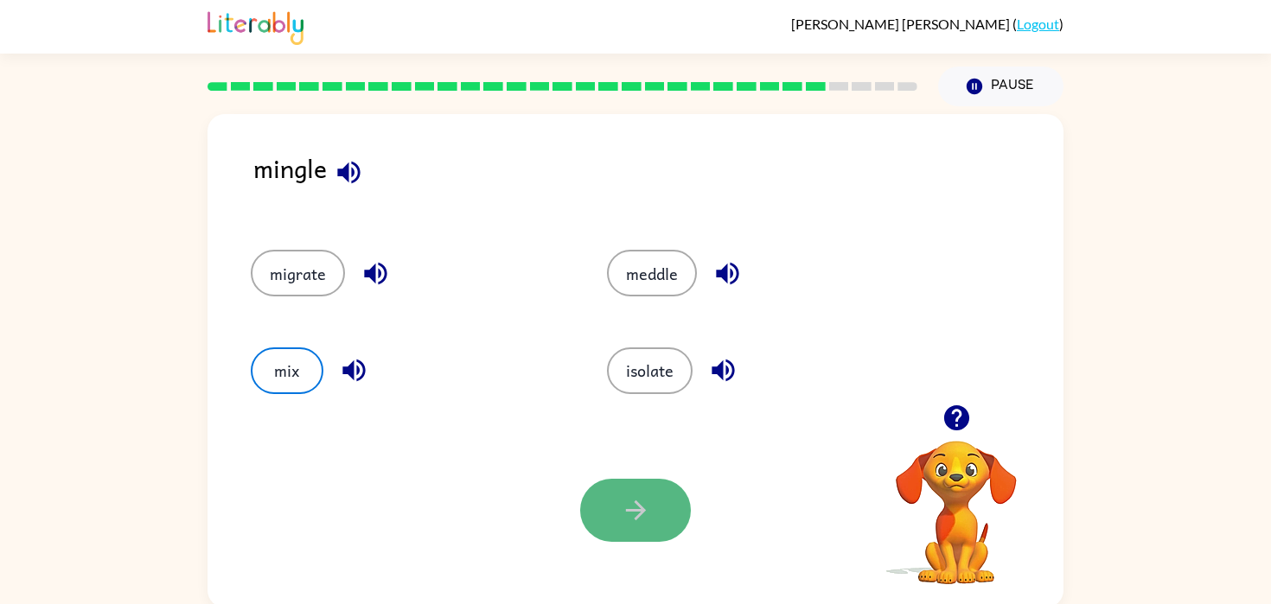
click at [626, 489] on button "button" at bounding box center [635, 510] width 111 height 63
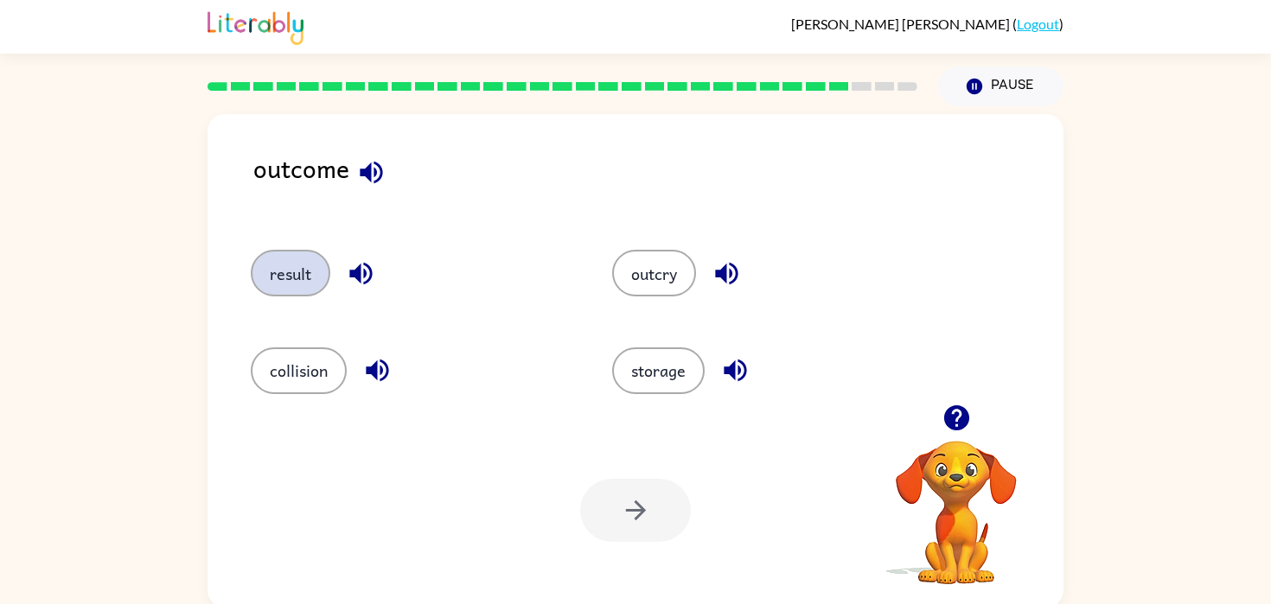
click at [305, 263] on button "result" at bounding box center [291, 273] width 80 height 47
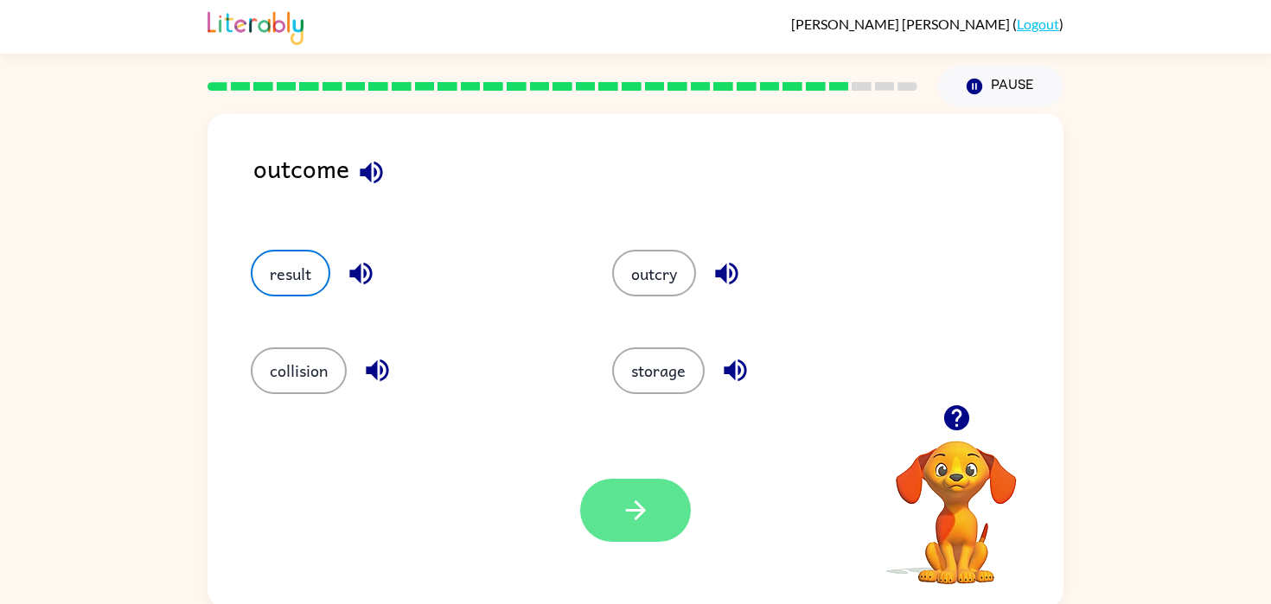
click at [652, 500] on button "button" at bounding box center [635, 510] width 111 height 63
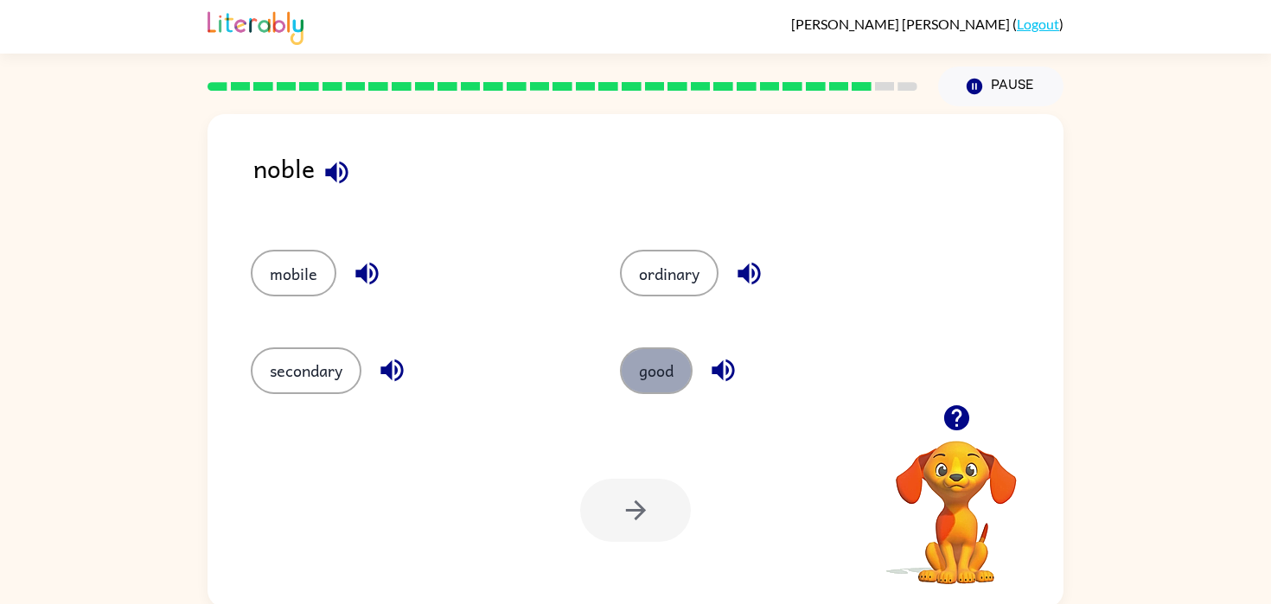
click at [640, 371] on button "good" at bounding box center [656, 370] width 73 height 47
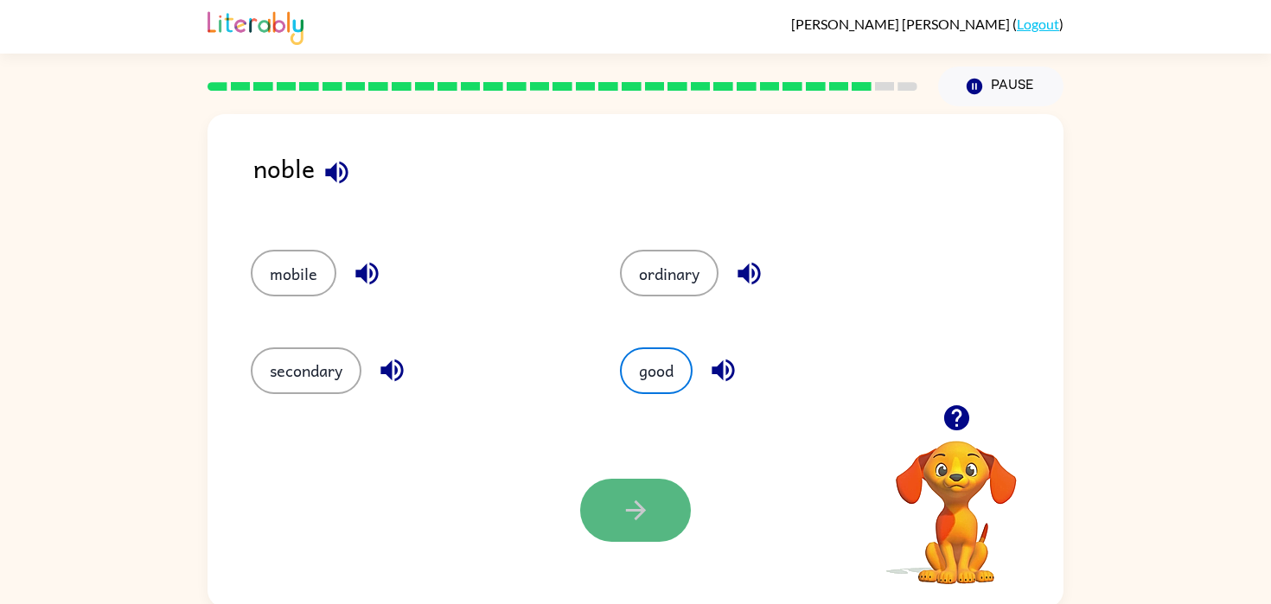
click at [605, 512] on button "button" at bounding box center [635, 510] width 111 height 63
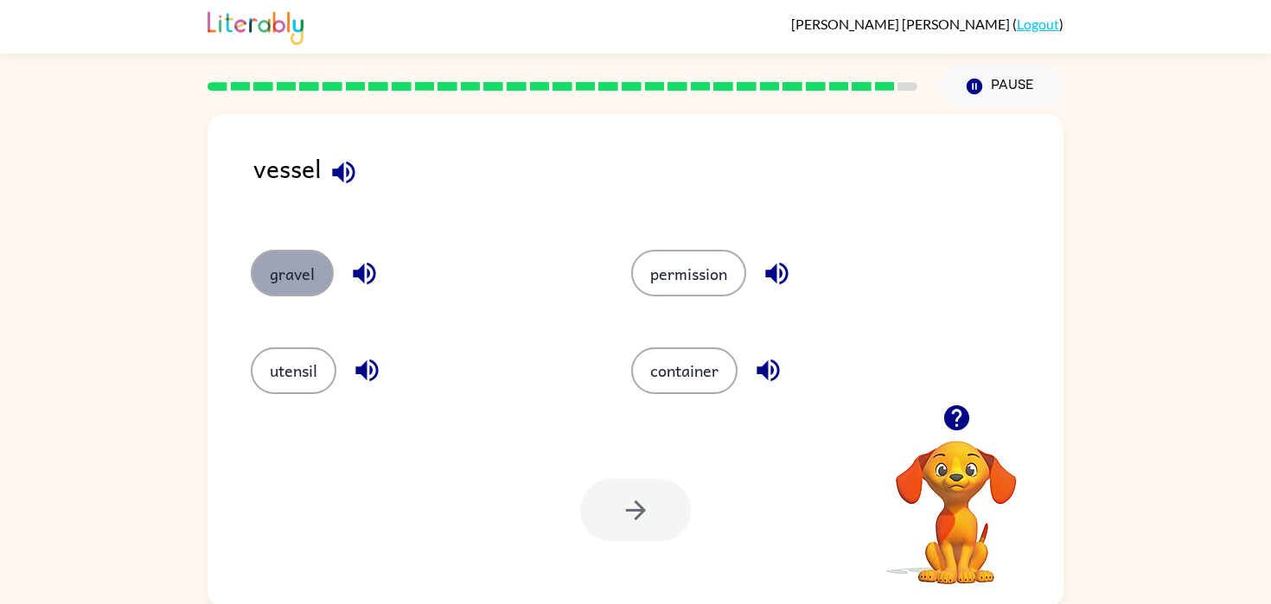
click at [306, 281] on button "gravel" at bounding box center [292, 273] width 83 height 47
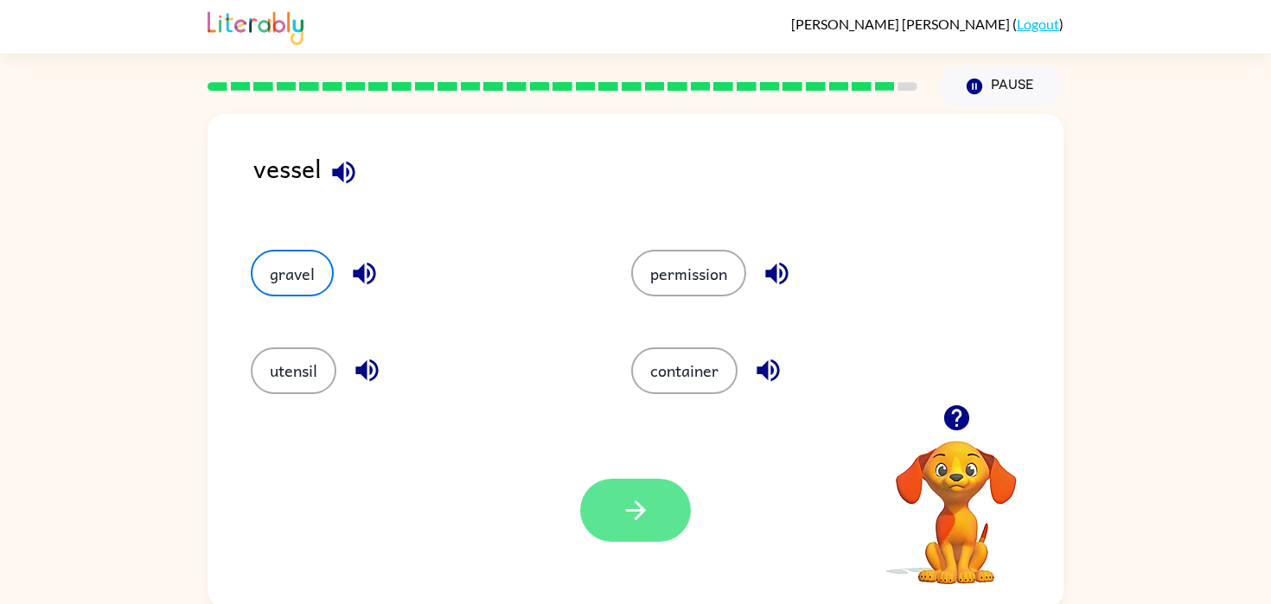
click at [660, 513] on button "button" at bounding box center [635, 510] width 111 height 63
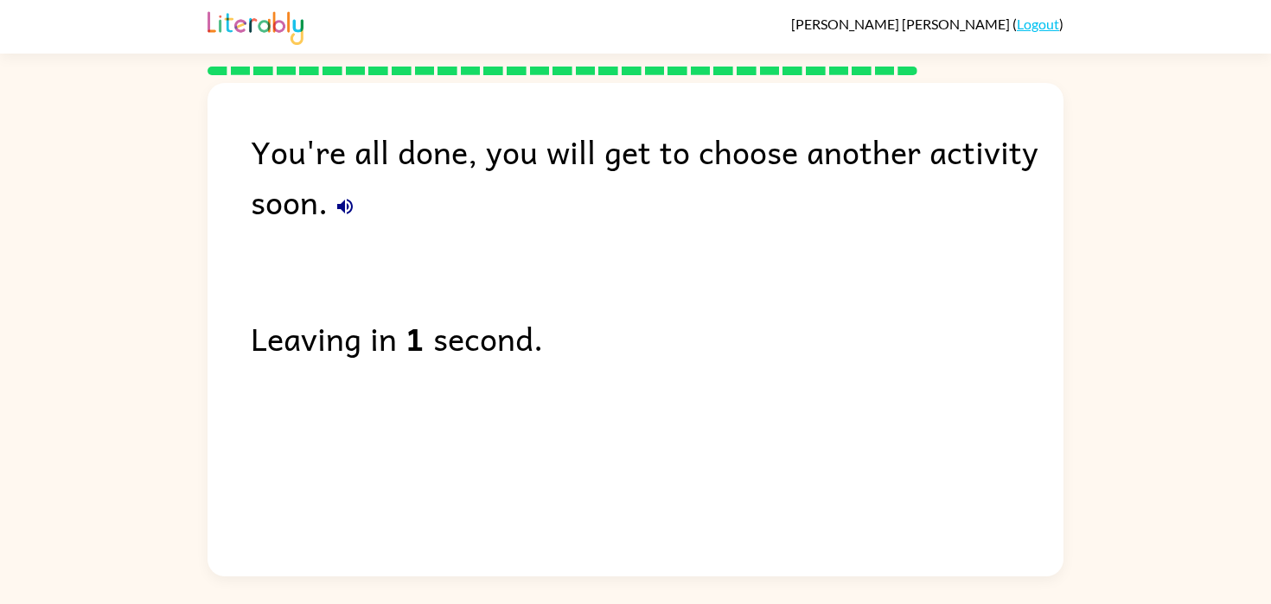
click at [1040, 23] on link "Logout" at bounding box center [1037, 24] width 42 height 16
